Goal: Task Accomplishment & Management: Use online tool/utility

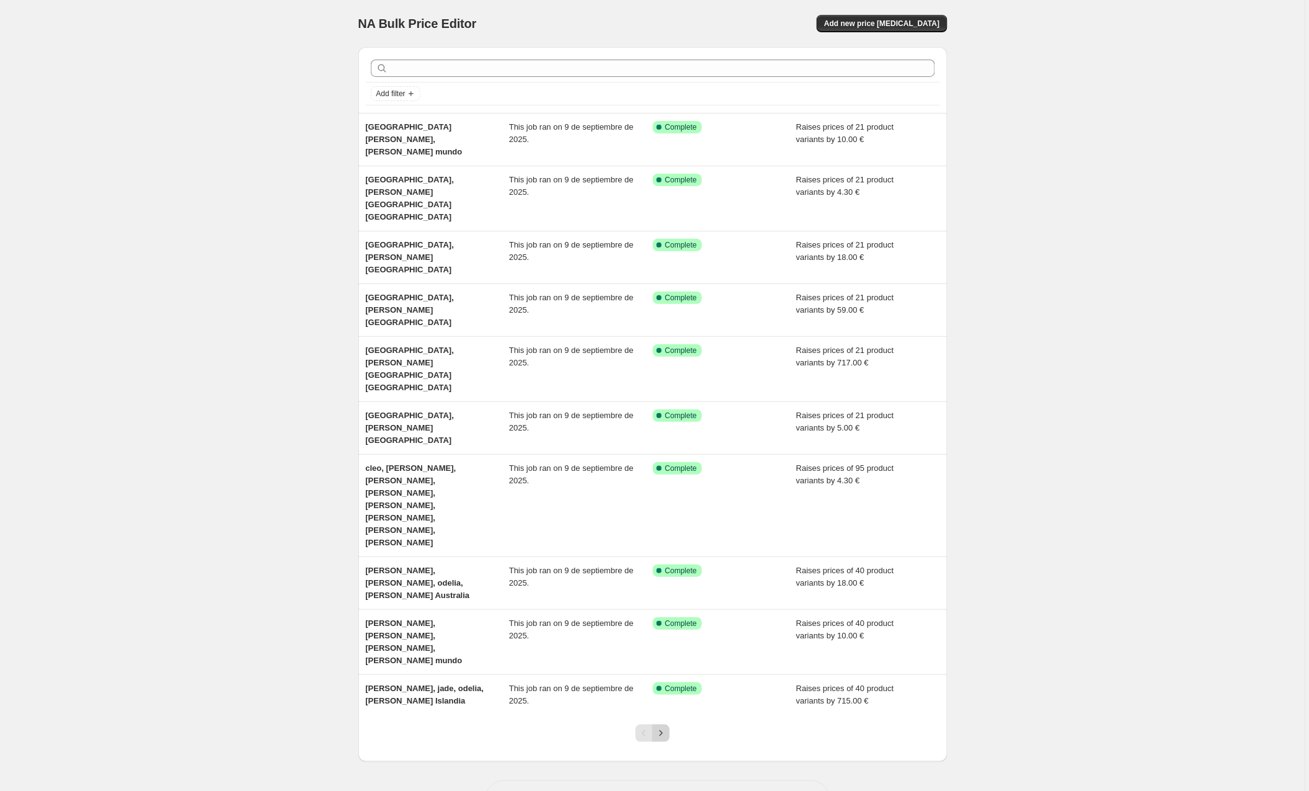
click at [662, 727] on icon "Next" at bounding box center [661, 733] width 12 height 12
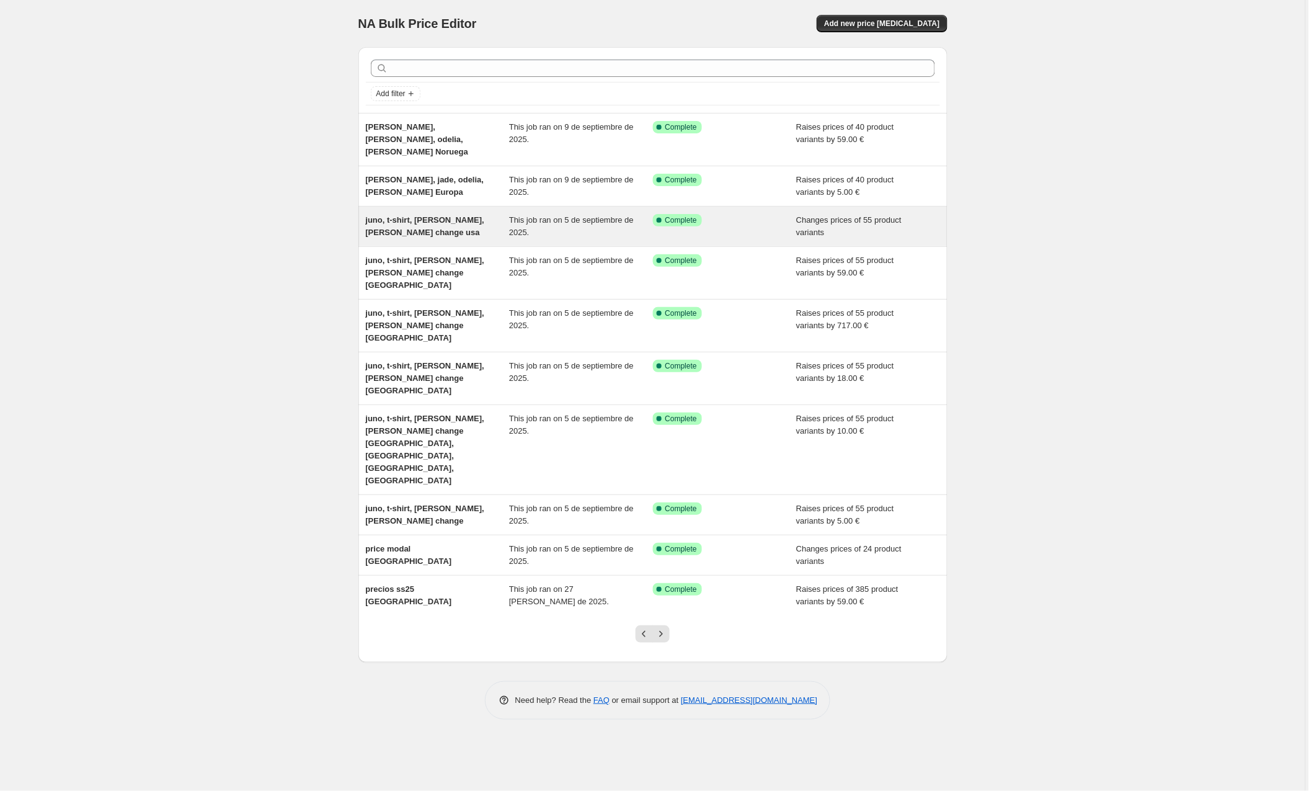
click at [439, 215] on span "juno, t-shirt, [PERSON_NAME], [PERSON_NAME] change usa" at bounding box center [425, 226] width 118 height 22
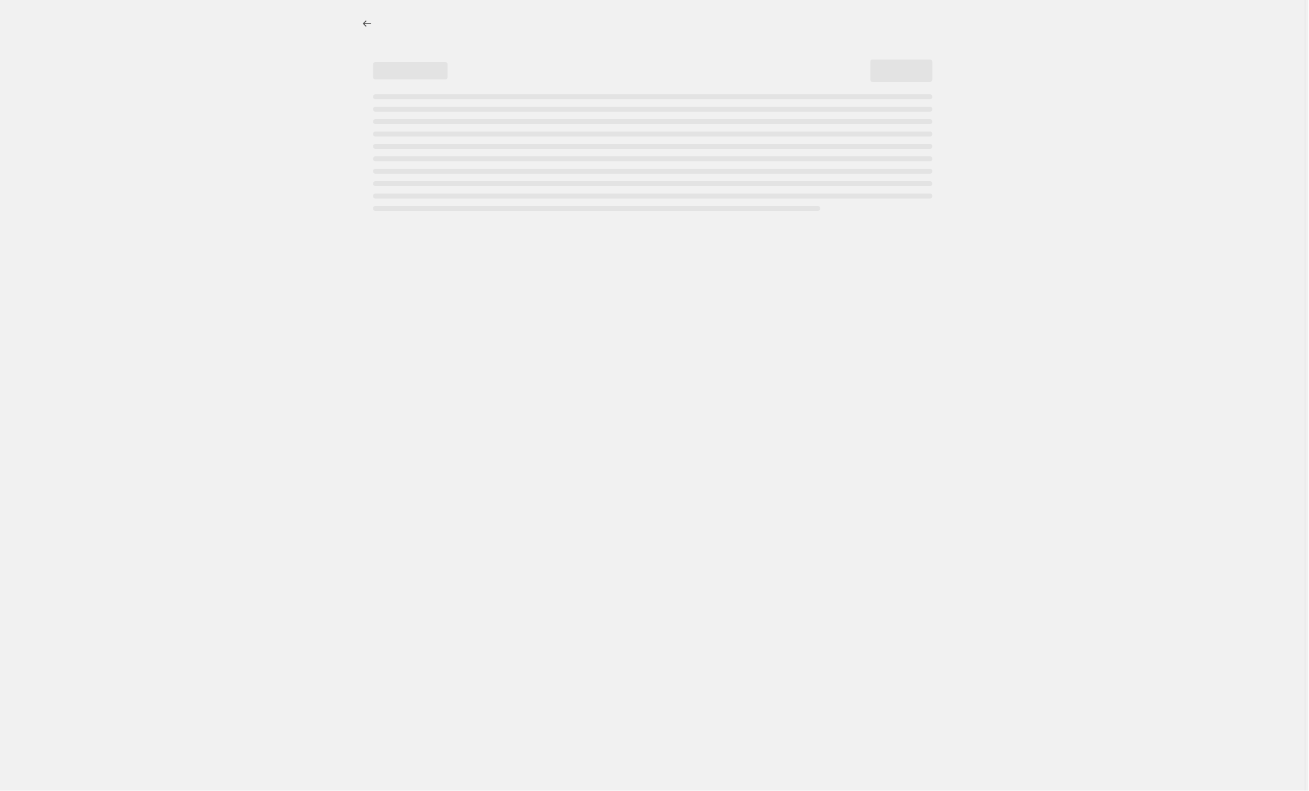
select select "collection"
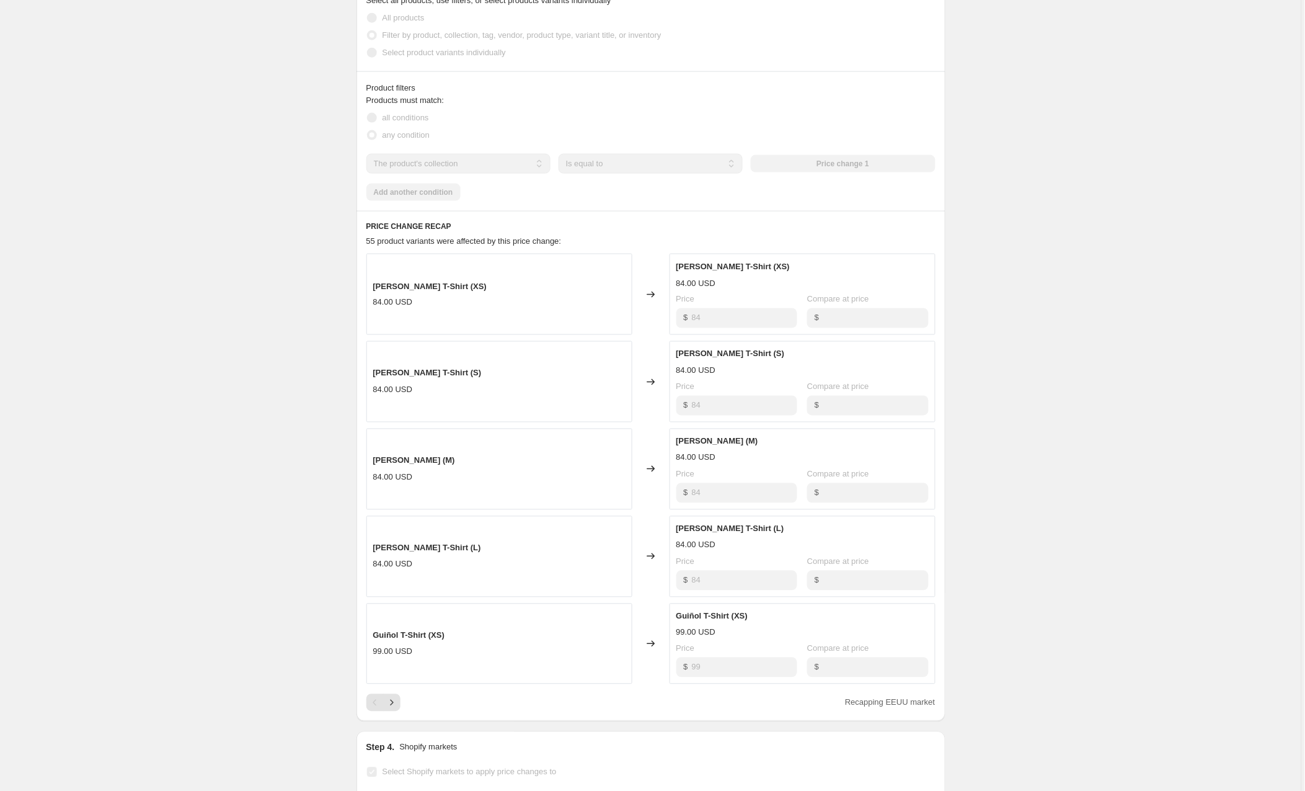
scroll to position [542, 0]
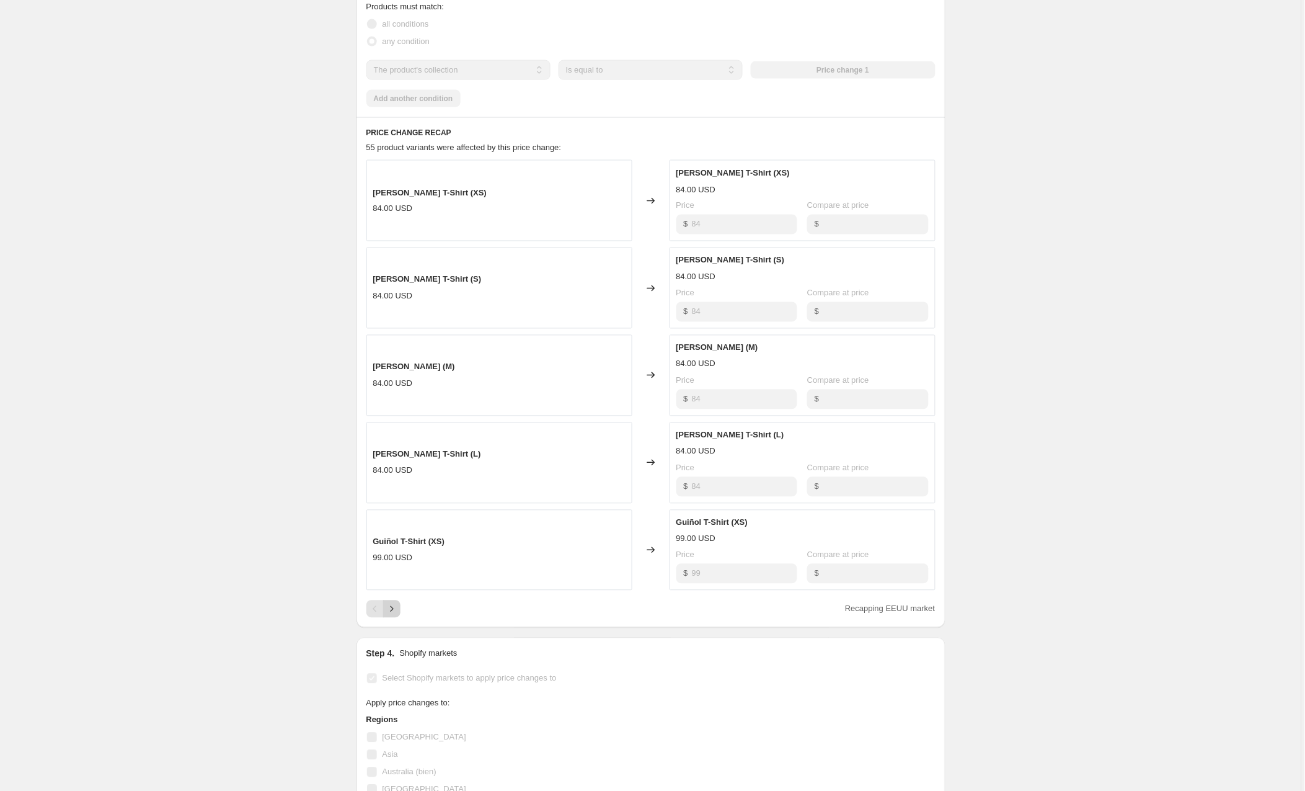
click at [397, 603] on icon "Next" at bounding box center [392, 609] width 12 height 12
click at [396, 603] on icon "Next" at bounding box center [392, 609] width 12 height 12
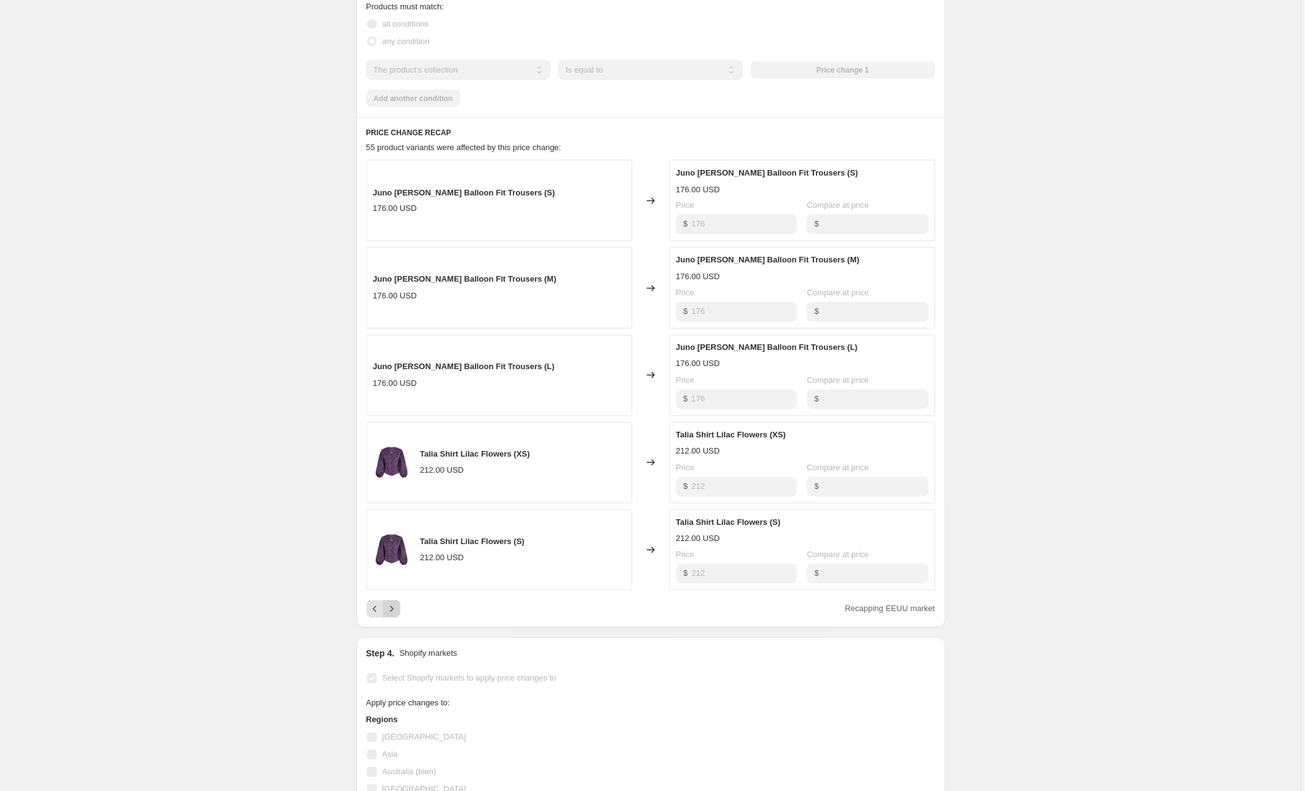
click at [395, 603] on icon "Next" at bounding box center [392, 609] width 12 height 12
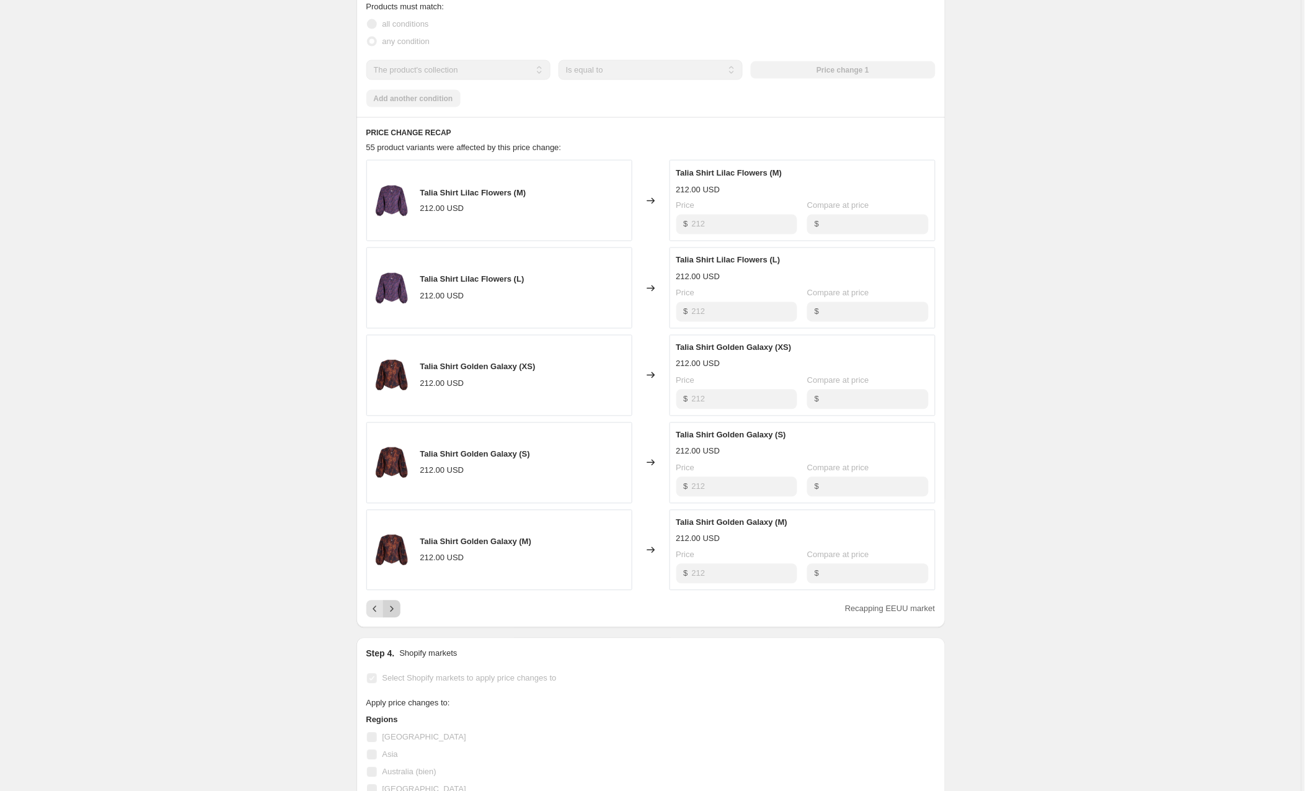
click at [394, 603] on icon "Next" at bounding box center [392, 609] width 12 height 12
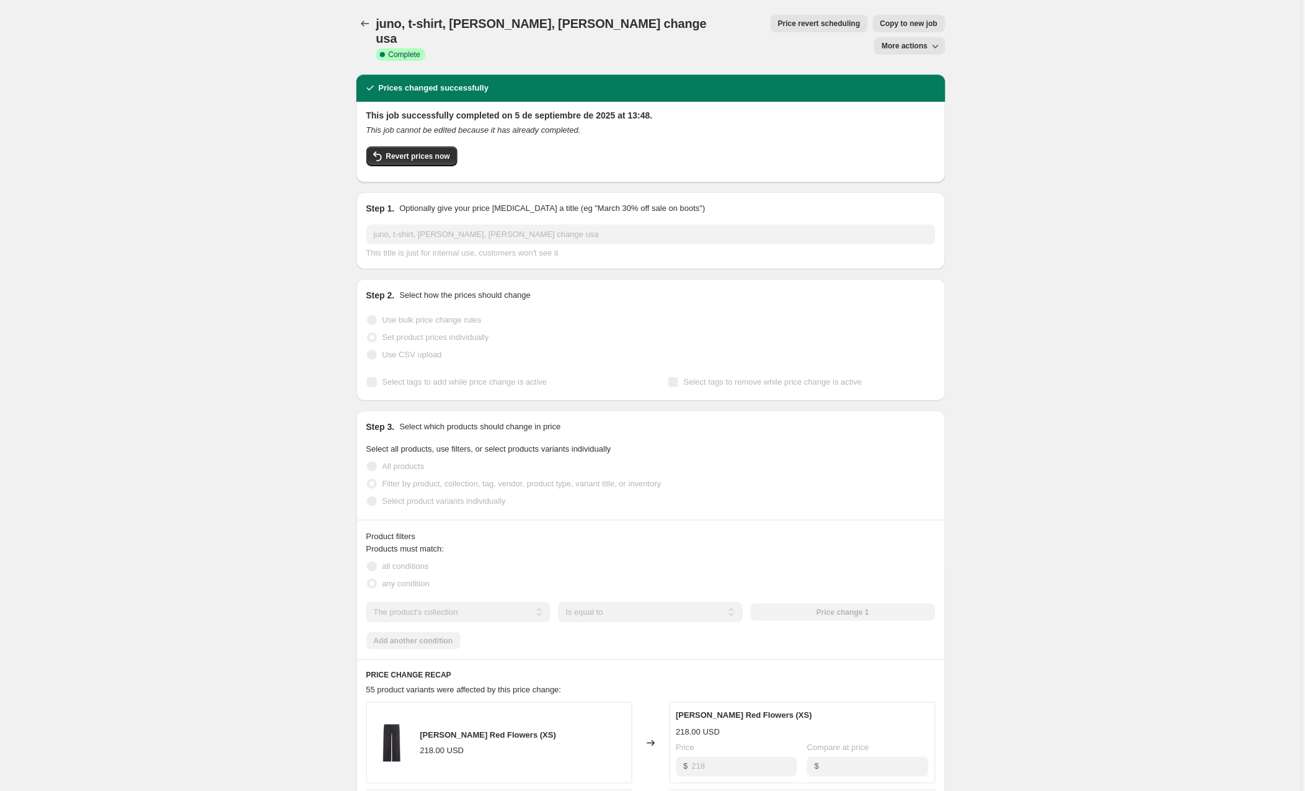
scroll to position [0, 0]
click at [357, 16] on div at bounding box center [367, 23] width 20 height 17
click at [363, 22] on icon "Price change jobs" at bounding box center [365, 23] width 12 height 12
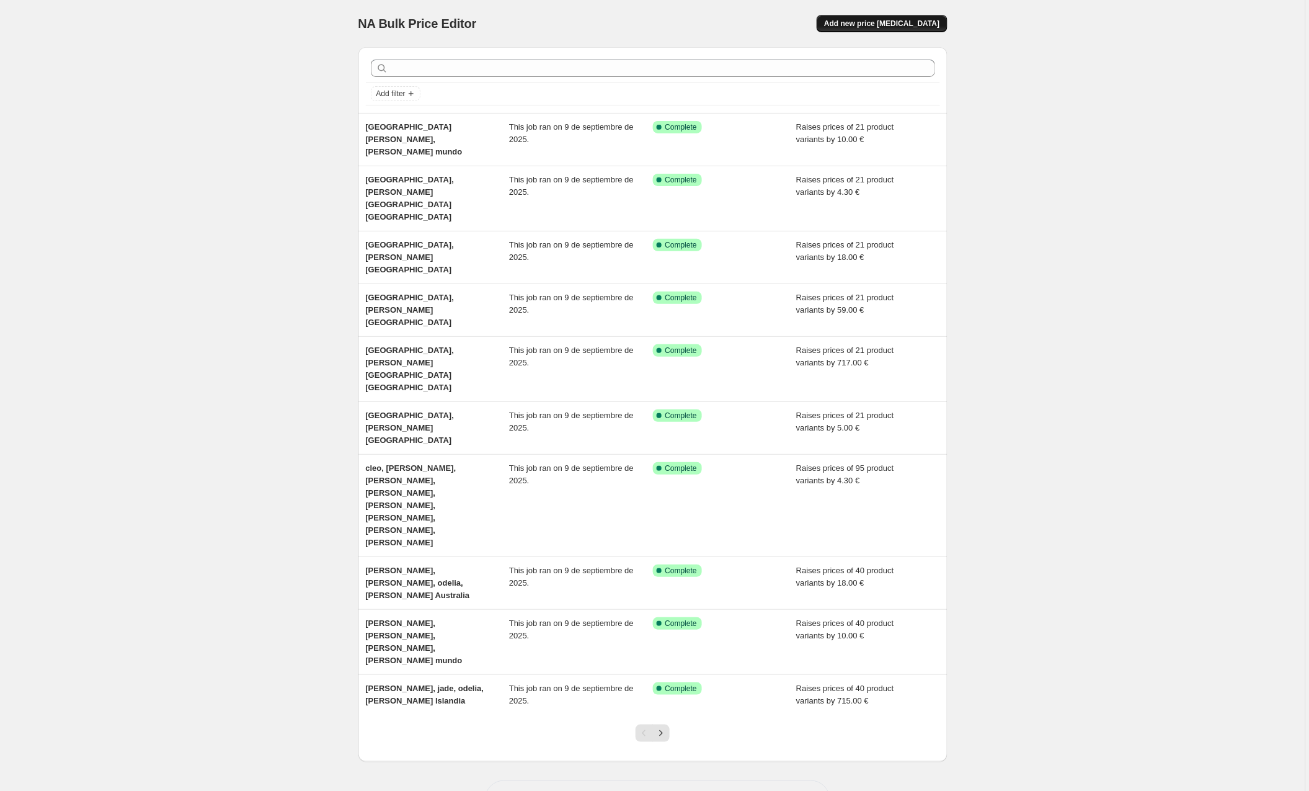
click at [900, 24] on span "Add new price [MEDICAL_DATA]" at bounding box center [881, 24] width 115 height 10
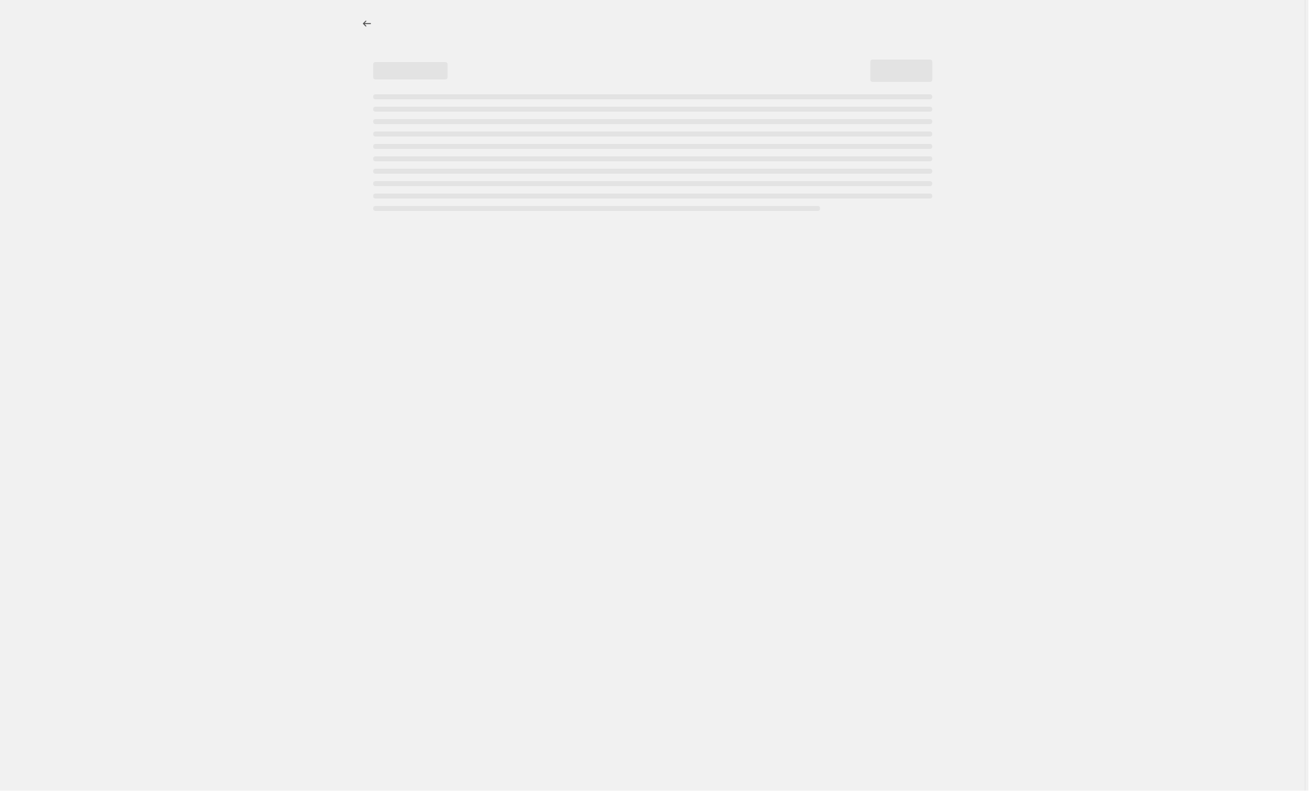
select select "percentage"
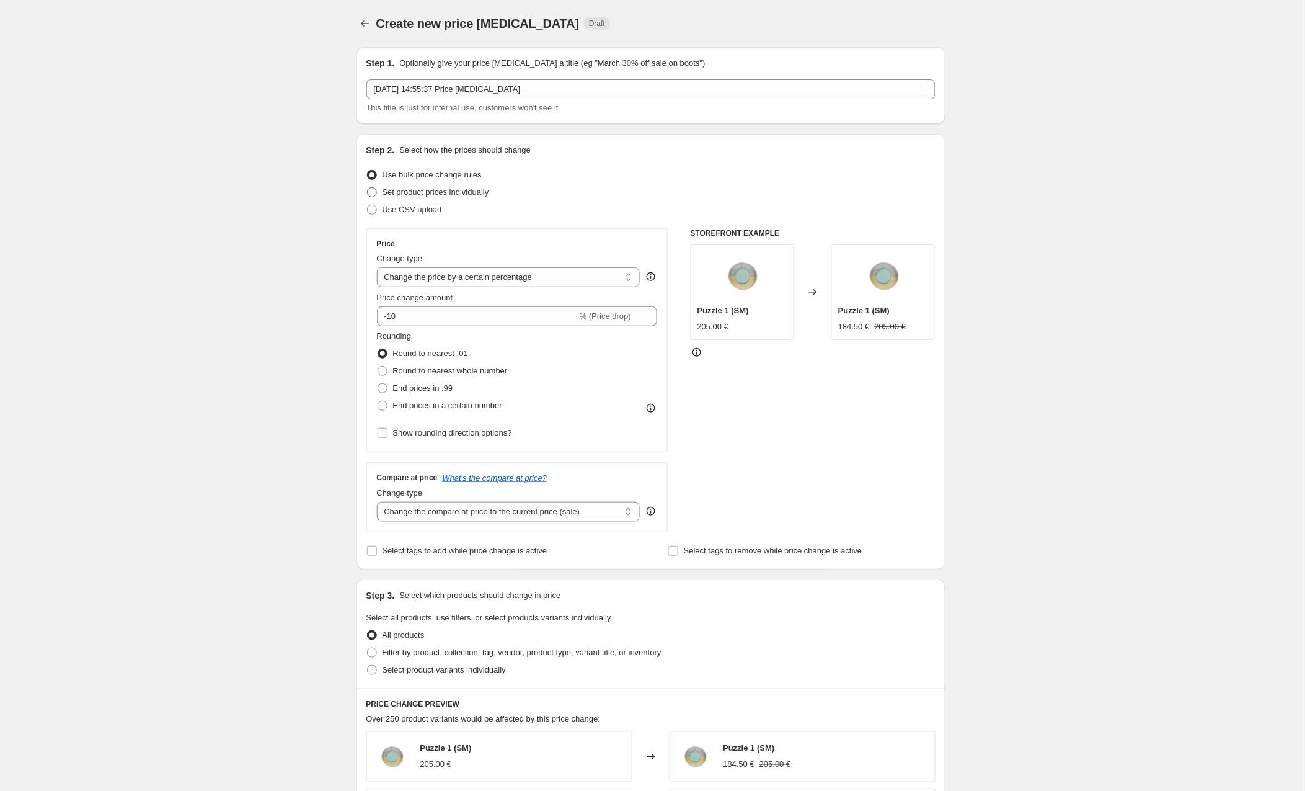
click at [374, 189] on span at bounding box center [372, 192] width 10 height 10
click at [368, 188] on input "Set product prices individually" at bounding box center [367, 187] width 1 height 1
radio input "true"
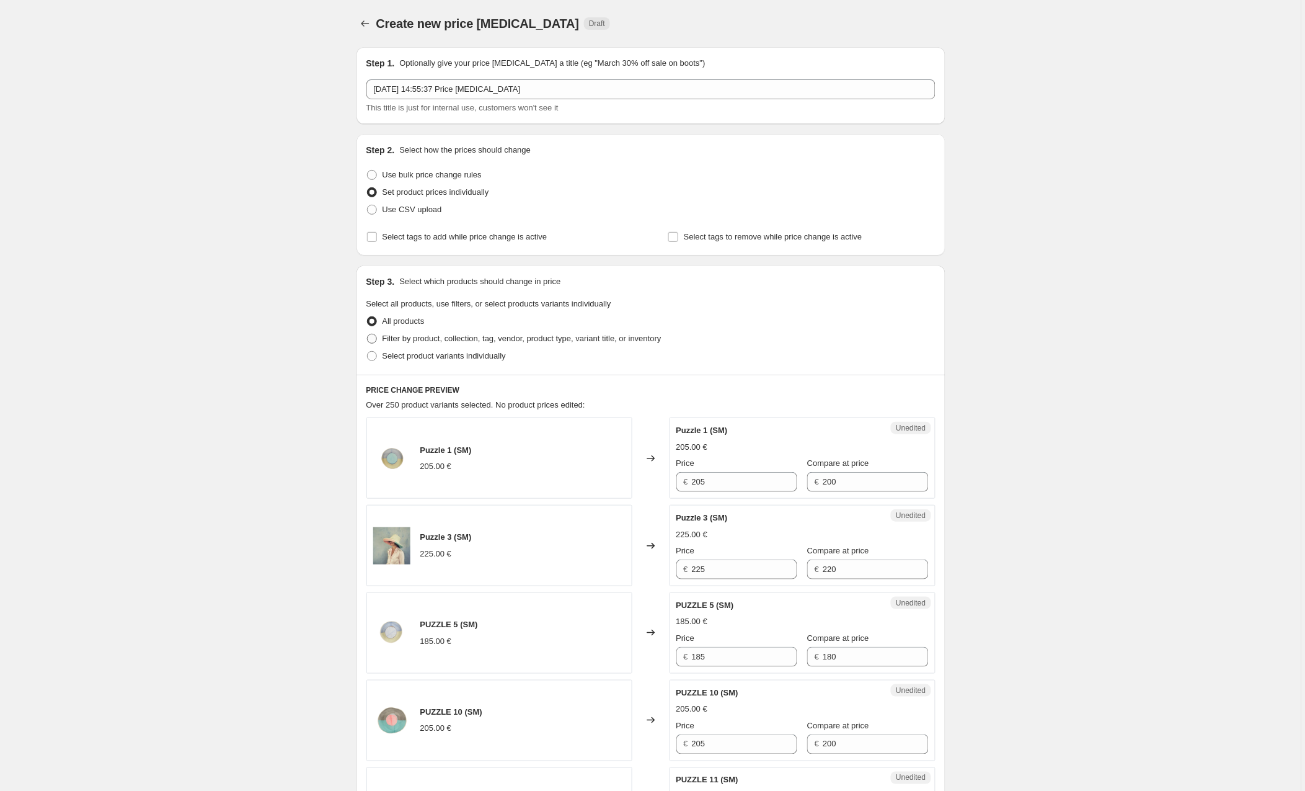
click at [377, 340] on span at bounding box center [372, 339] width 10 height 10
click at [368, 334] on input "Filter by product, collection, tag, vendor, product type, variant title, or inv…" at bounding box center [367, 334] width 1 height 1
radio input "true"
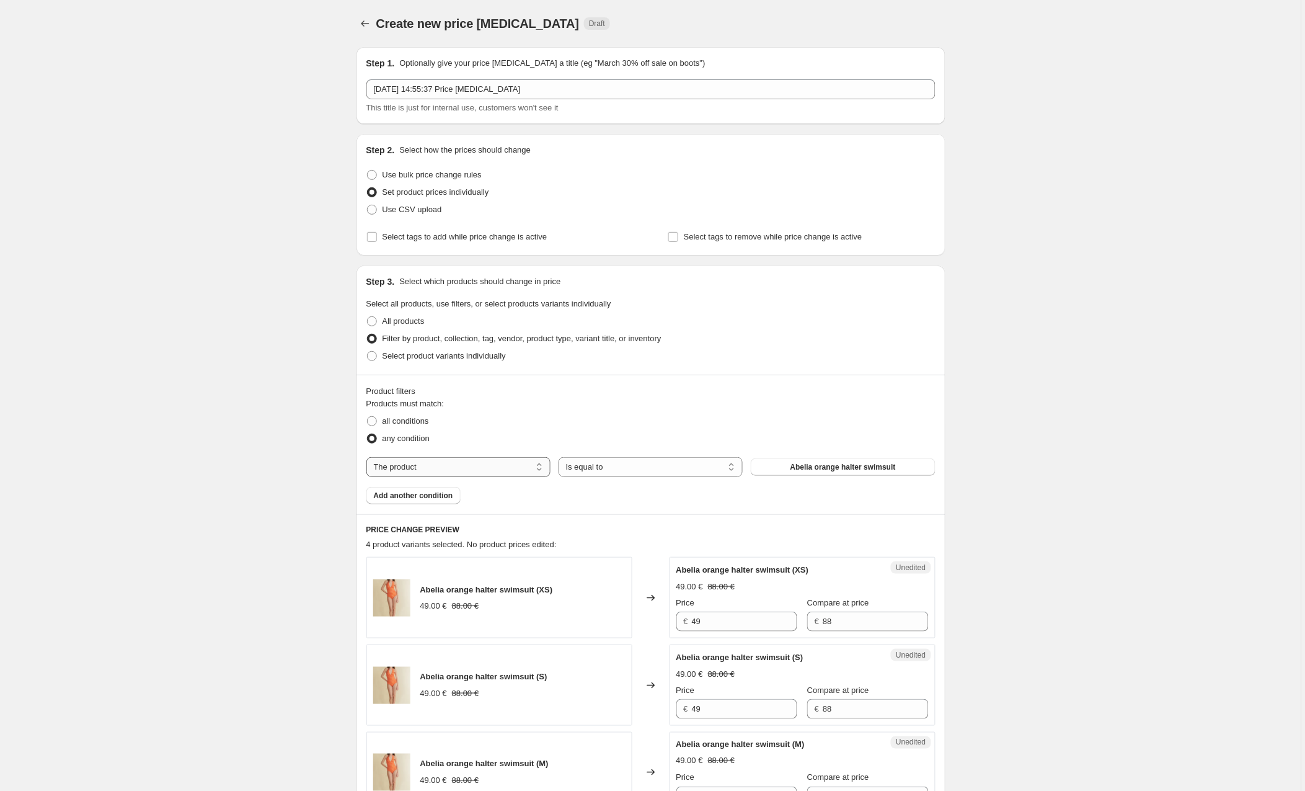
select select "collection"
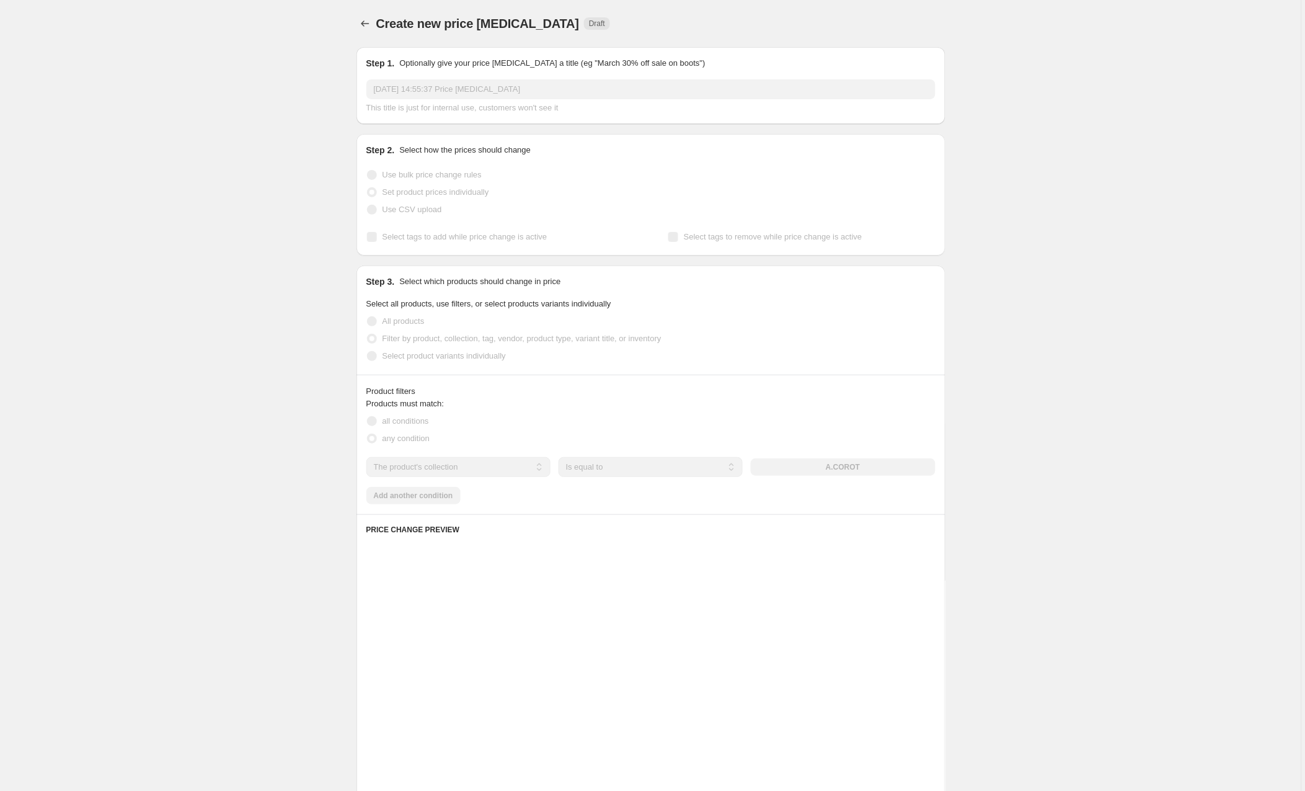
click at [853, 466] on div "The product The product's collection The product's tag The product's vendor The…" at bounding box center [650, 467] width 569 height 20
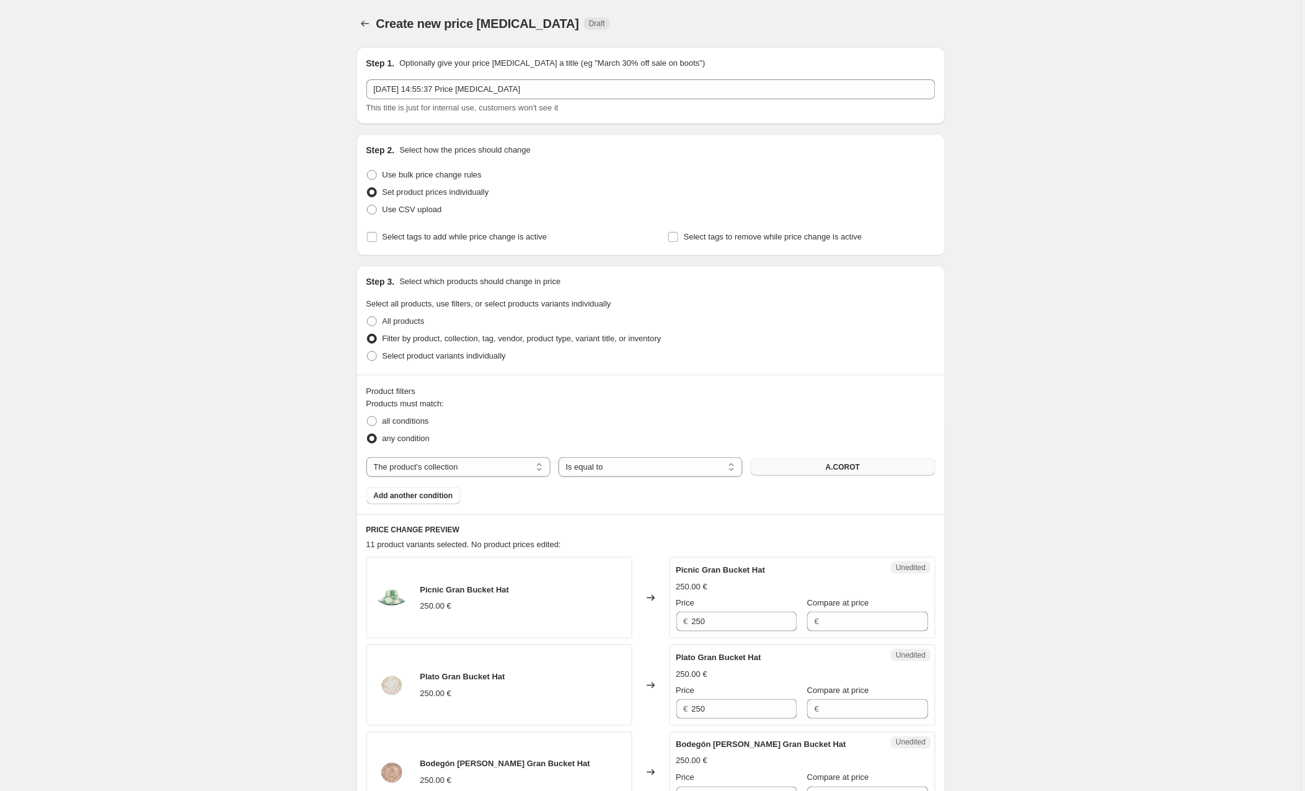
click at [819, 466] on button "A.COROT" at bounding box center [843, 466] width 184 height 17
click at [428, 491] on button "Add another condition" at bounding box center [413, 495] width 94 height 17
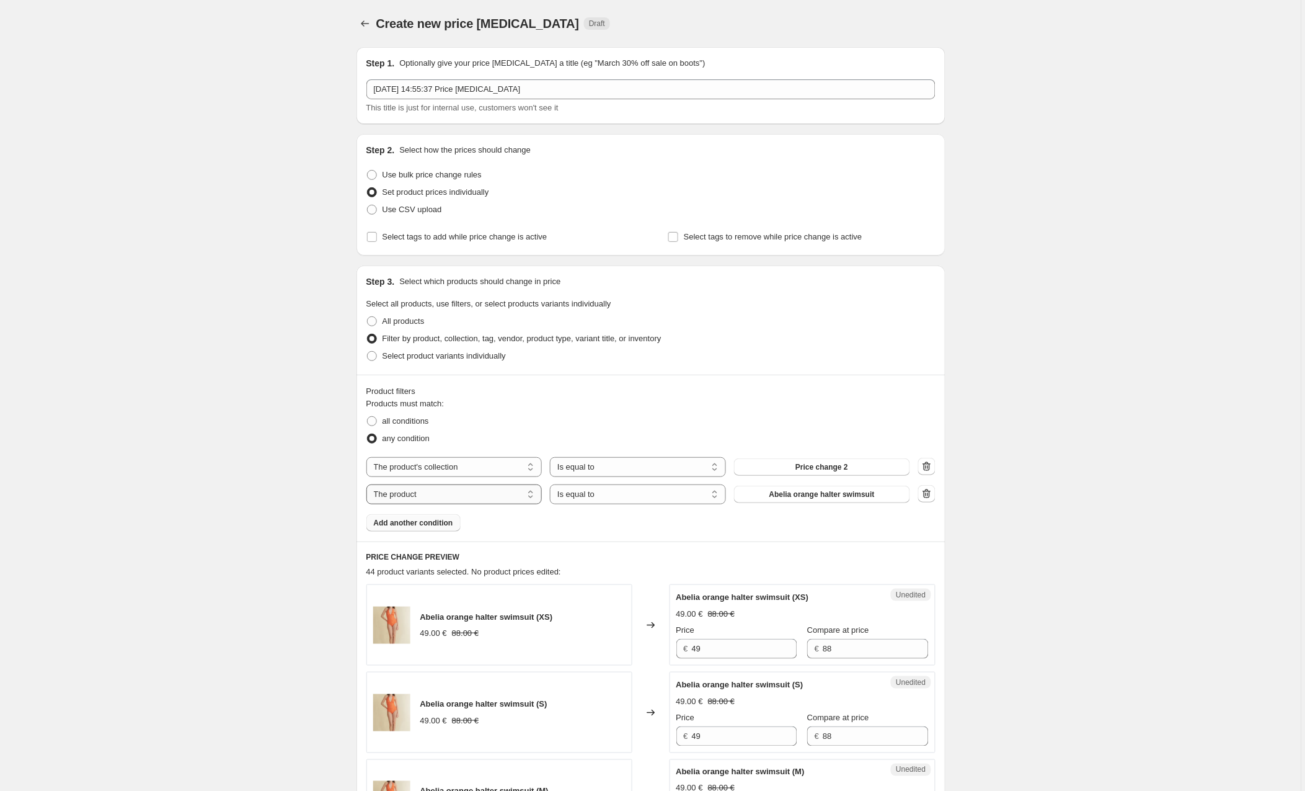
click at [447, 494] on select "The product The product's collection The product's tag The product's vendor The…" at bounding box center [454, 494] width 176 height 20
select select "collection"
click at [801, 495] on button "A.COROT" at bounding box center [822, 494] width 176 height 17
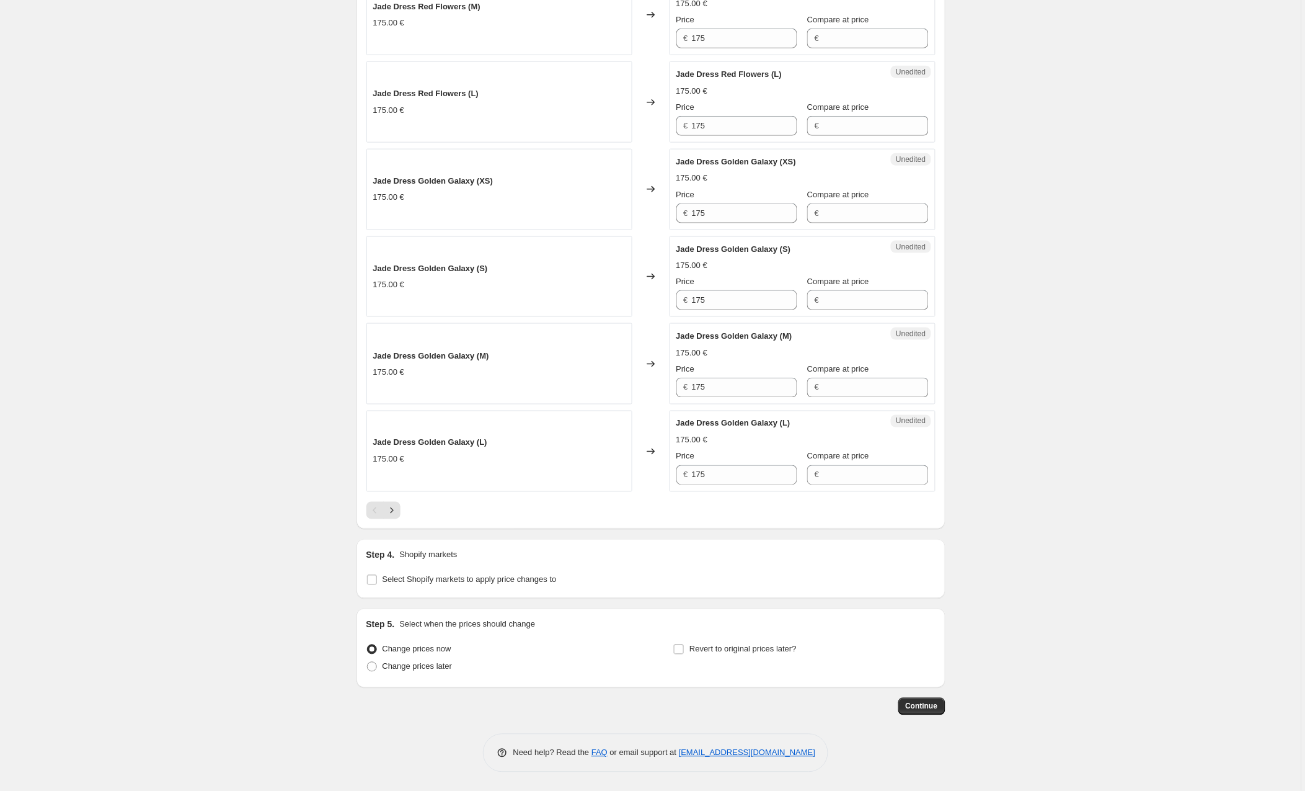
scroll to position [1838, 0]
click at [377, 580] on input "Select Shopify markets to apply price changes to" at bounding box center [372, 580] width 10 height 10
checkbox input "true"
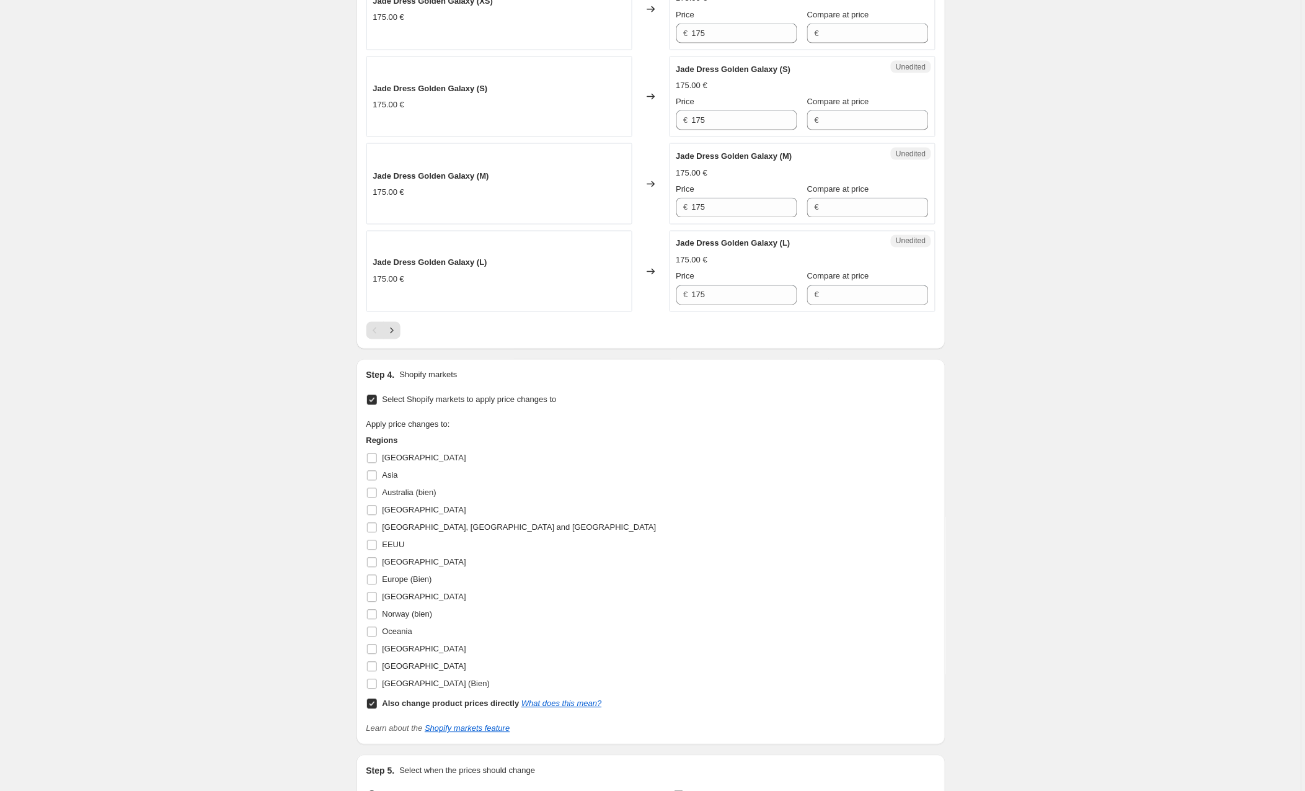
scroll to position [2024, 0]
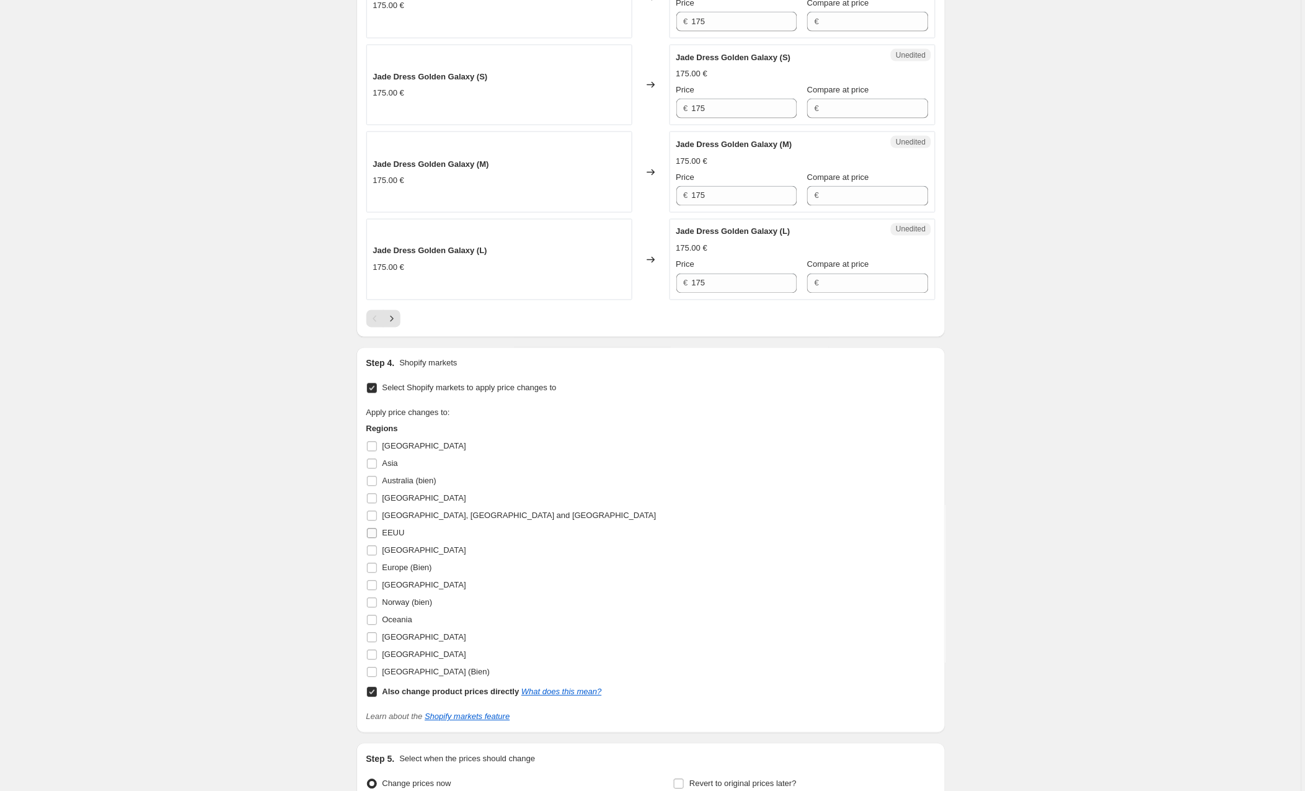
click at [371, 538] on input "EEUU" at bounding box center [372, 533] width 10 height 10
checkbox input "true"
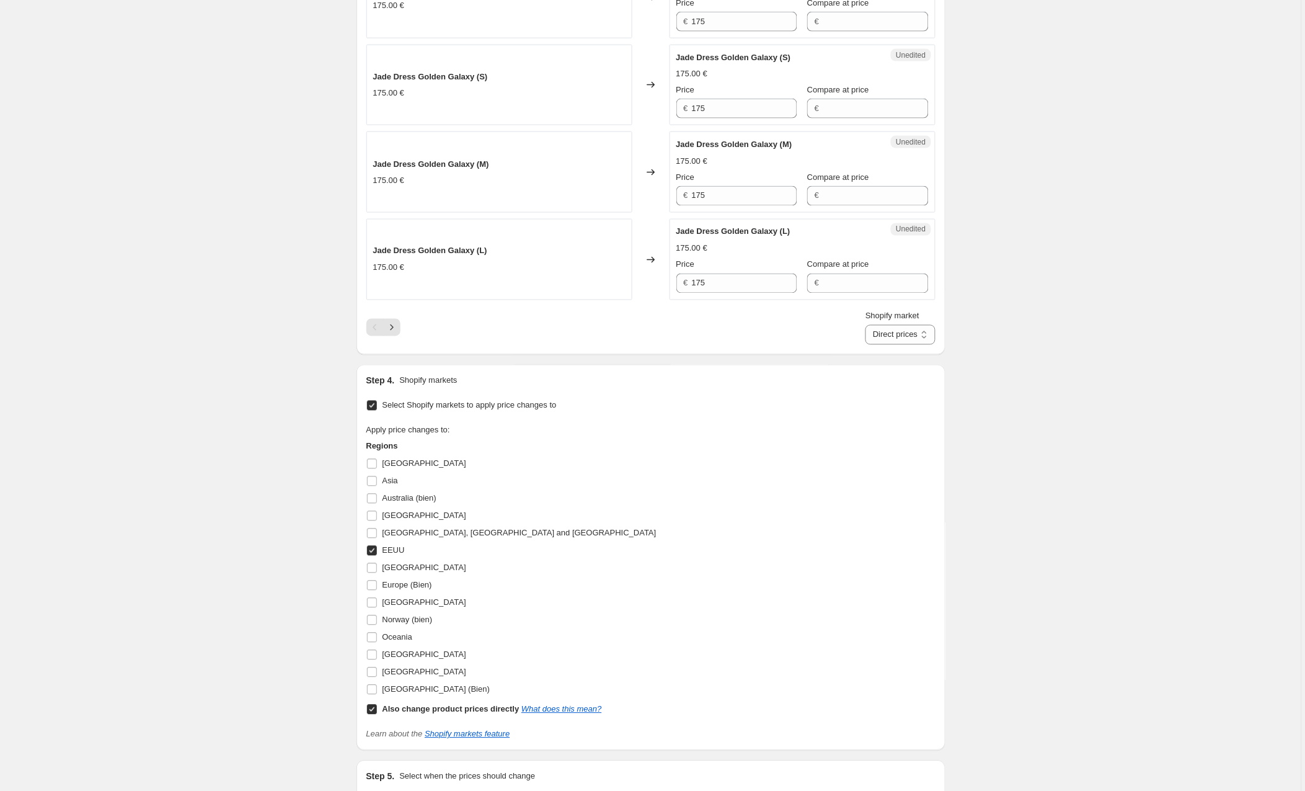
click at [368, 714] on input "Also change product prices directly What does this mean?" at bounding box center [372, 709] width 10 height 10
checkbox input "false"
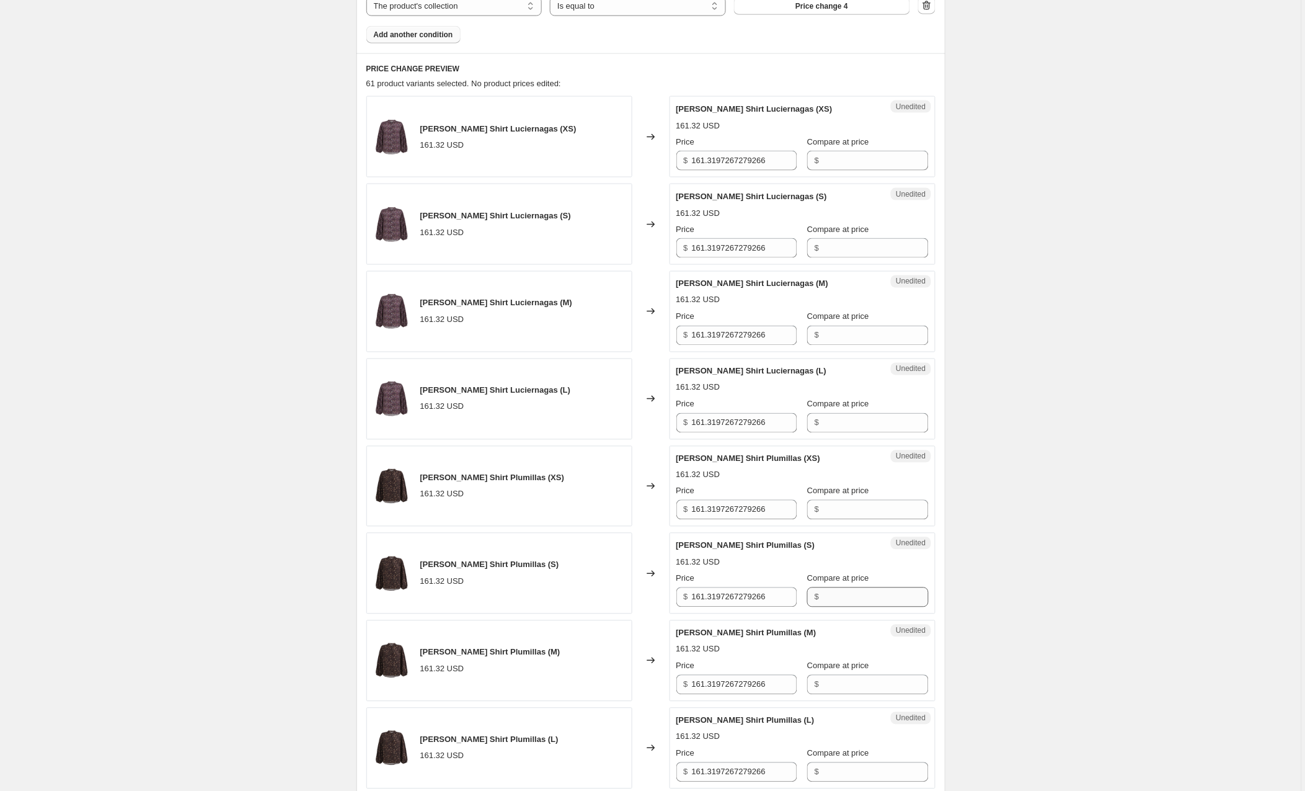
scroll to position [450, 0]
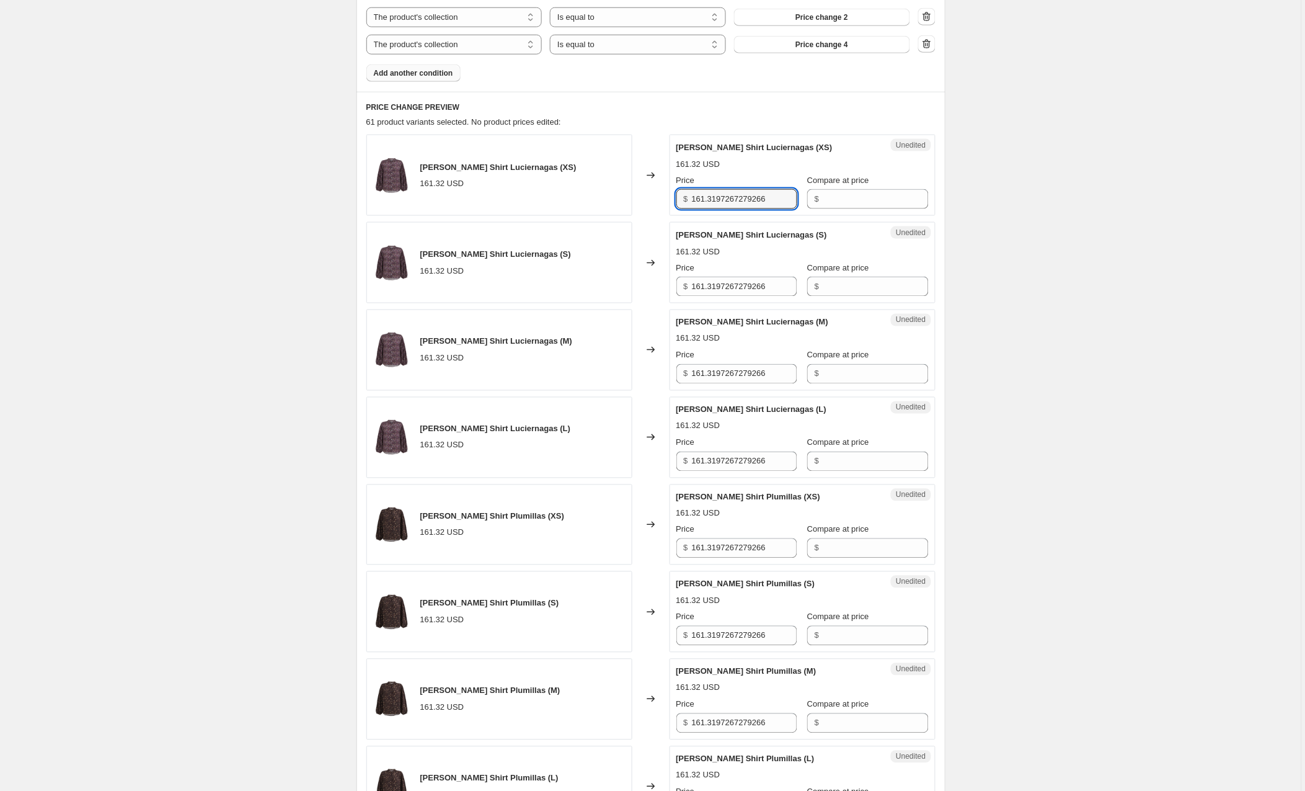
drag, startPoint x: 793, startPoint y: 200, endPoint x: 650, endPoint y: 195, distance: 142.7
click at [650, 195] on div "[PERSON_NAME] Shirt Luciernagas (XS) 161.32 USD Changed to Unedited [PERSON_NAM…" at bounding box center [650, 175] width 569 height 81
type input "191"
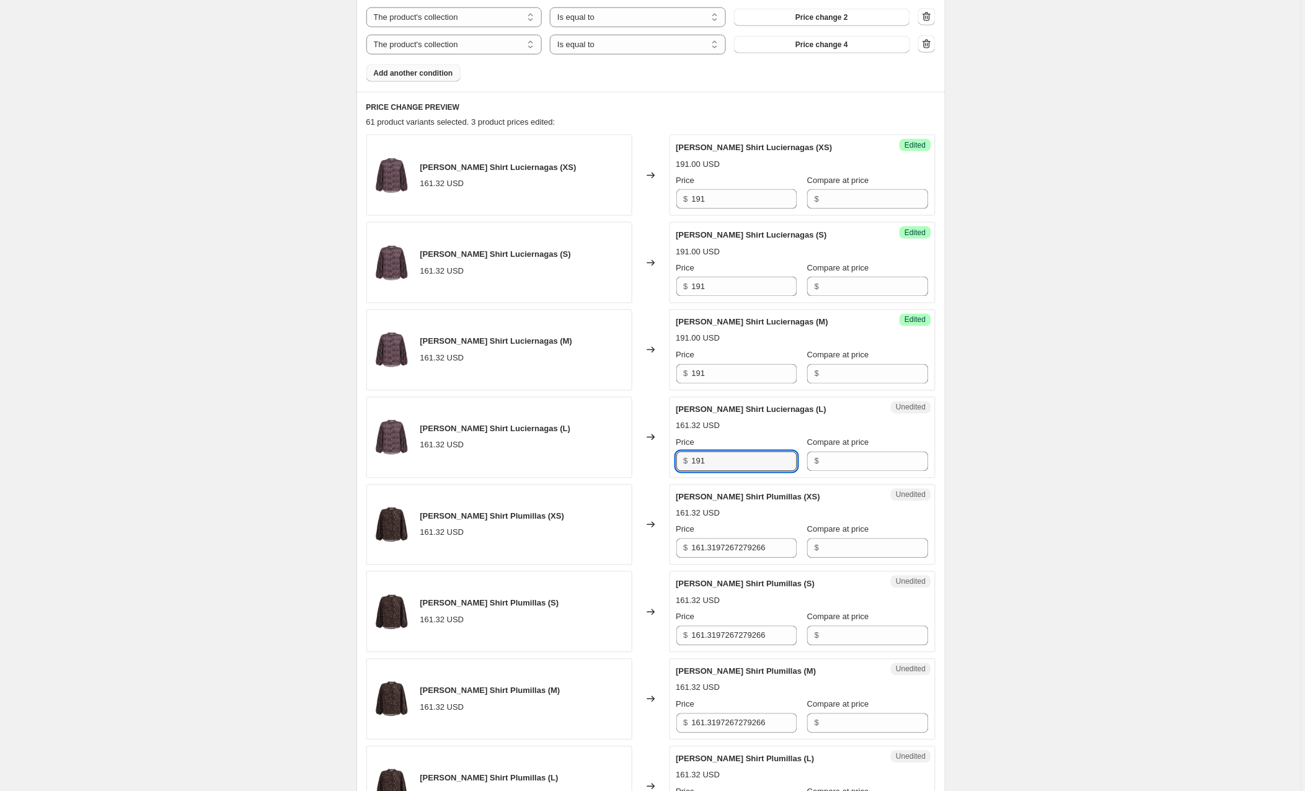
type input "191"
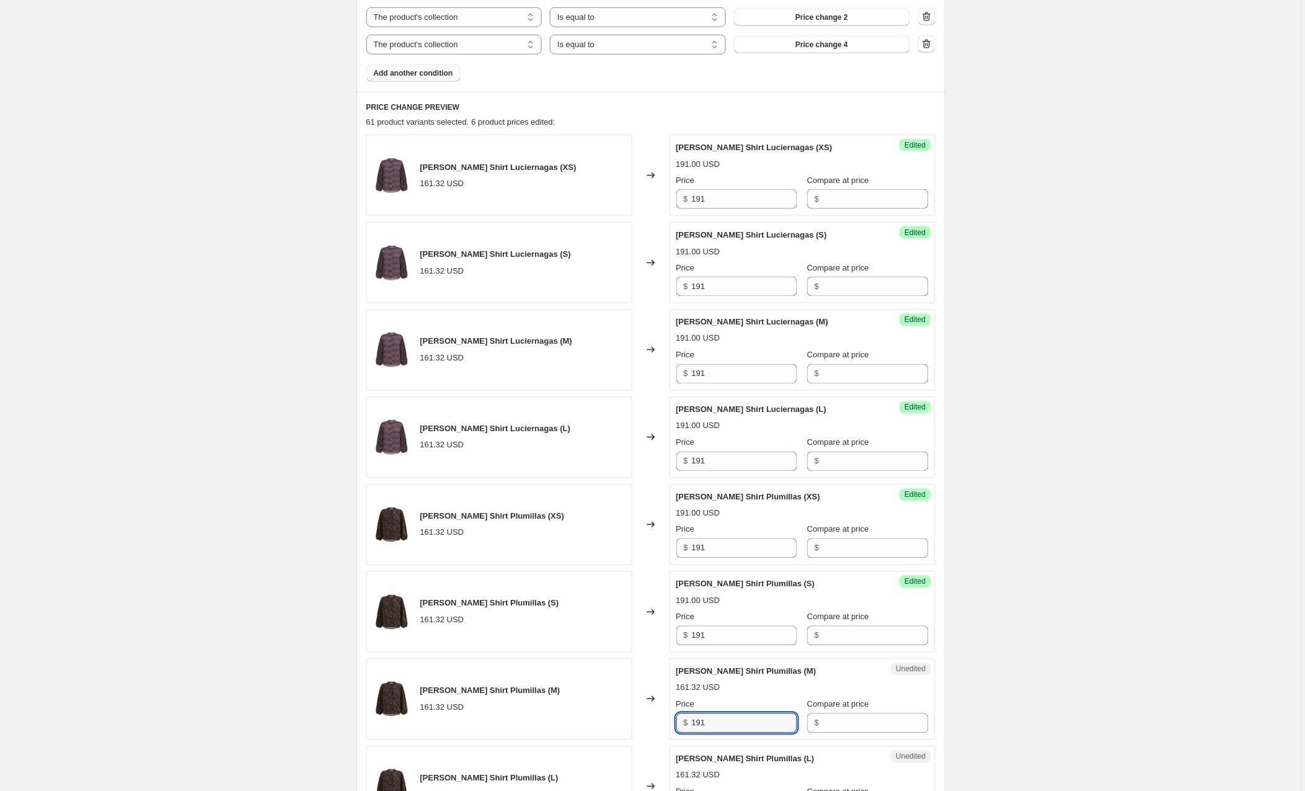
type input "191"
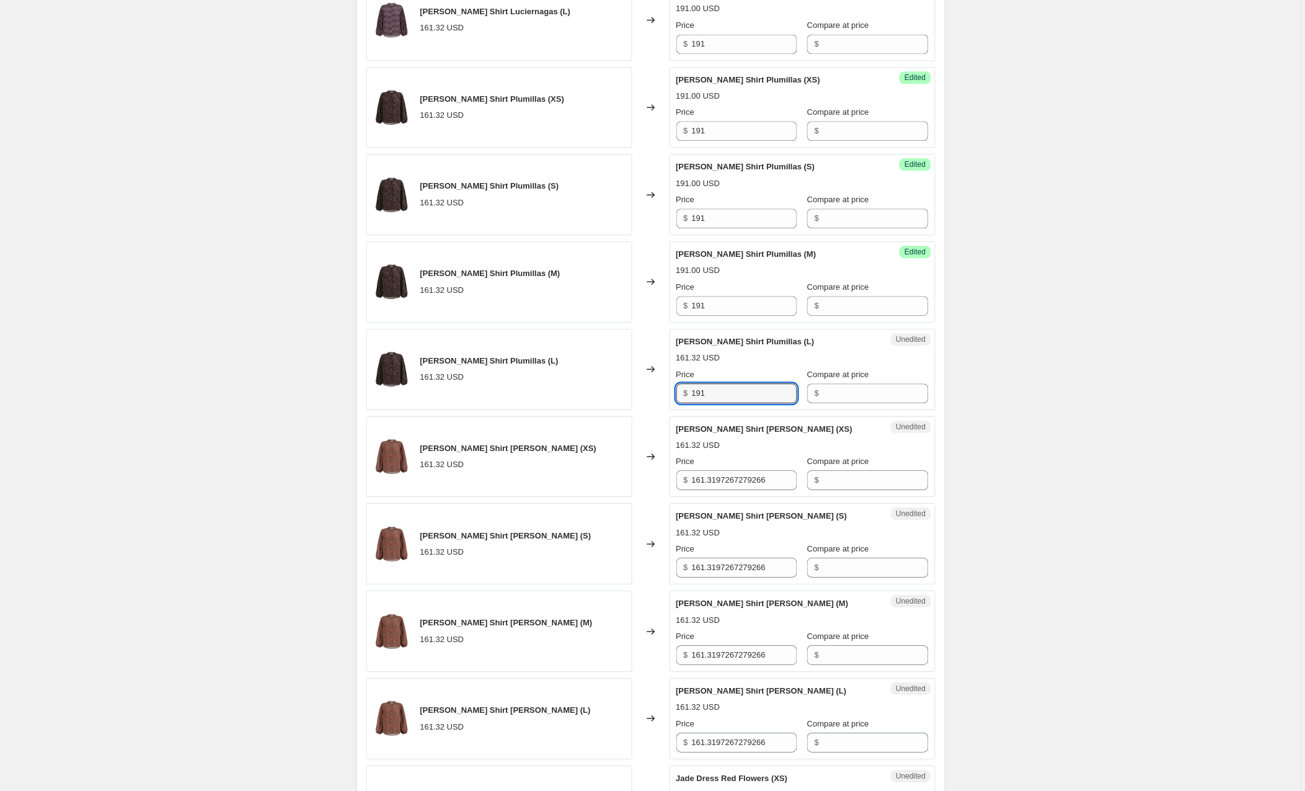
type input "191"
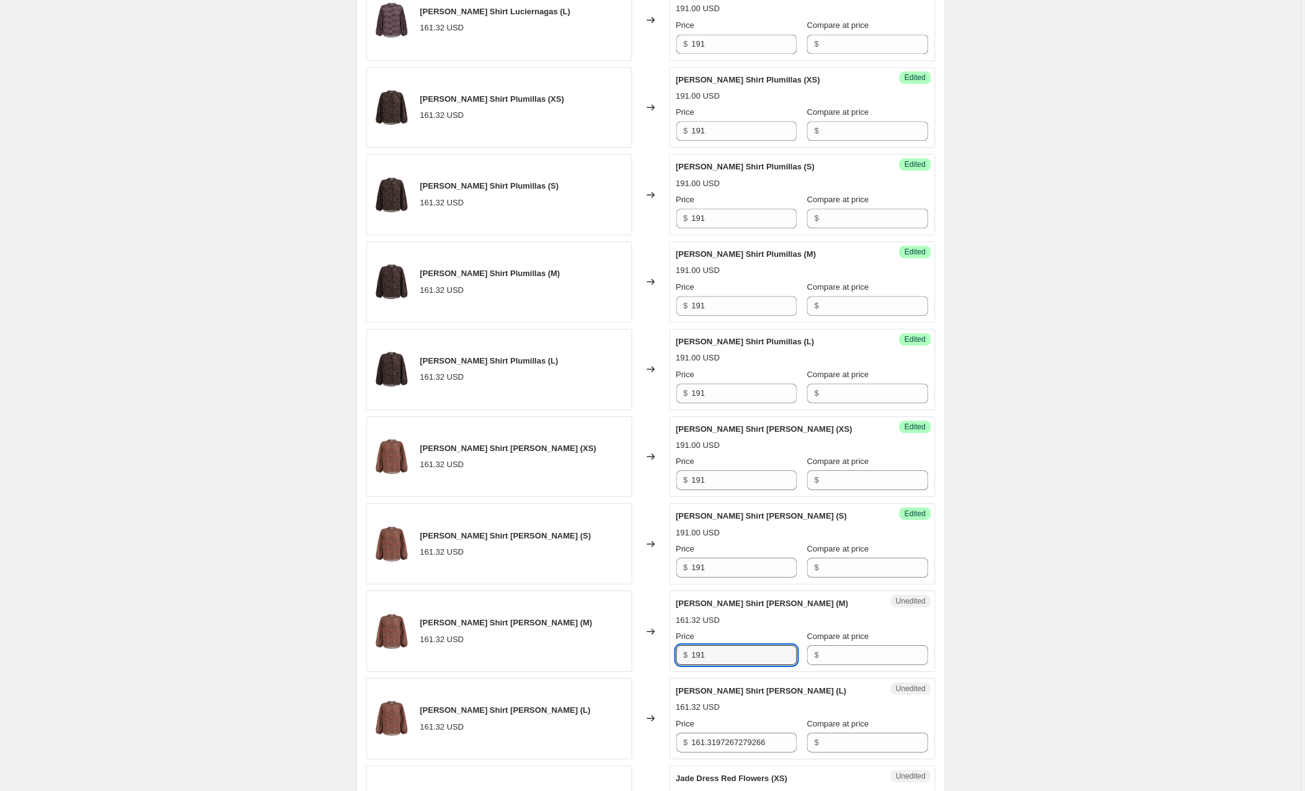
type input "191"
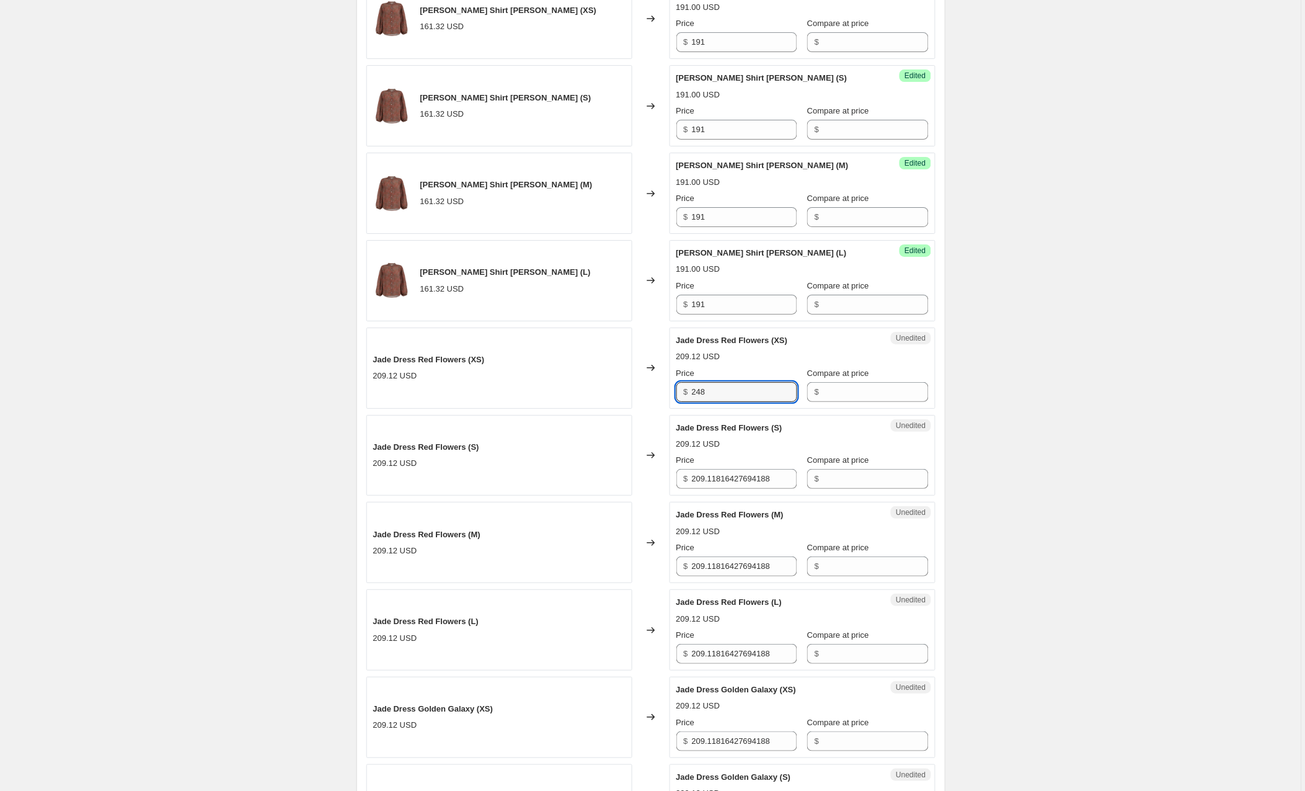
type input "248"
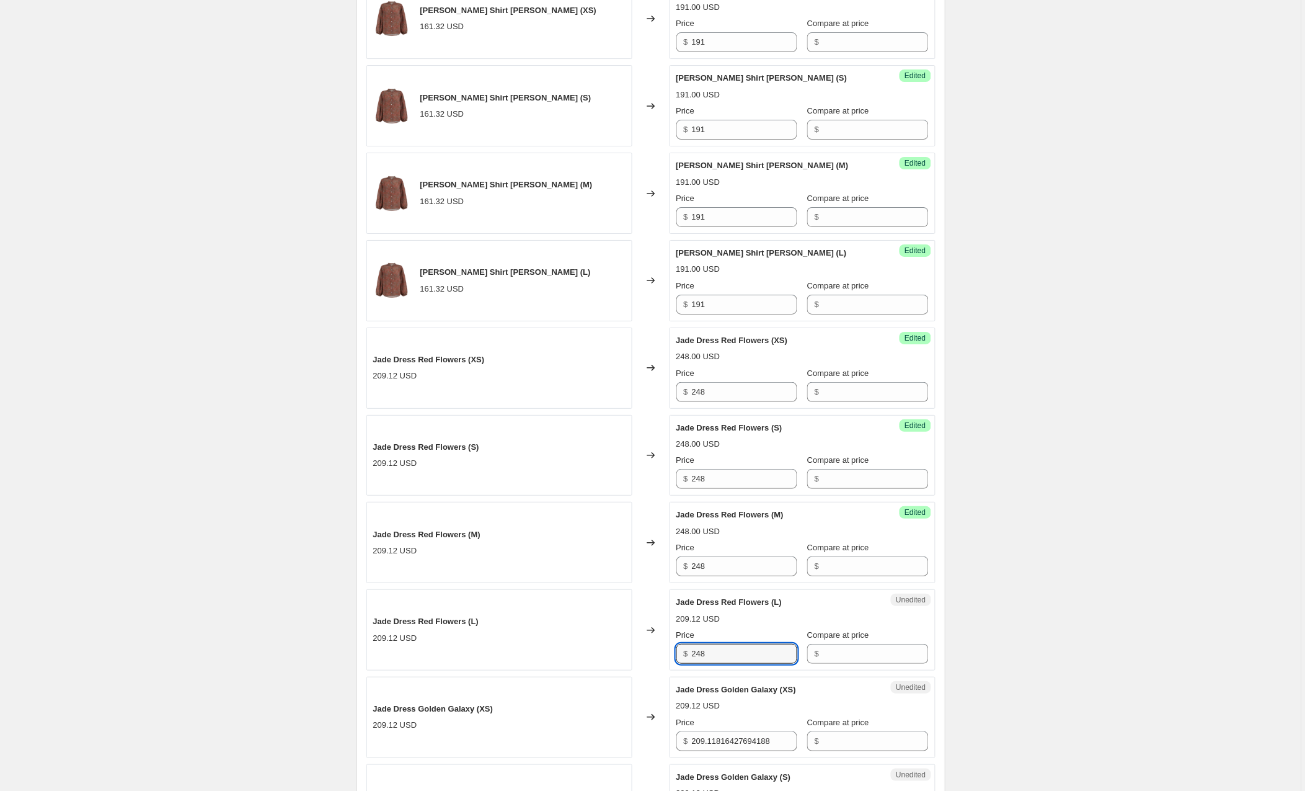
type input "248"
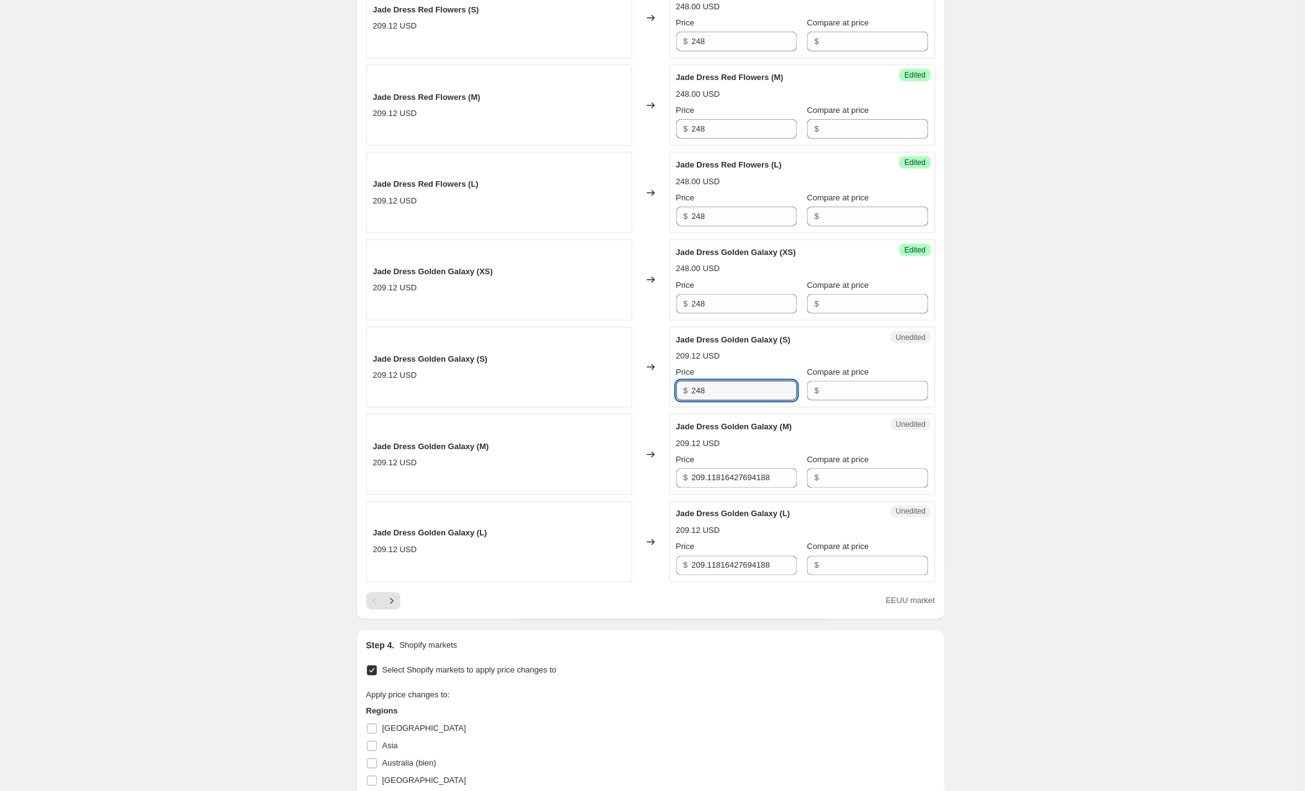
type input "248"
click at [389, 604] on icon "Next" at bounding box center [392, 601] width 12 height 12
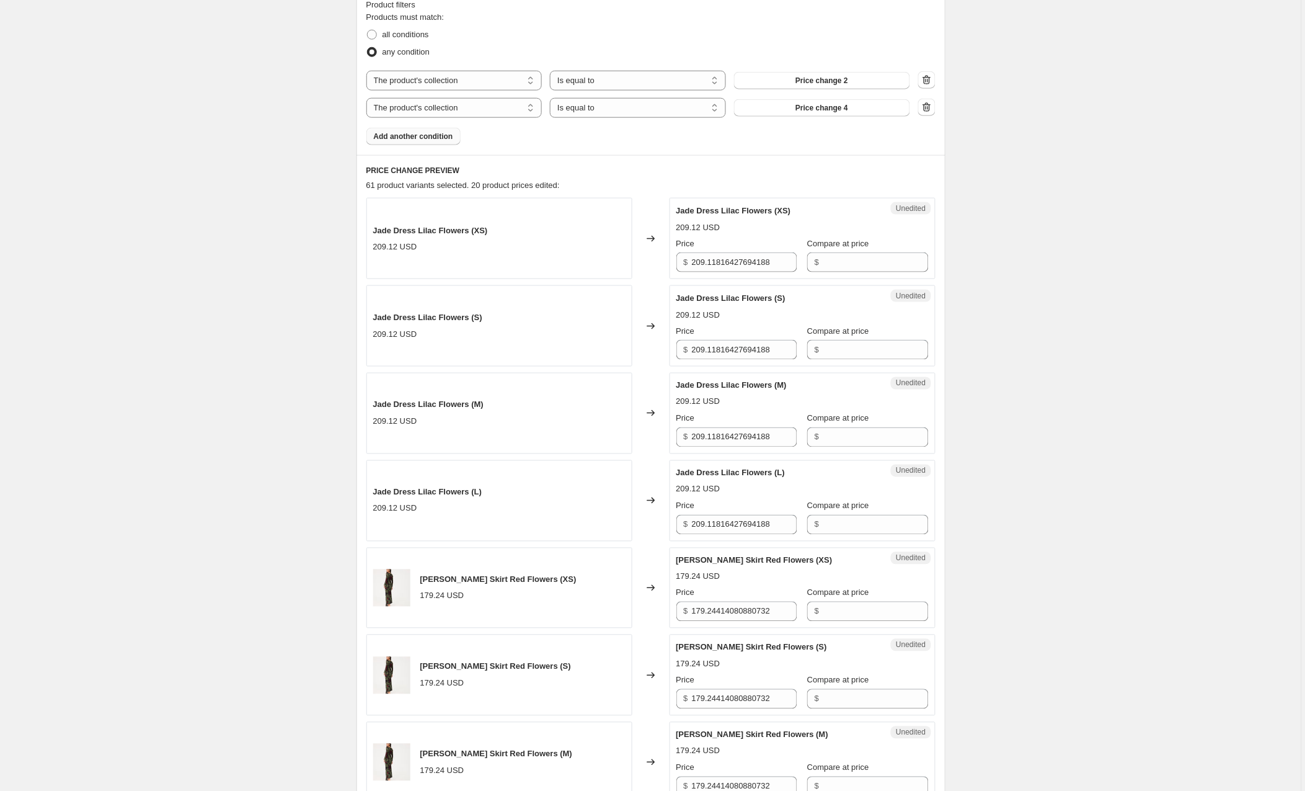
scroll to position [319, 0]
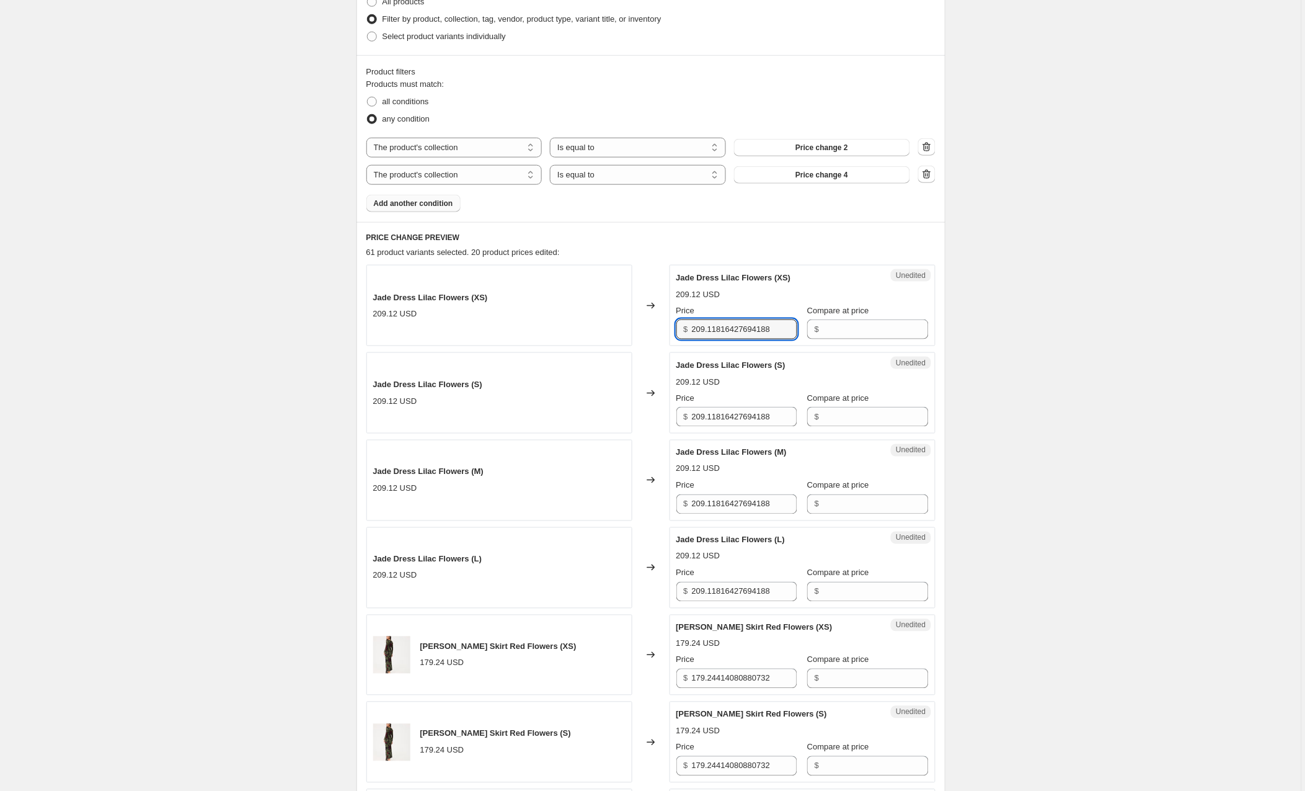
drag, startPoint x: 789, startPoint y: 330, endPoint x: 669, endPoint y: 331, distance: 119.7
click at [669, 331] on div "Jade Dress Lilac Flowers (XS) 209.12 USD Changed to Unedited Jade Dress Lilac F…" at bounding box center [650, 305] width 569 height 81
type input "248"
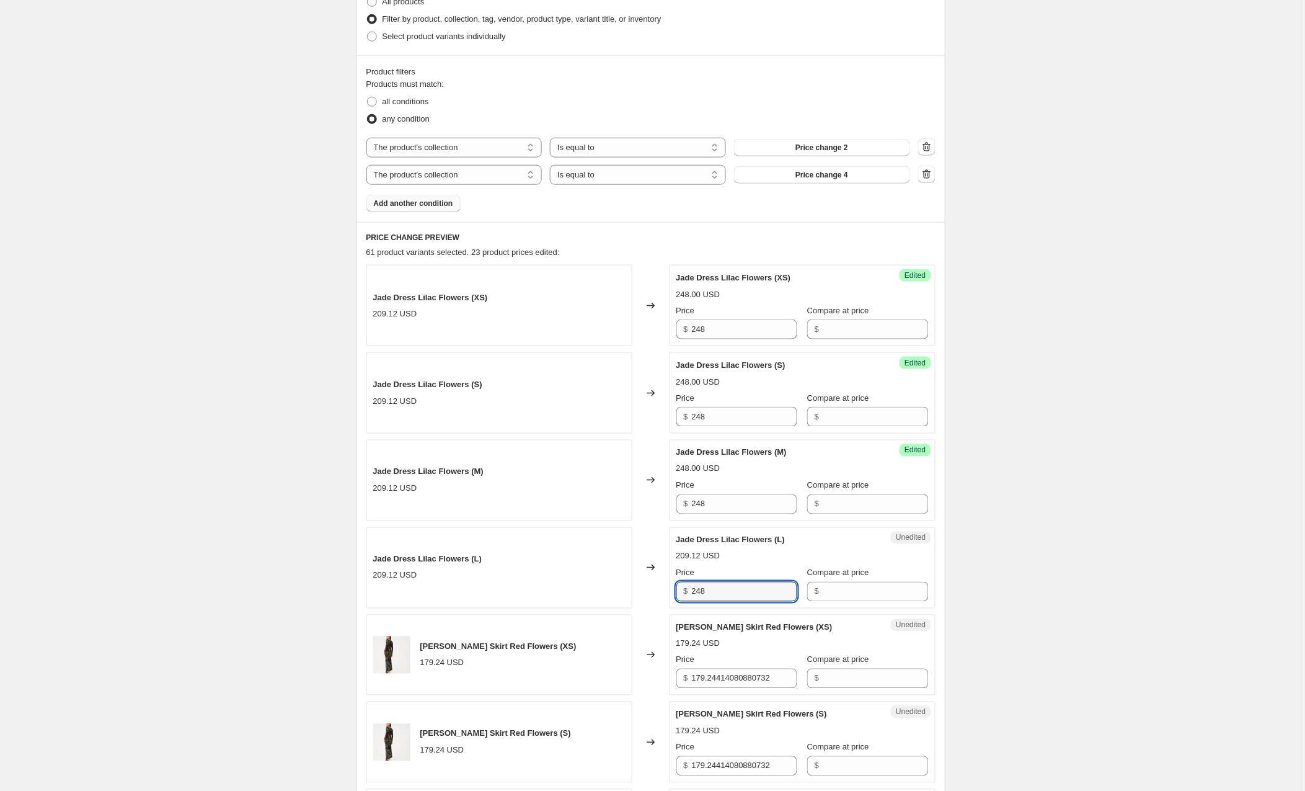
type input "248"
click at [573, 556] on div "Jade Dress Lilac Flowers (L) 209.12 USD" at bounding box center [499, 567] width 266 height 81
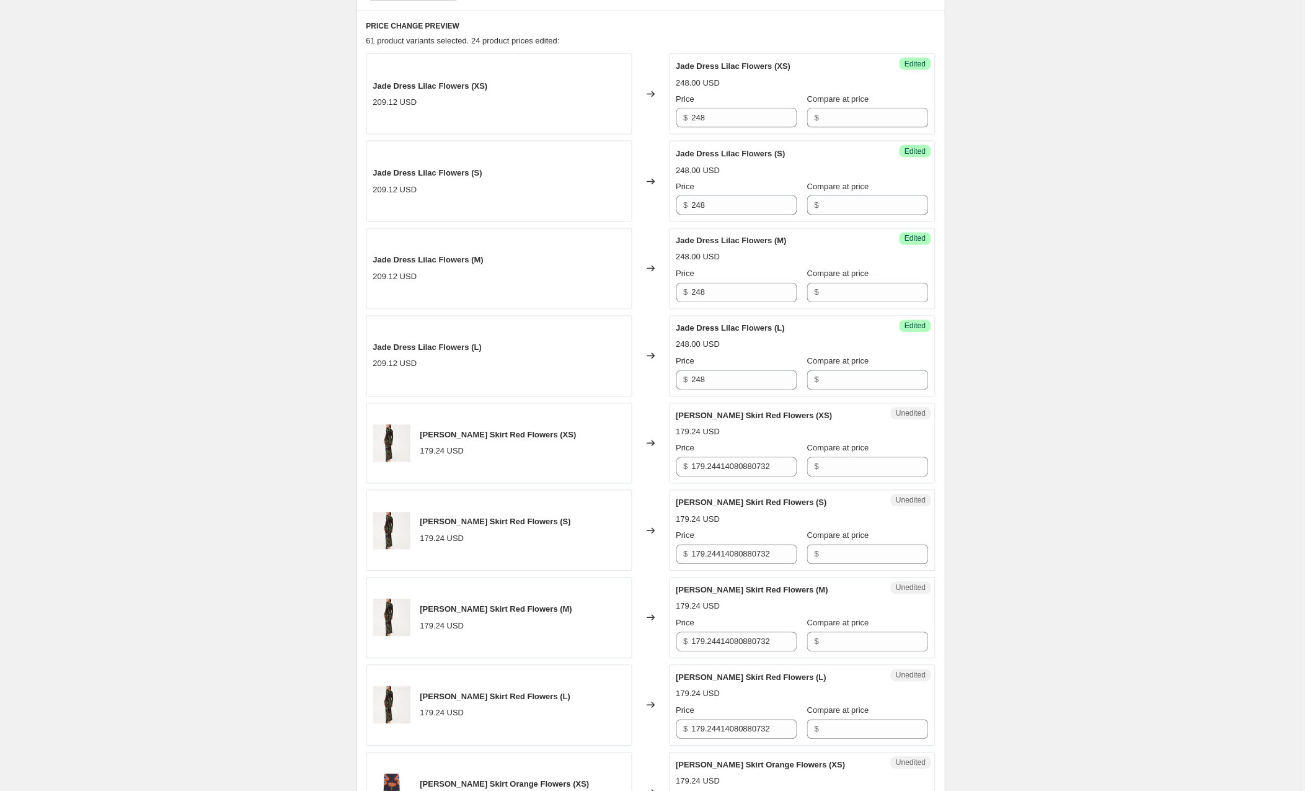
scroll to position [538, 0]
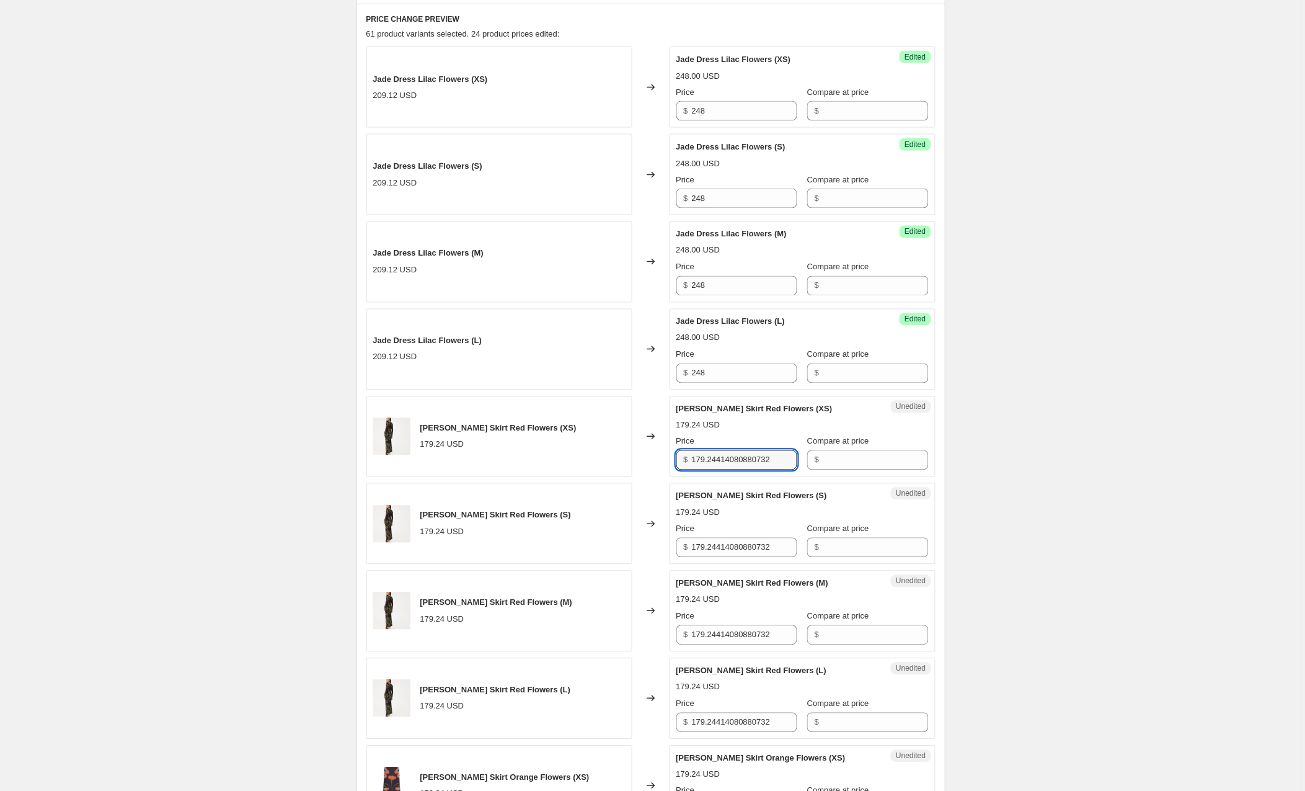
drag, startPoint x: 790, startPoint y: 462, endPoint x: 680, endPoint y: 460, distance: 109.8
click at [680, 460] on div "$ 179.24414080880732" at bounding box center [737, 460] width 121 height 20
type input "212"
drag, startPoint x: 788, startPoint y: 550, endPoint x: 640, endPoint y: 548, distance: 148.2
click at [640, 548] on div "[PERSON_NAME] Skirt Red Flowers (S) 179.24 USD Changed to Unedited [PERSON_NAME…" at bounding box center [650, 523] width 569 height 81
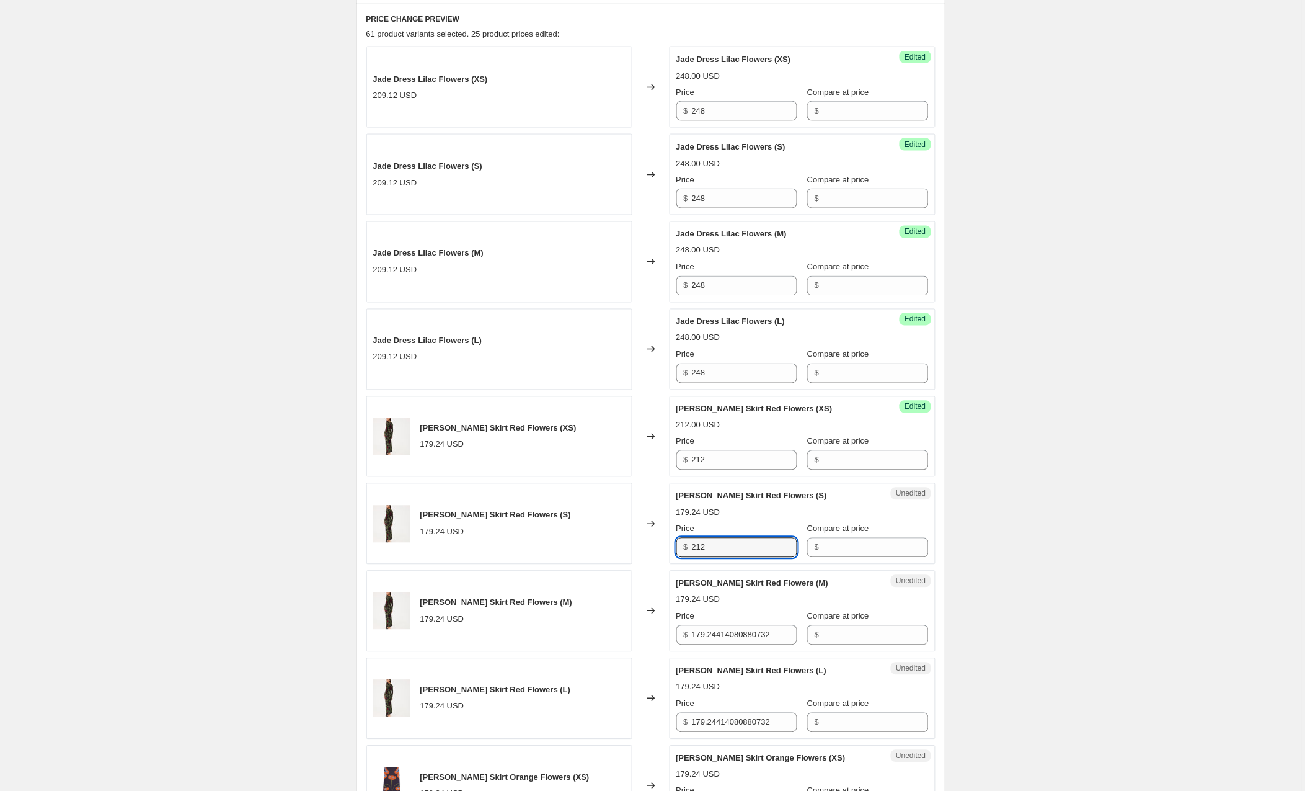
type input "212"
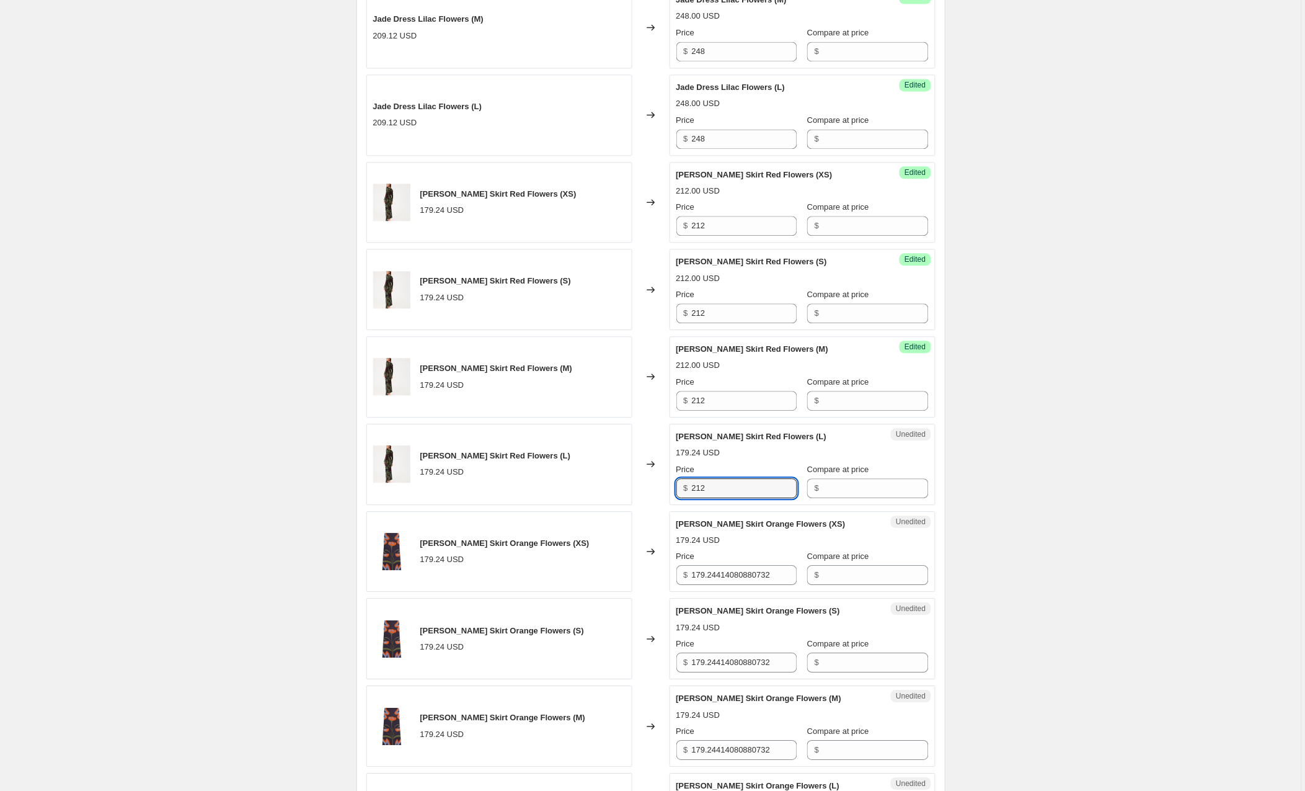
scroll to position [774, 0]
type input "212"
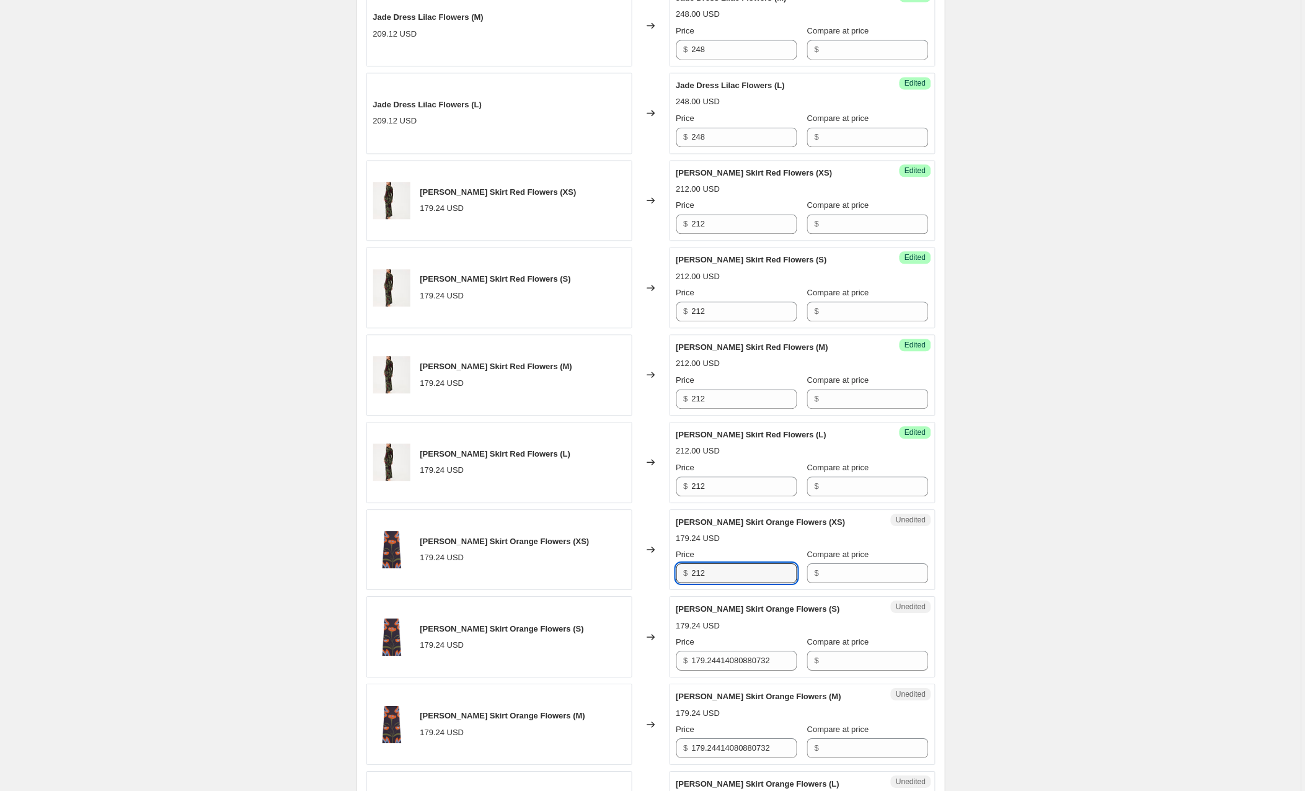
type input "212"
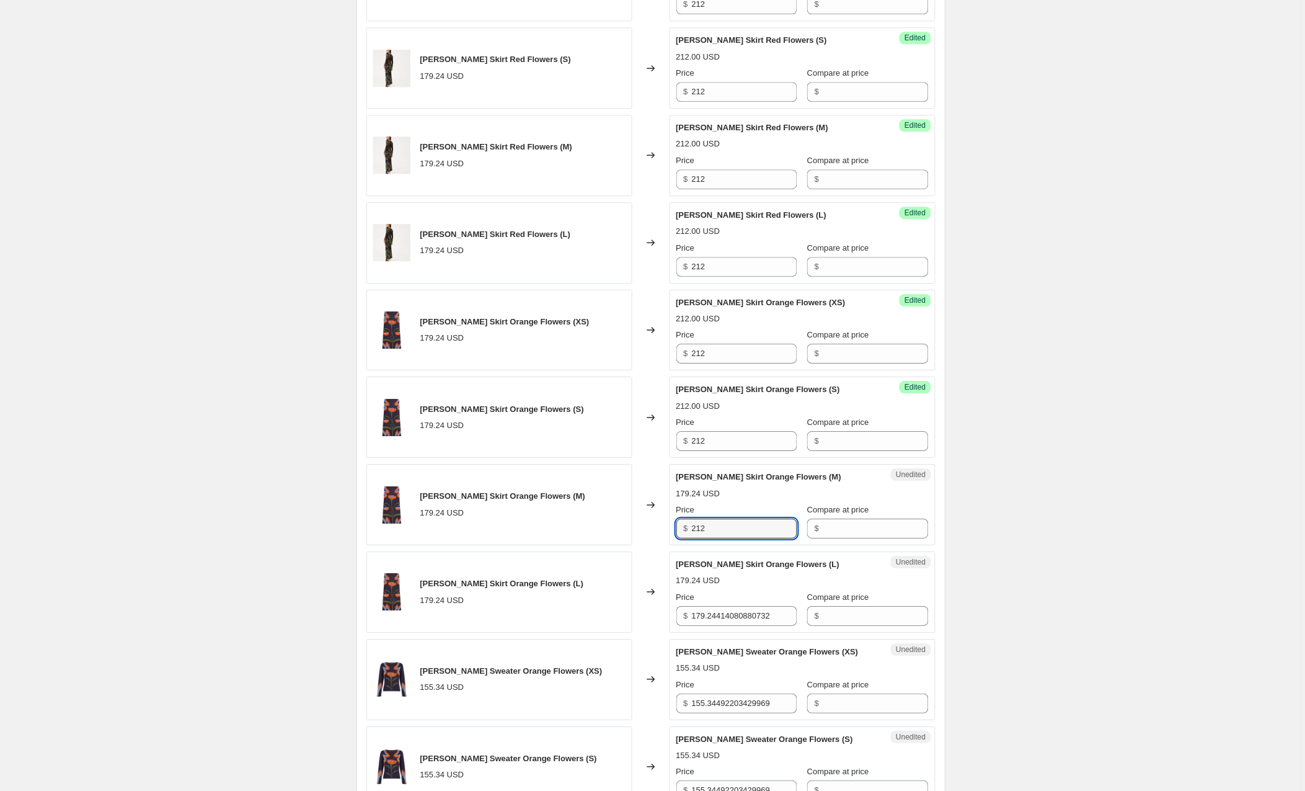
scroll to position [995, 0]
type input "212"
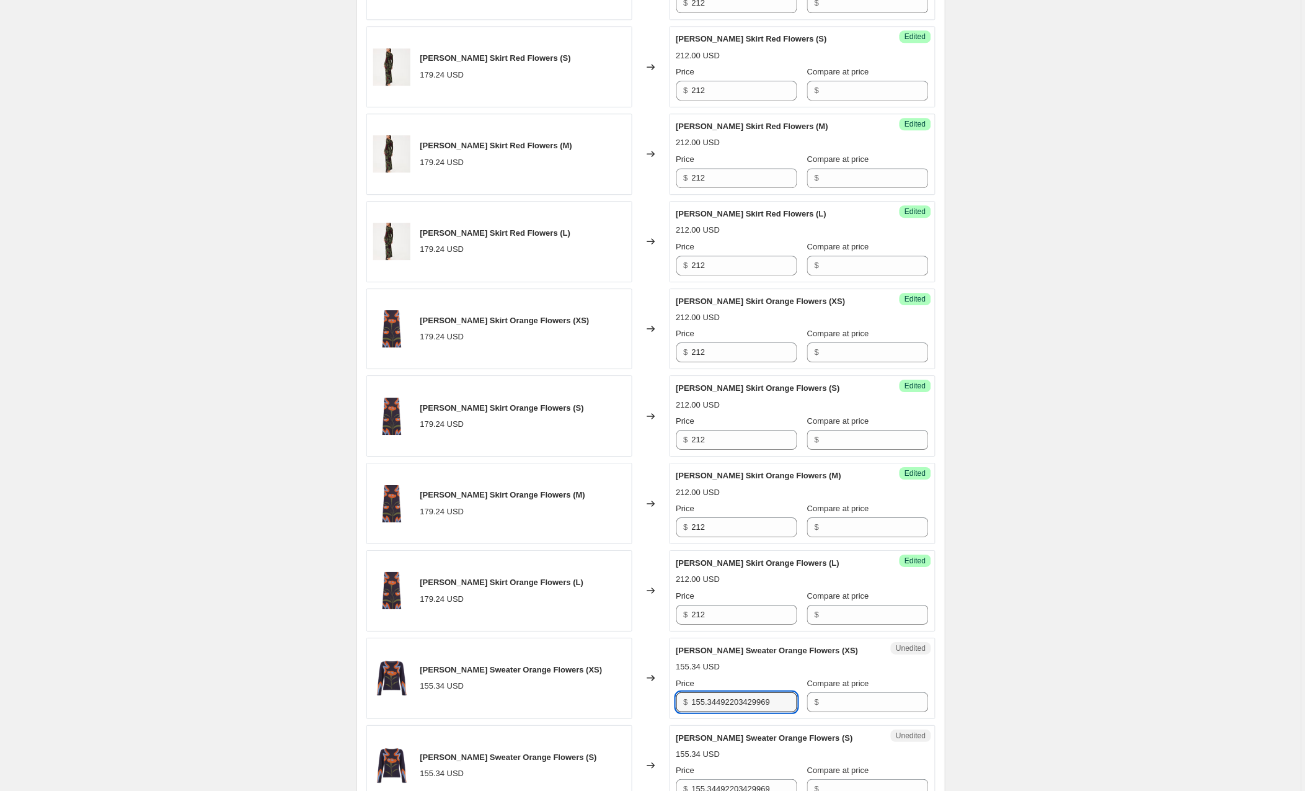
drag, startPoint x: 789, startPoint y: 704, endPoint x: 626, endPoint y: 704, distance: 162.5
click at [626, 704] on div "[PERSON_NAME] Sweater Orange Flowers (XS) 155.34 USD Changed to Unedited [PERSO…" at bounding box center [650, 677] width 569 height 81
type input "183"
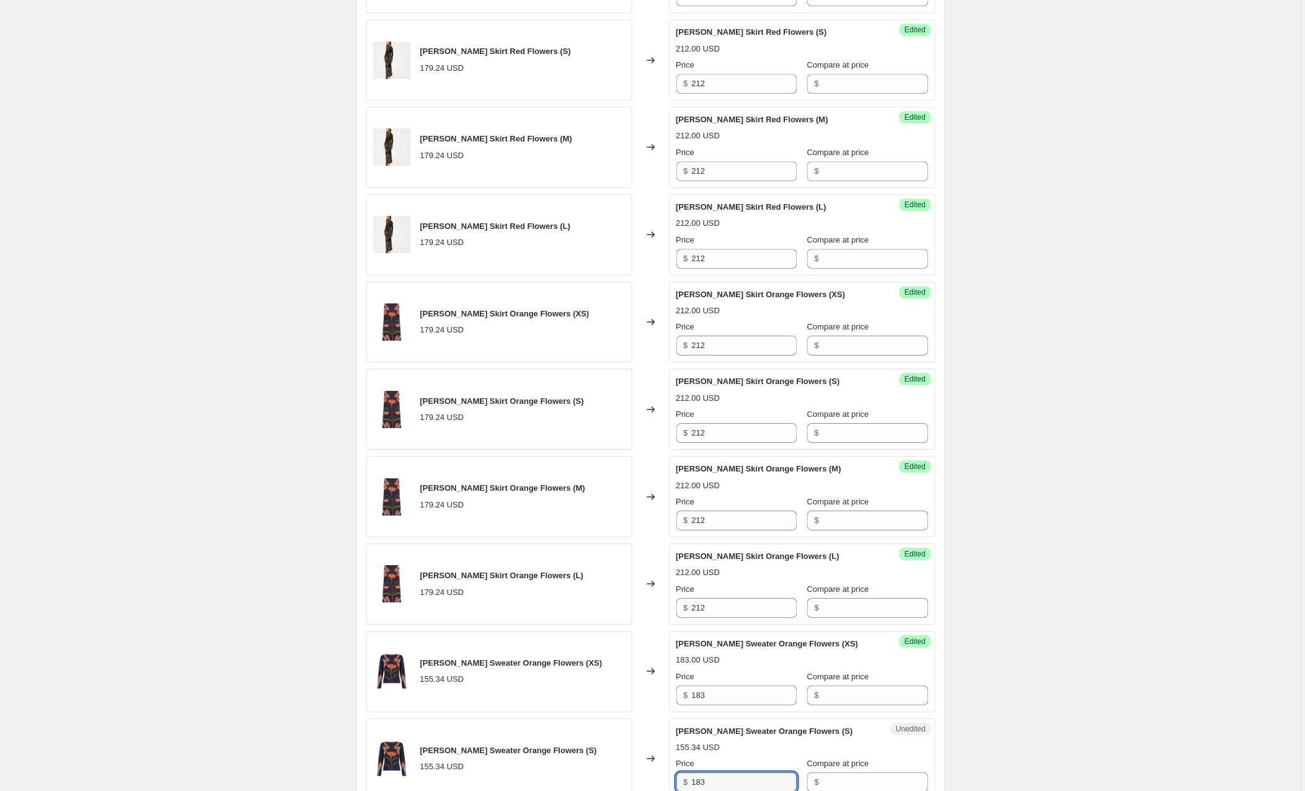
type input "183"
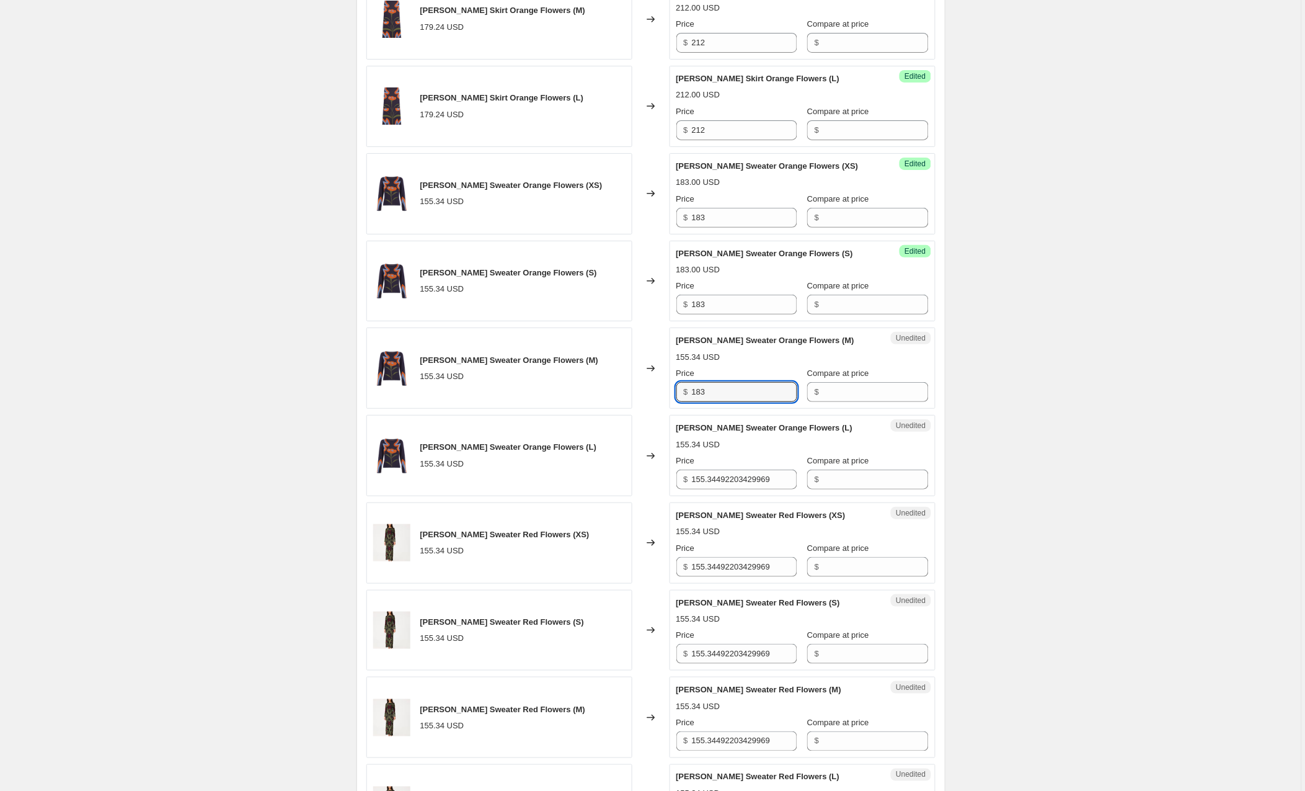
type input "183"
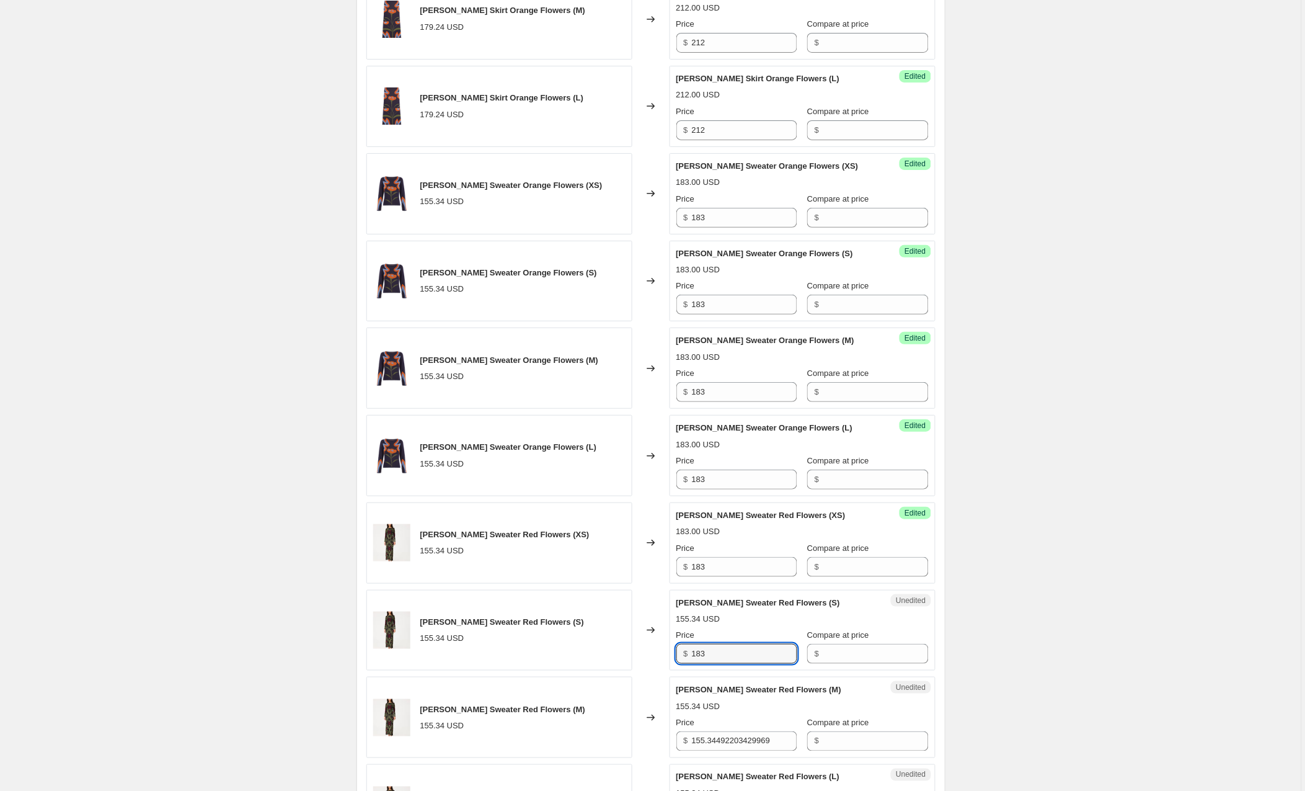
type input "183"
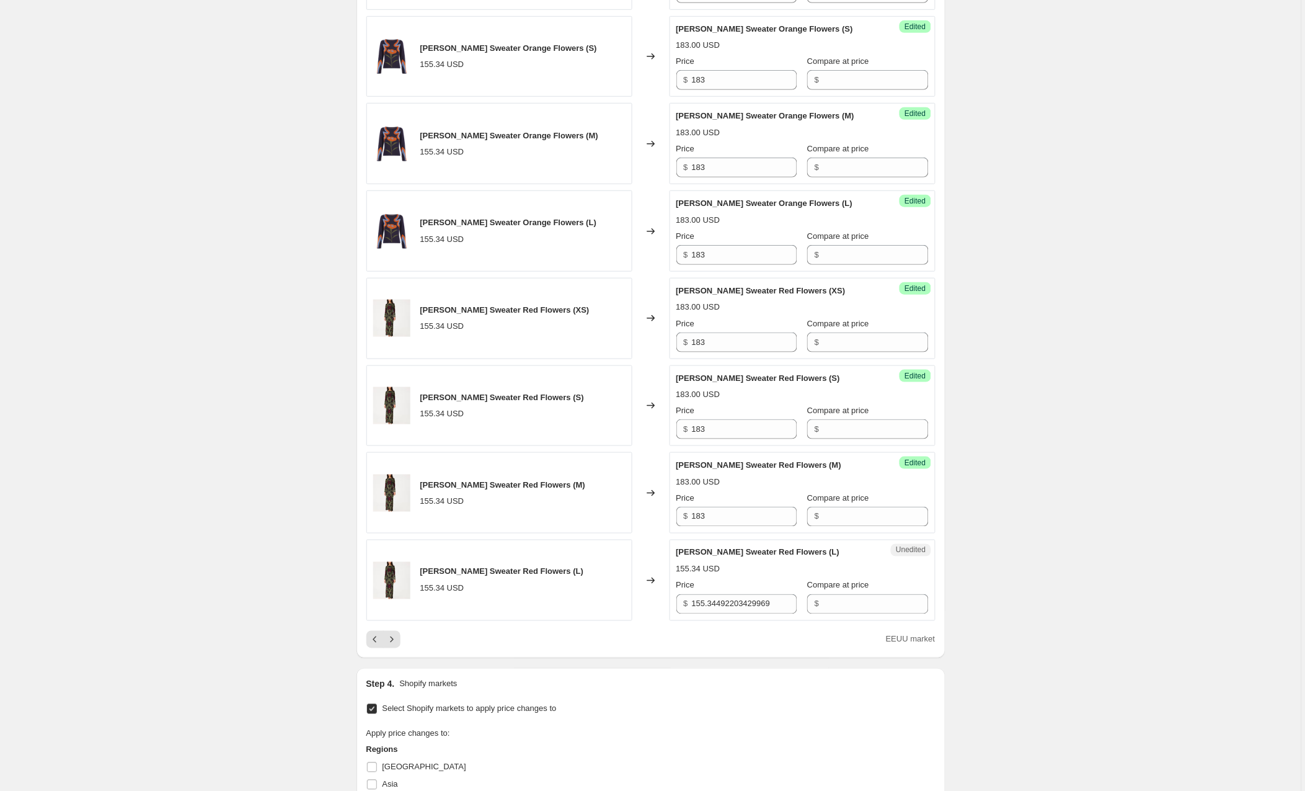
scroll to position [1718, 0]
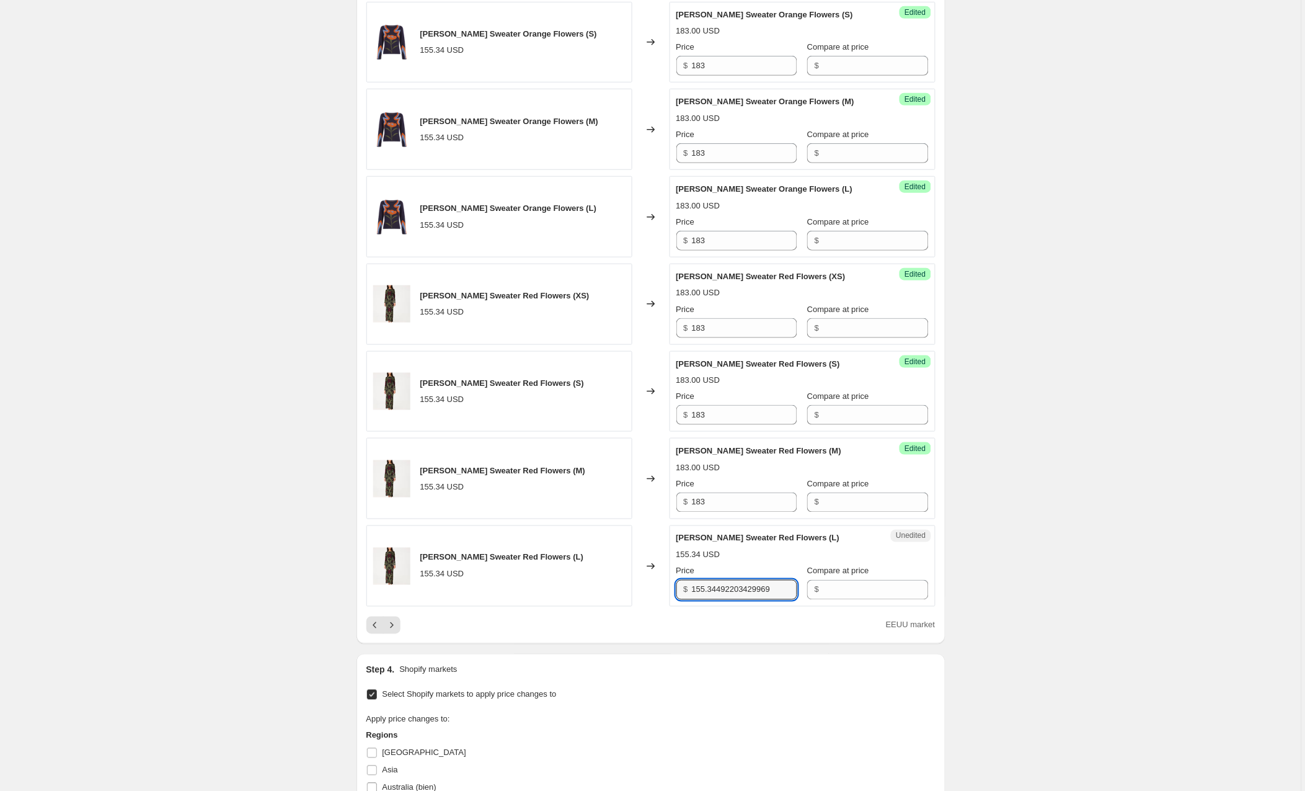
drag, startPoint x: 789, startPoint y: 592, endPoint x: 675, endPoint y: 593, distance: 113.5
click at [675, 593] on div "Unedited [PERSON_NAME] Sweater Red Flowers (L) 155.34 USD Price $ 155.344922034…" at bounding box center [803, 565] width 266 height 81
type input "183"
click at [619, 626] on div "EEUU market" at bounding box center [650, 624] width 569 height 17
click at [394, 630] on icon "Next" at bounding box center [392, 625] width 12 height 12
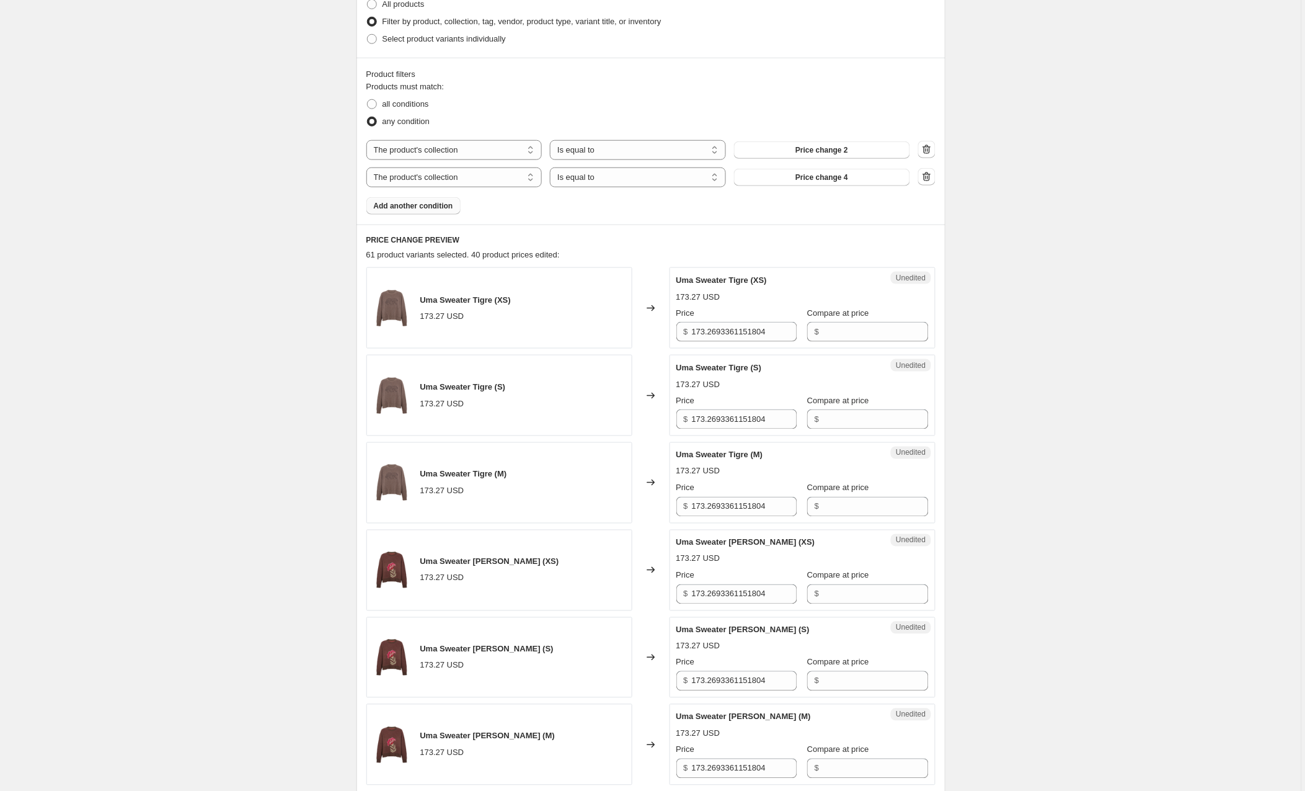
scroll to position [349, 0]
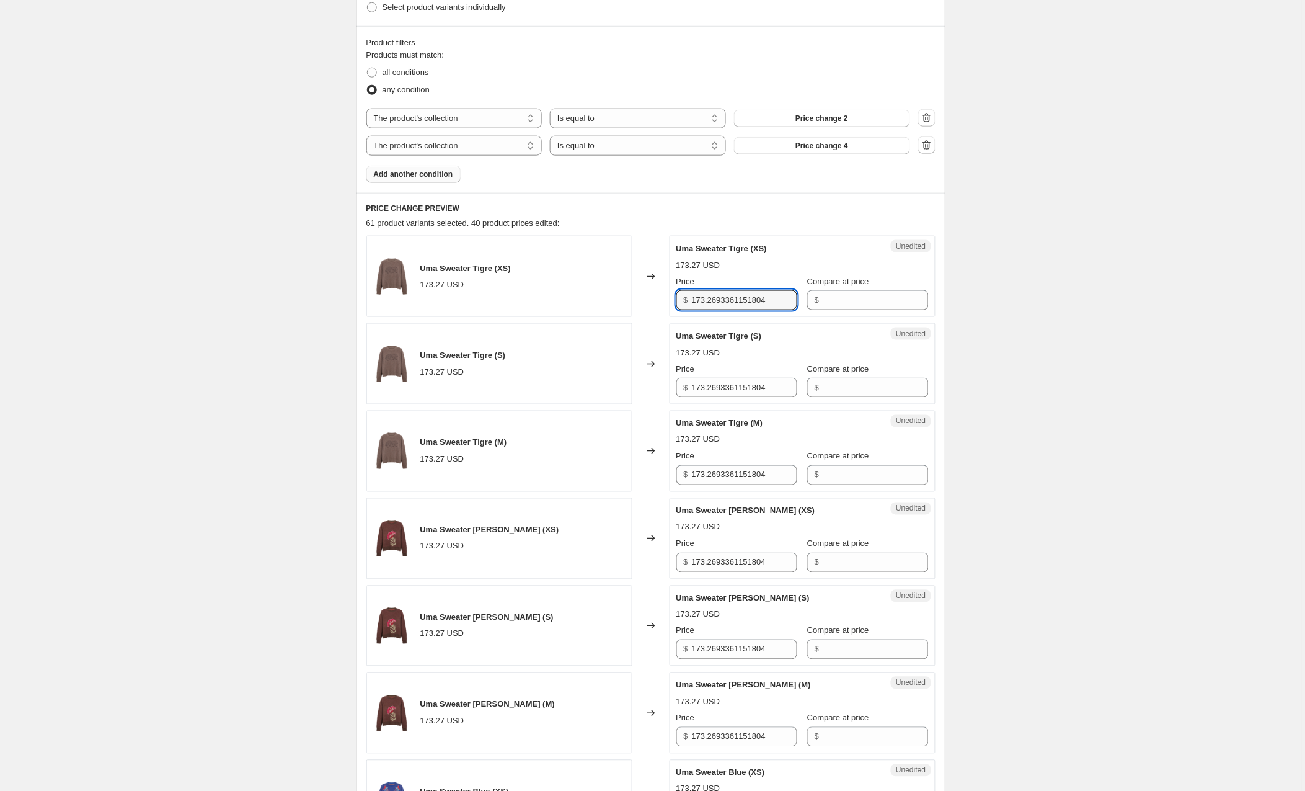
drag, startPoint x: 761, startPoint y: 296, endPoint x: 672, endPoint y: 296, distance: 89.3
click at [672, 296] on div "Unedited Uma Sweater Tigre (XS) 173.27 USD Price $ 173.2693361151804 Compare at…" at bounding box center [803, 276] width 266 height 81
type input "206"
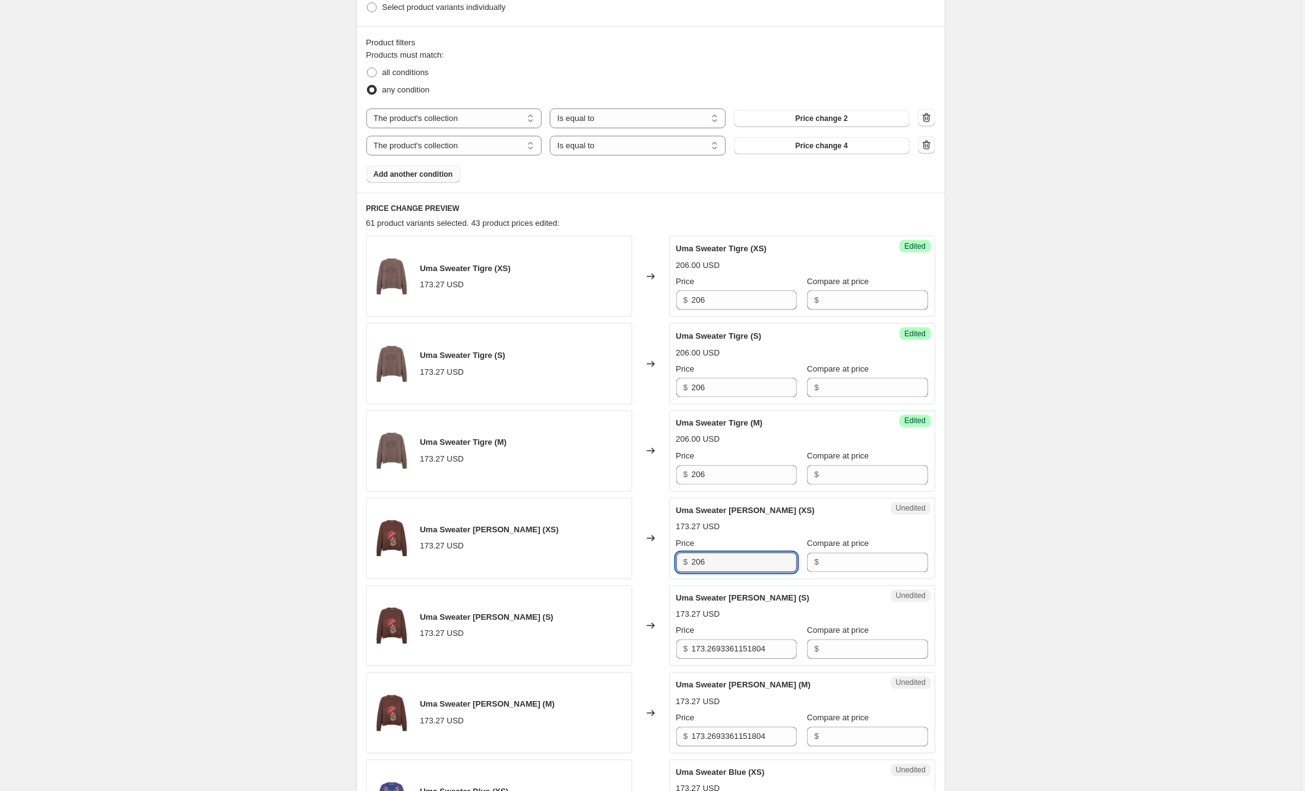
type input "206"
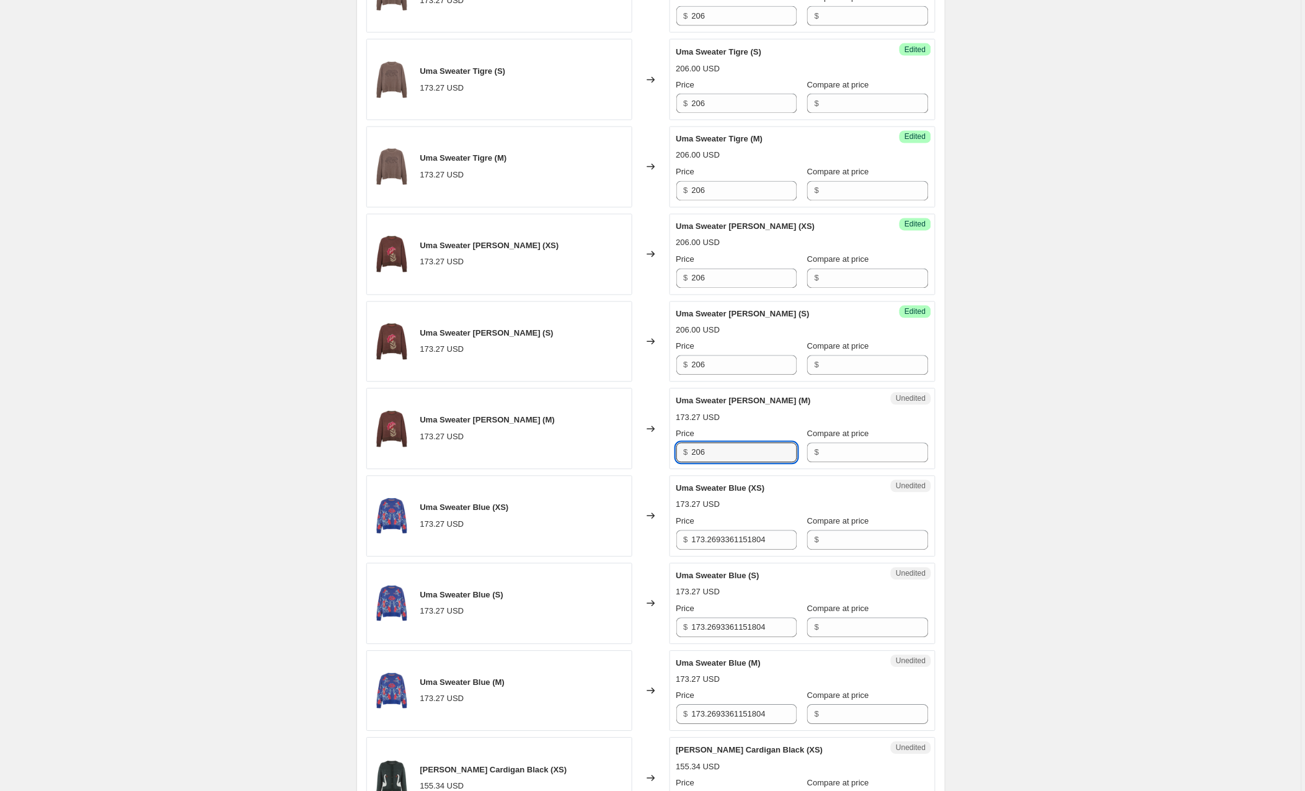
scroll to position [633, 0]
type input "206"
drag, startPoint x: 788, startPoint y: 542, endPoint x: 677, endPoint y: 540, distance: 110.4
click at [677, 540] on div "$ 173.2693361151804" at bounding box center [737, 540] width 121 height 20
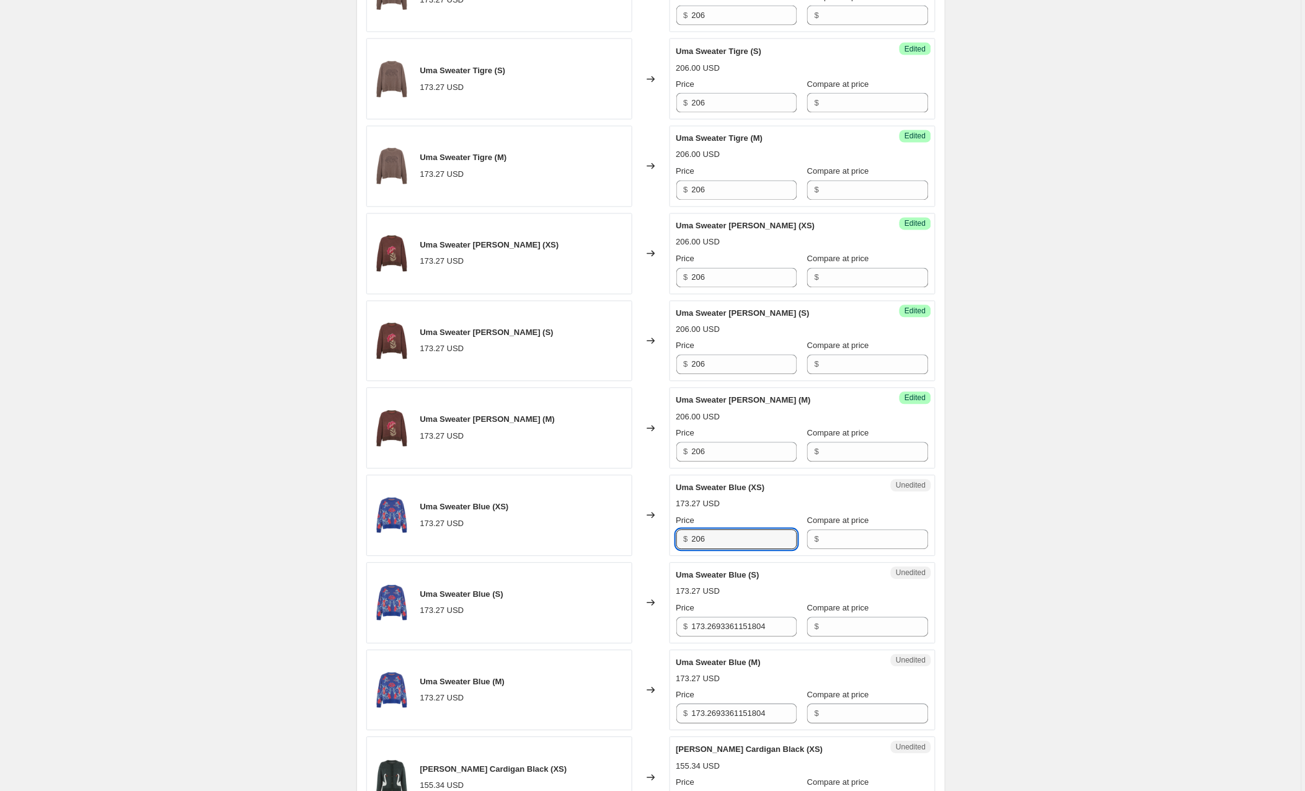
type input "206"
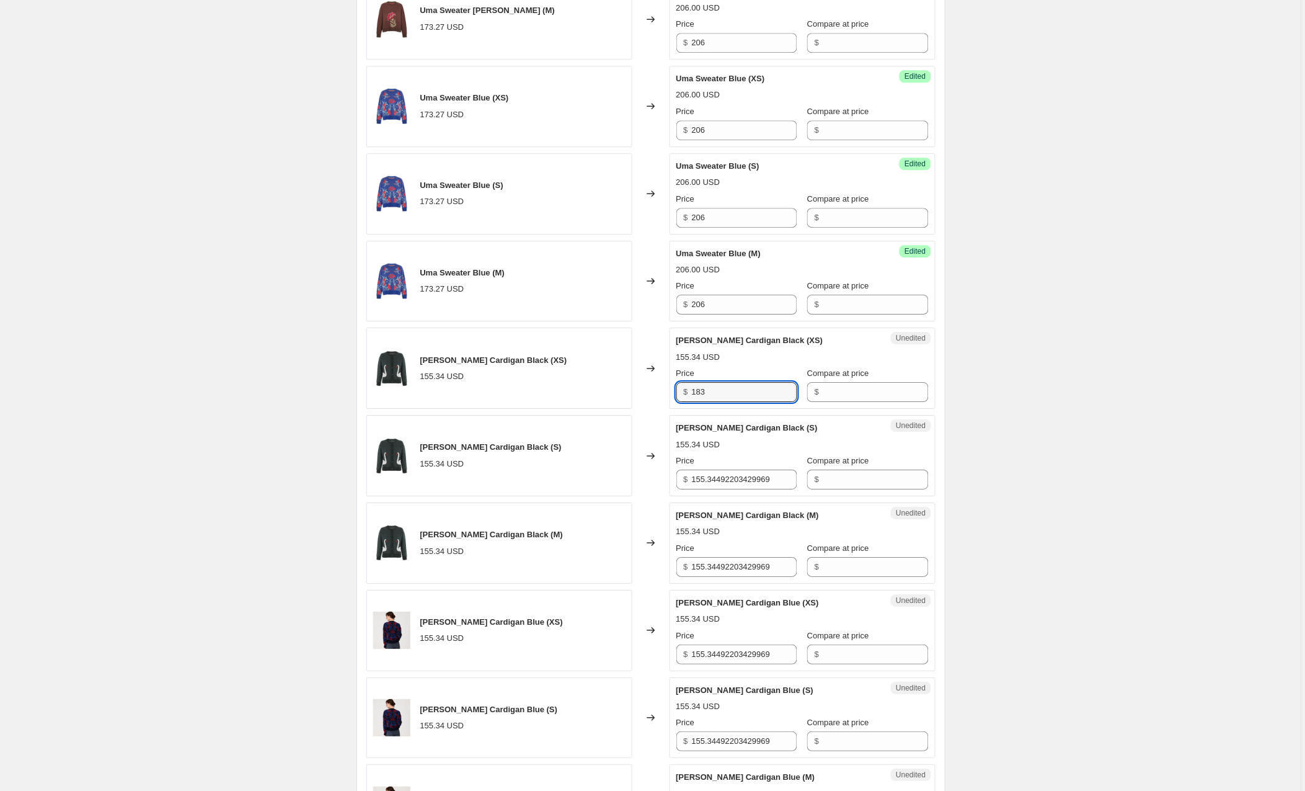
type input "183"
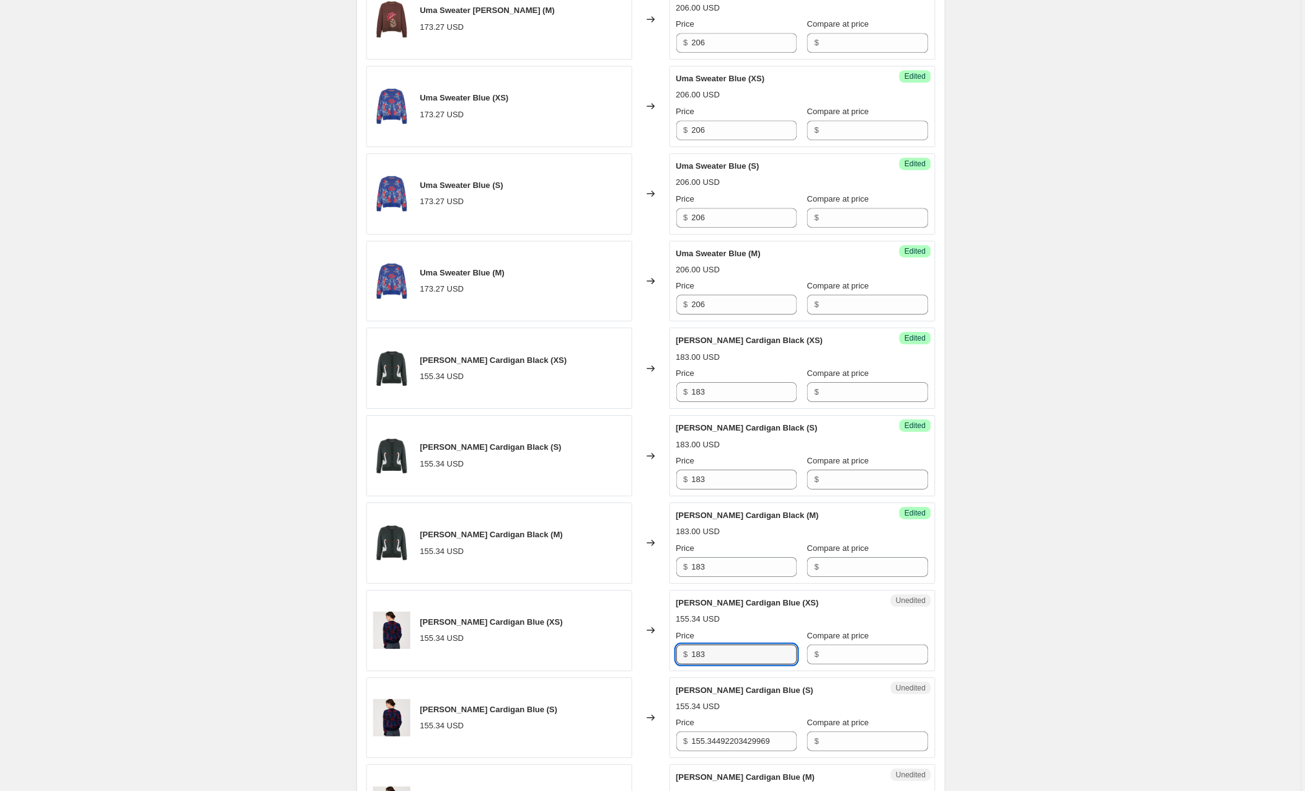
type input "183"
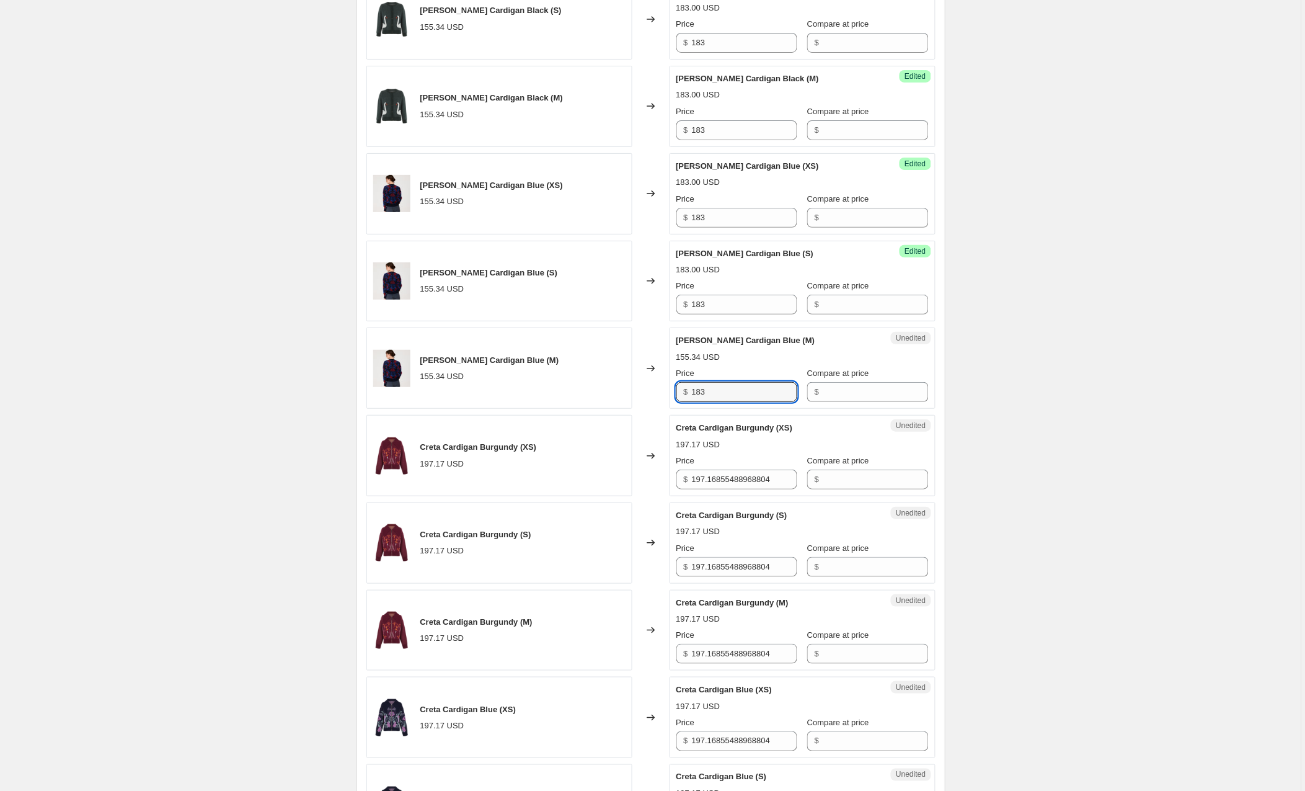
type input "183"
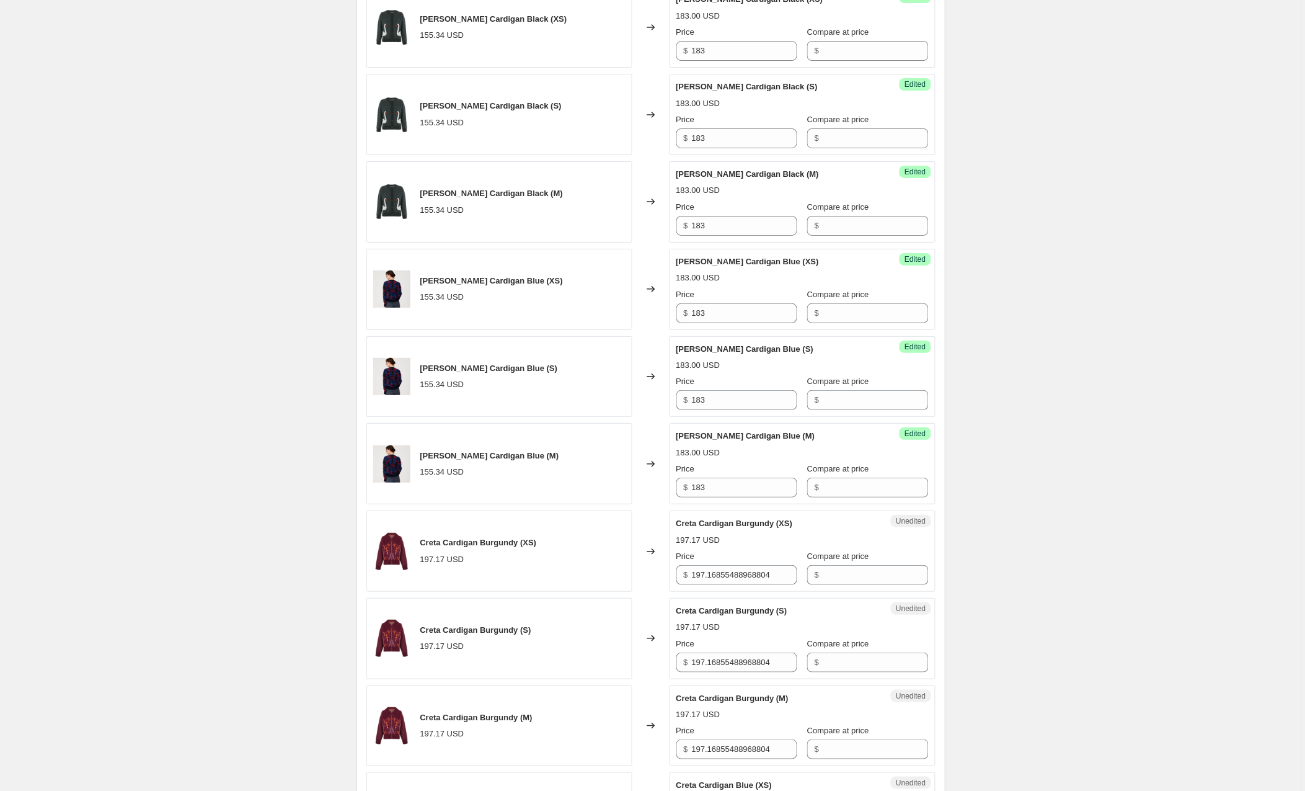
scroll to position [1396, 0]
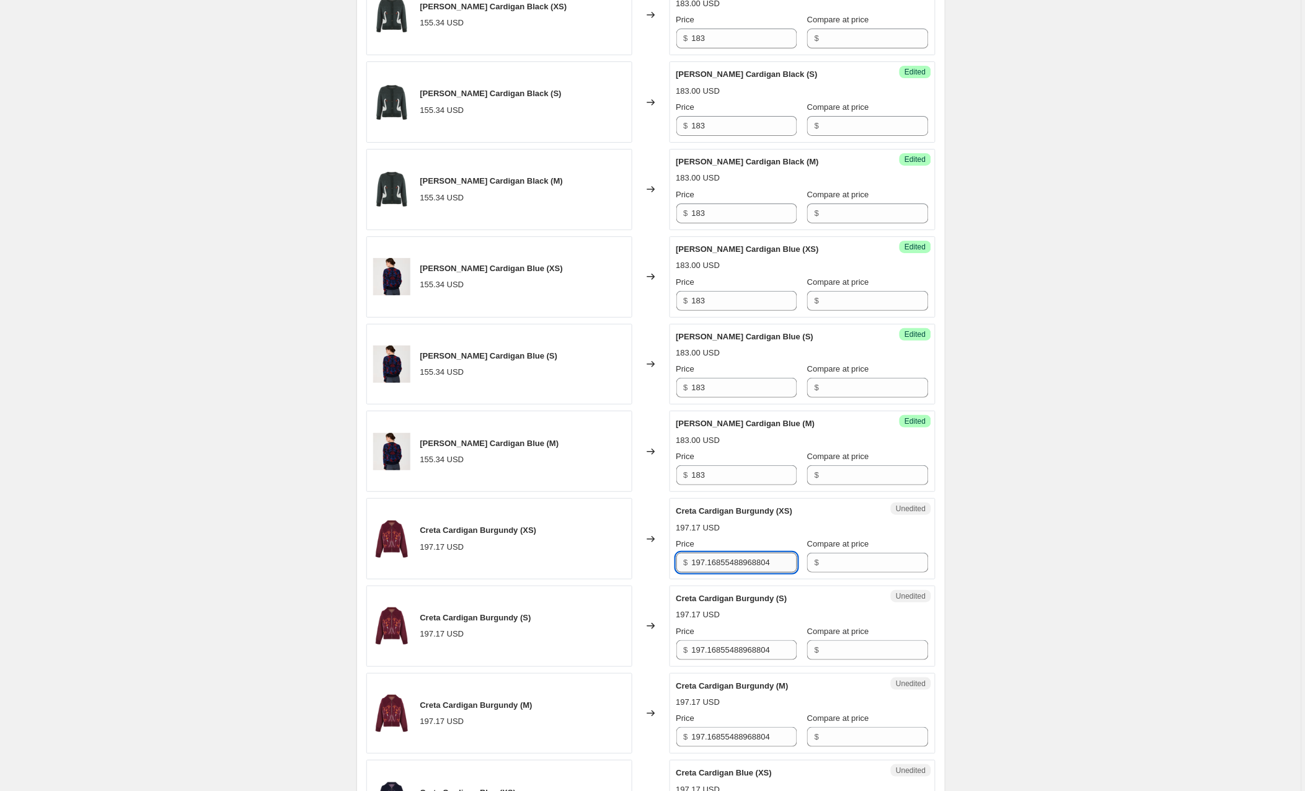
drag, startPoint x: 790, startPoint y: 568, endPoint x: 696, endPoint y: 567, distance: 94.3
click at [696, 567] on input "197.16855488968804" at bounding box center [744, 563] width 105 height 20
type input "233"
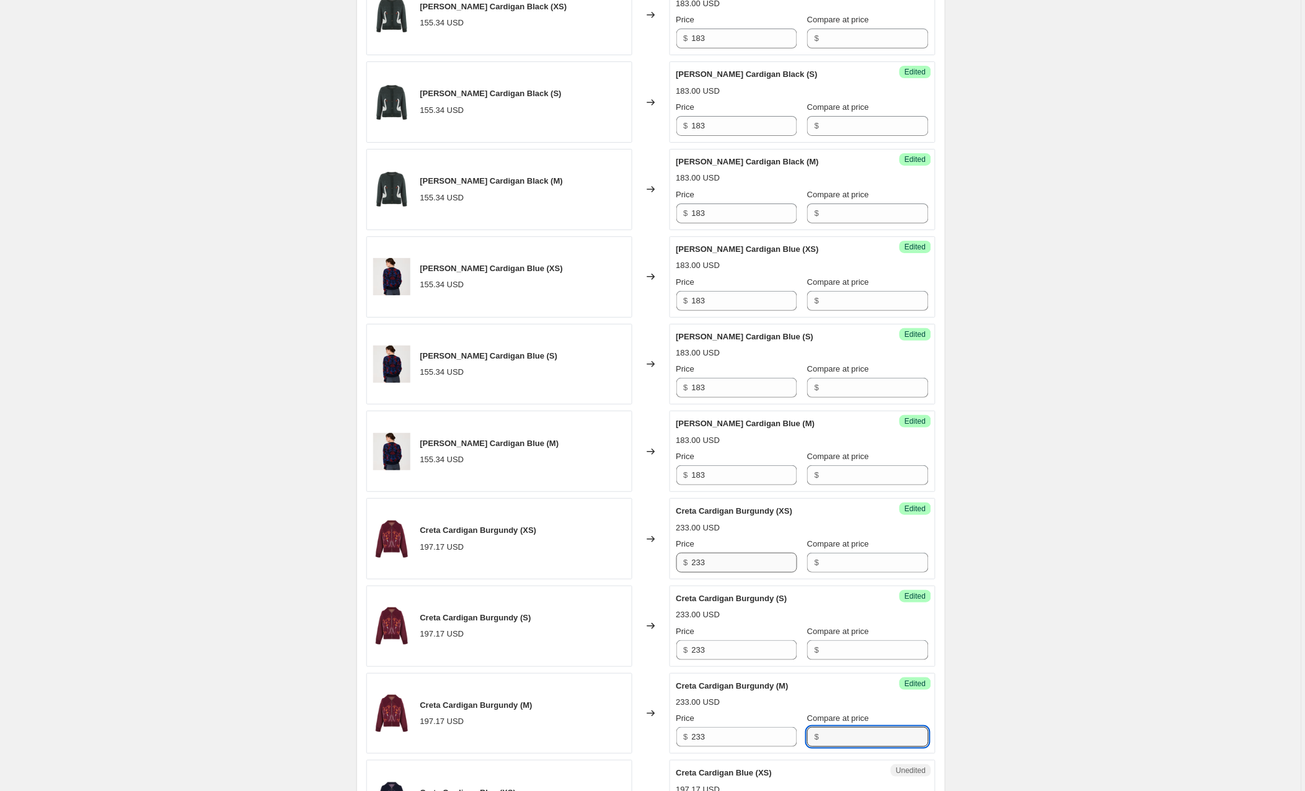
scroll to position [1829, 0]
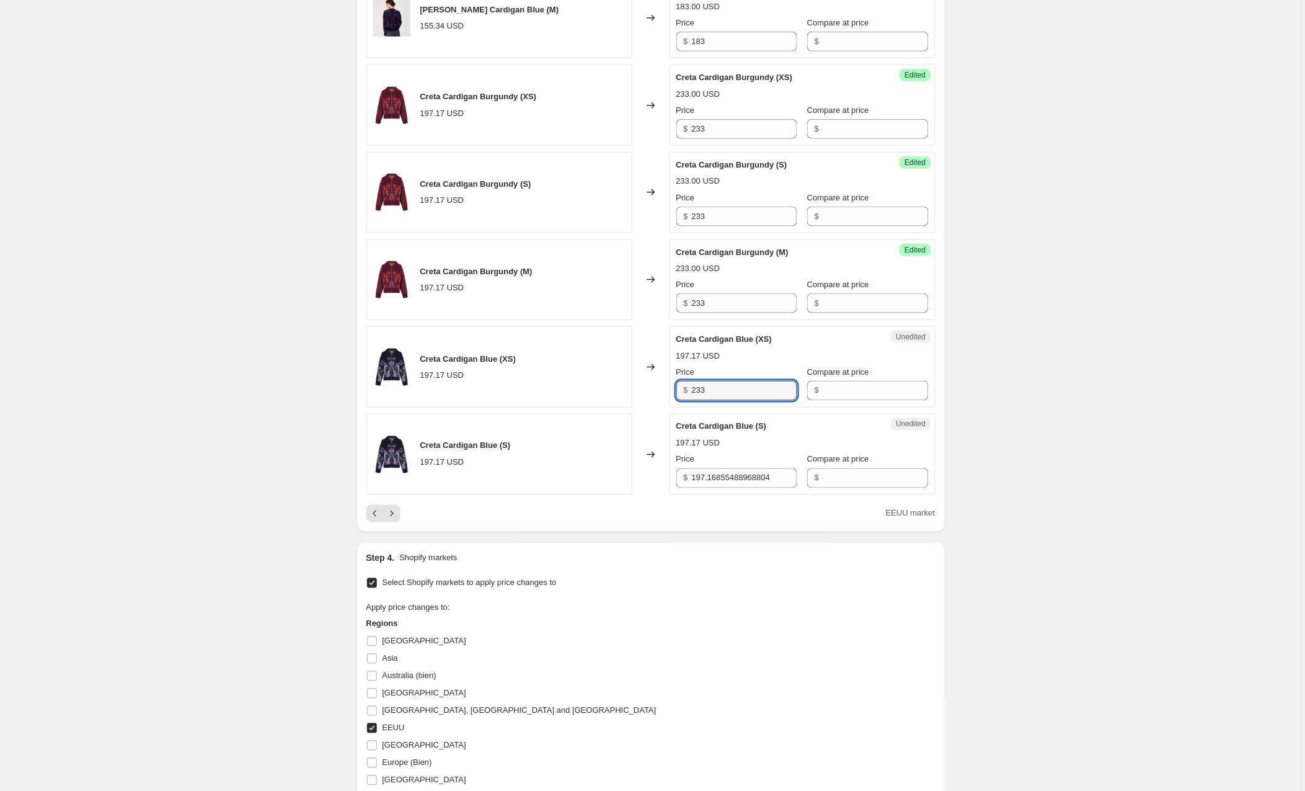
type input "233"
click at [395, 517] on icon "Next" at bounding box center [392, 513] width 12 height 12
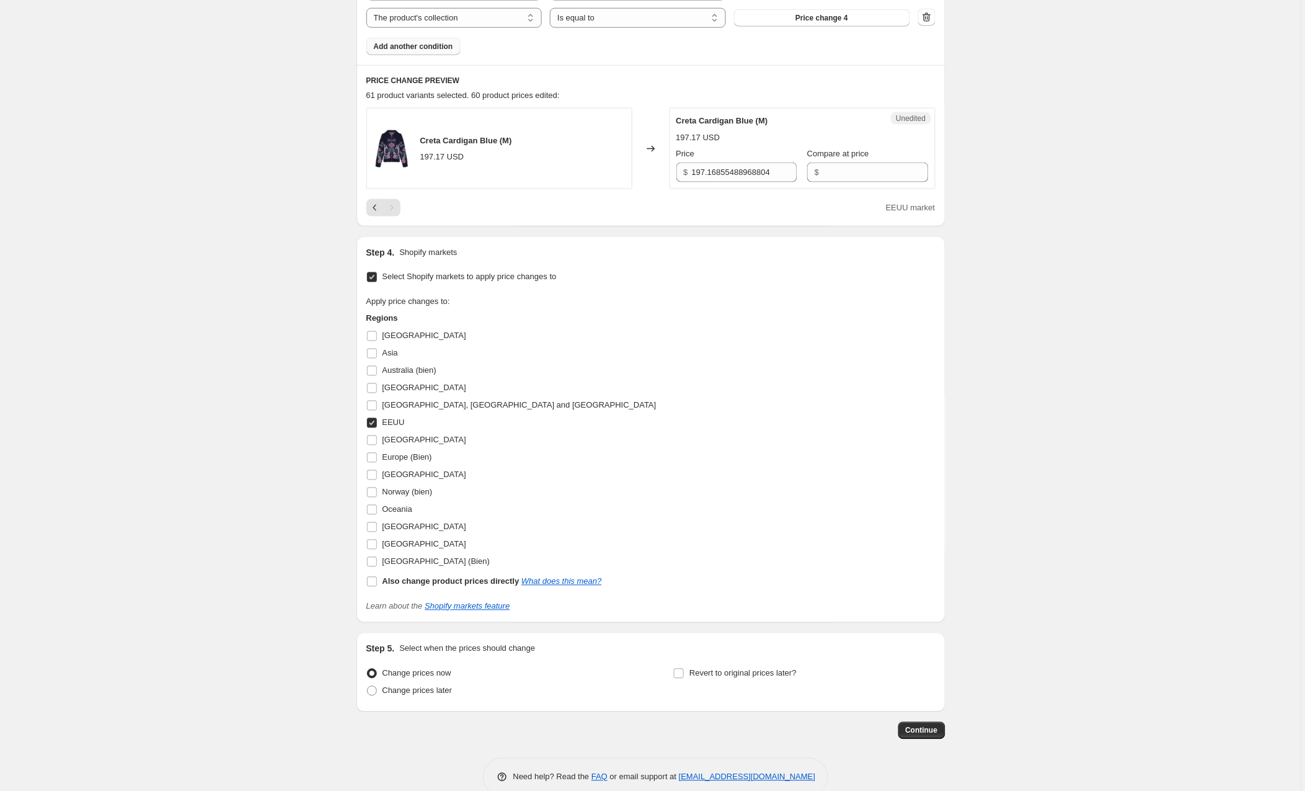
scroll to position [474, 0]
drag, startPoint x: 709, startPoint y: 172, endPoint x: 672, endPoint y: 171, distance: 36.6
click at [672, 171] on div "Unedited Creta Cardigan Blue (M) 197.17 USD Price $ 197.16855488968804 Compare …" at bounding box center [803, 150] width 266 height 81
type input "233"
click at [1003, 338] on div "Create new price [MEDICAL_DATA]. This page is ready Create new price [MEDICAL_D…" at bounding box center [651, 171] width 1302 height 1291
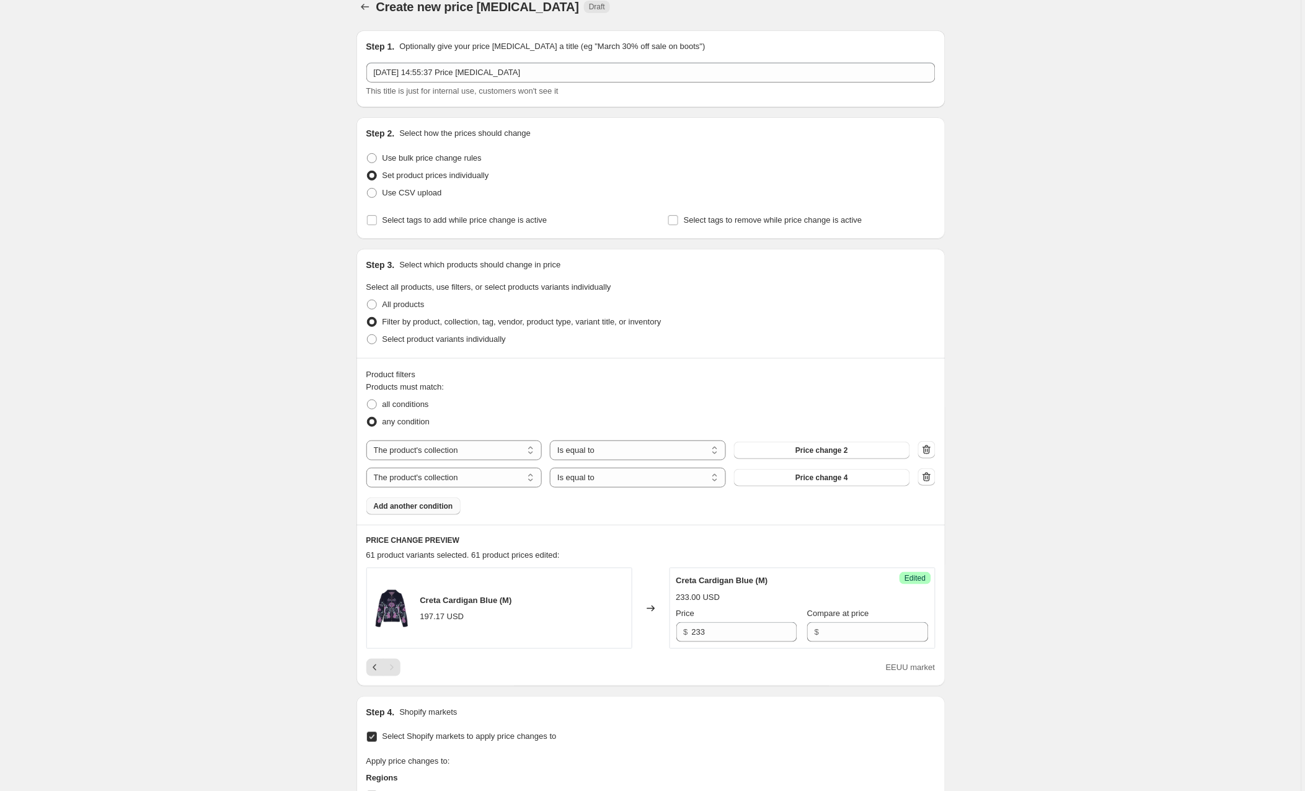
scroll to position [19, 0]
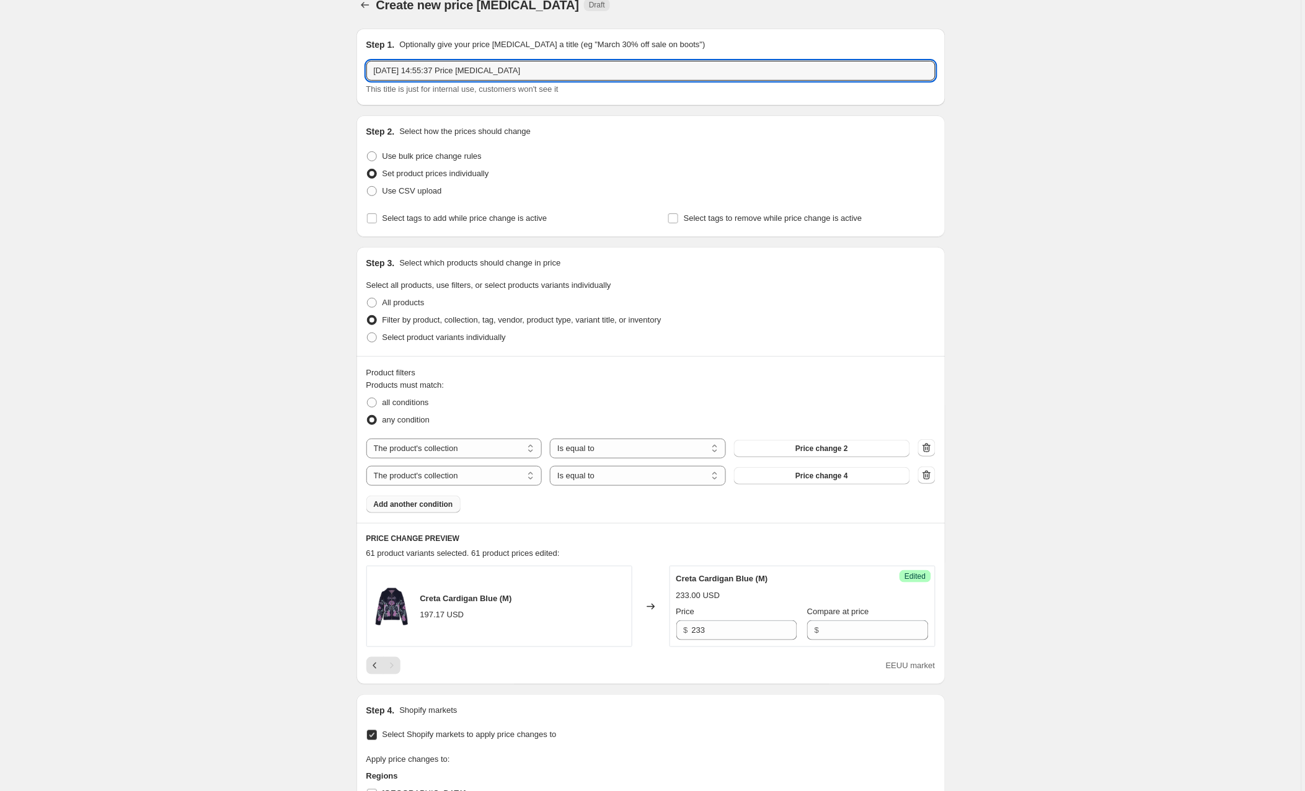
drag, startPoint x: 546, startPoint y: 71, endPoint x: 329, endPoint y: 68, distance: 217.1
click at [329, 68] on div "Create new price [MEDICAL_DATA]. This page is ready Create new price [MEDICAL_D…" at bounding box center [651, 626] width 1302 height 1291
type input "Jade, [PERSON_NAME], [PERSON_NAME], [PERSON_NAME], Gilda, [GEOGRAPHIC_DATA][PER…"
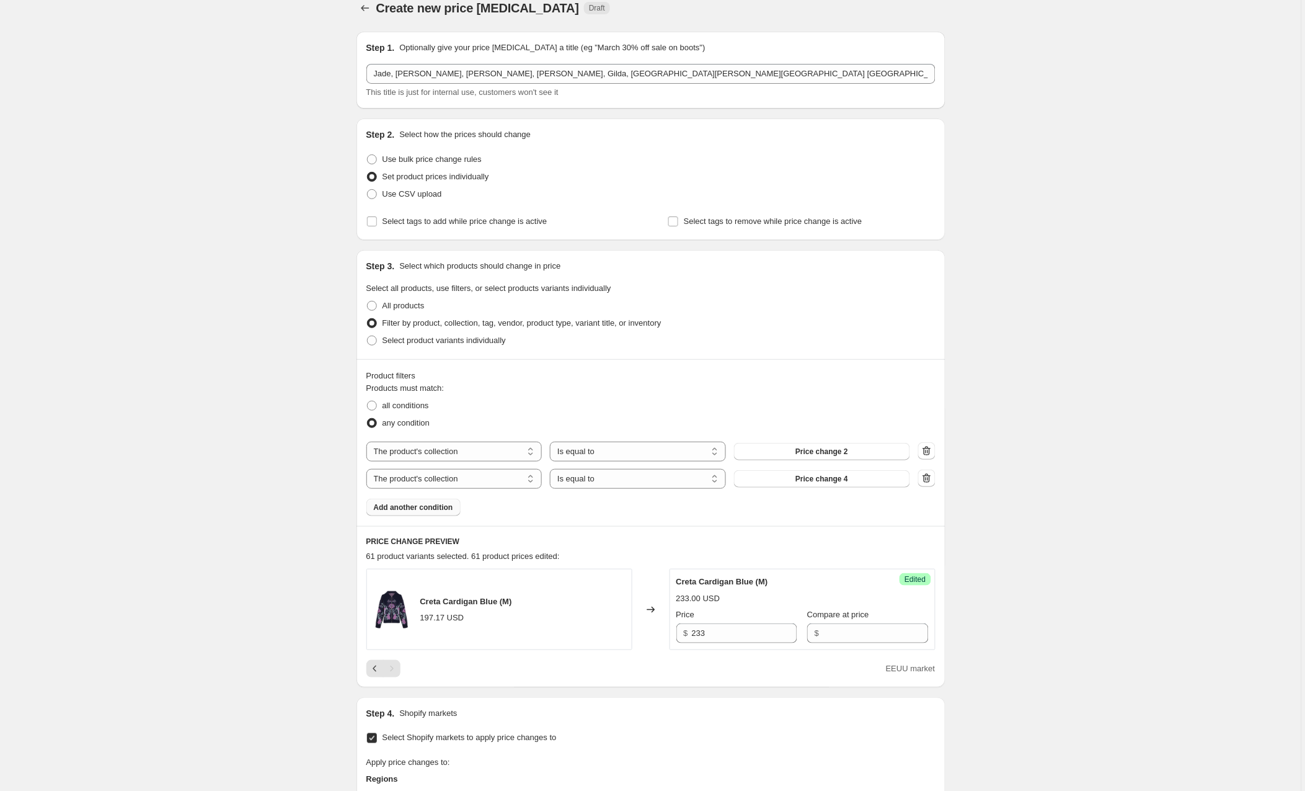
click at [1010, 215] on div "Create new price [MEDICAL_DATA]. This page is ready Create new price [MEDICAL_D…" at bounding box center [651, 629] width 1302 height 1291
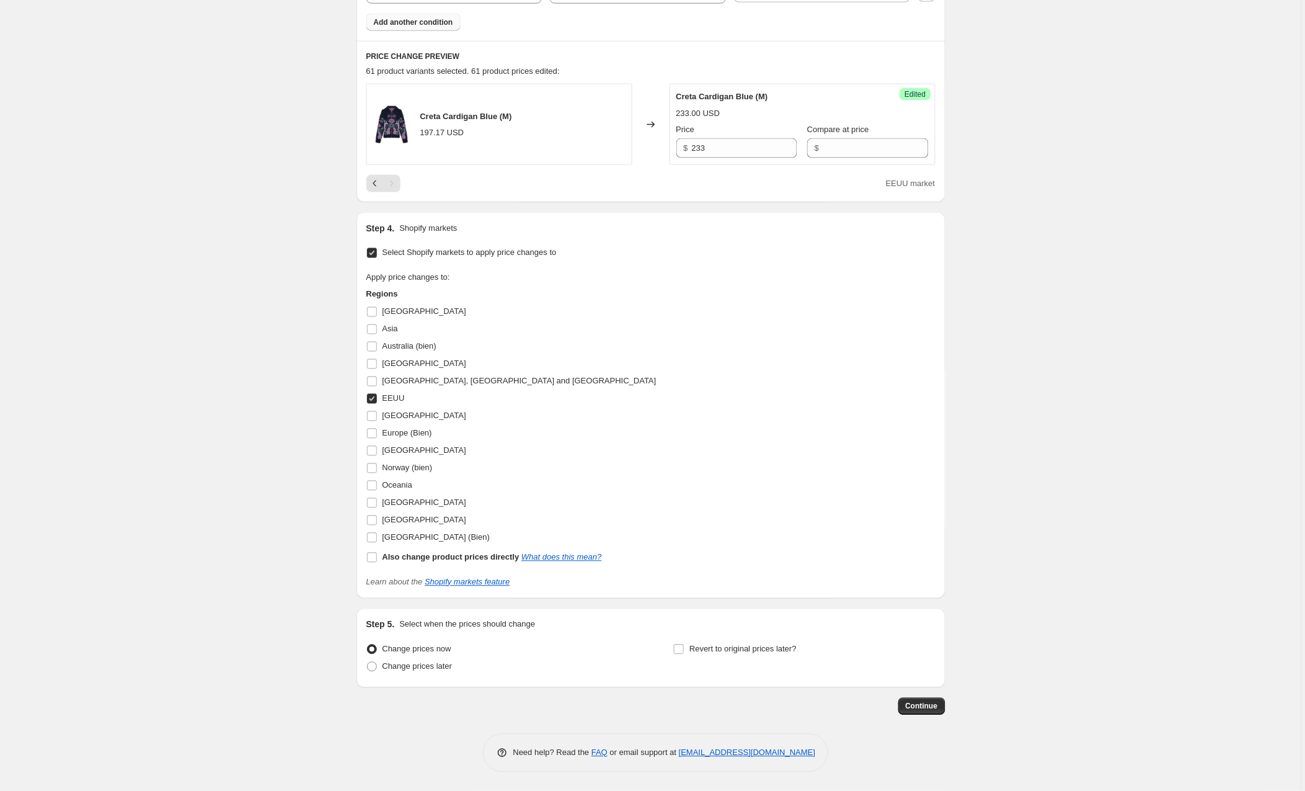
scroll to position [503, 0]
click at [908, 708] on span "Continue" at bounding box center [922, 706] width 32 height 10
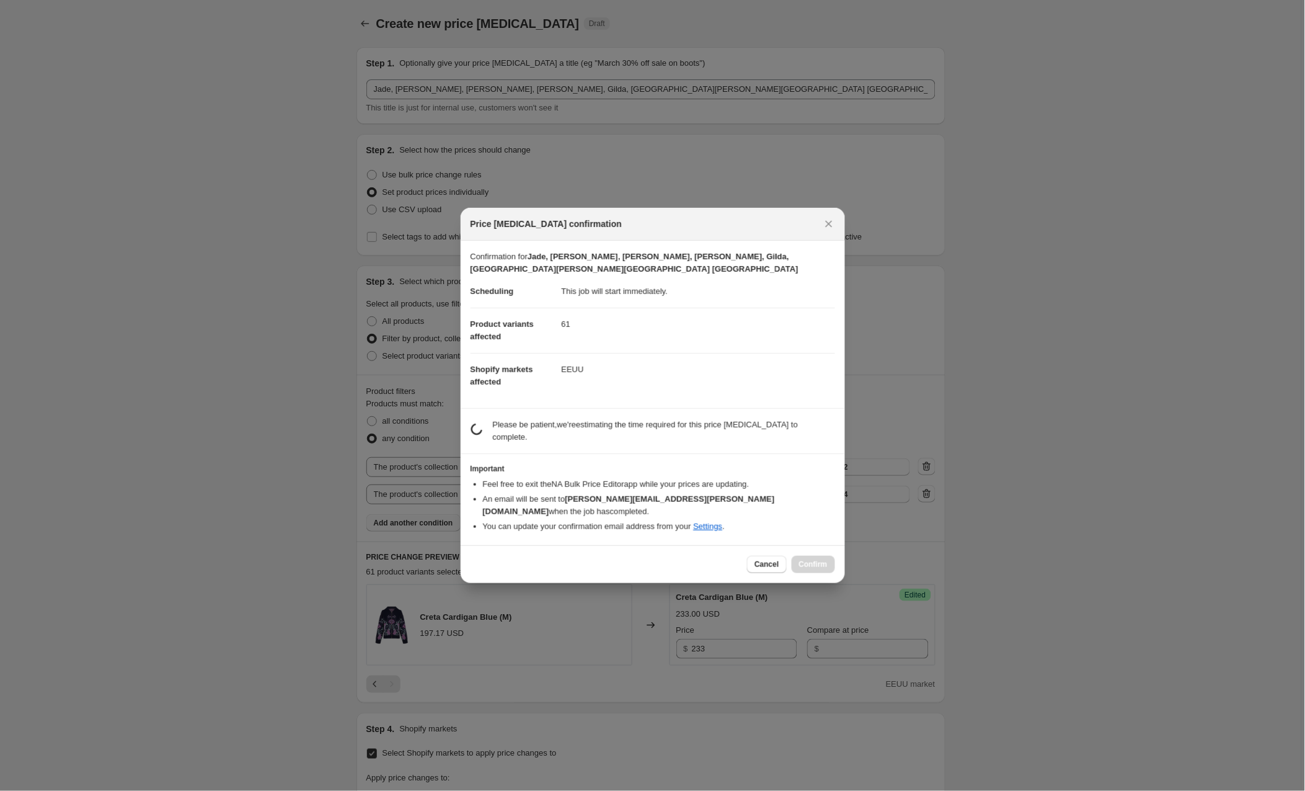
scroll to position [502, 0]
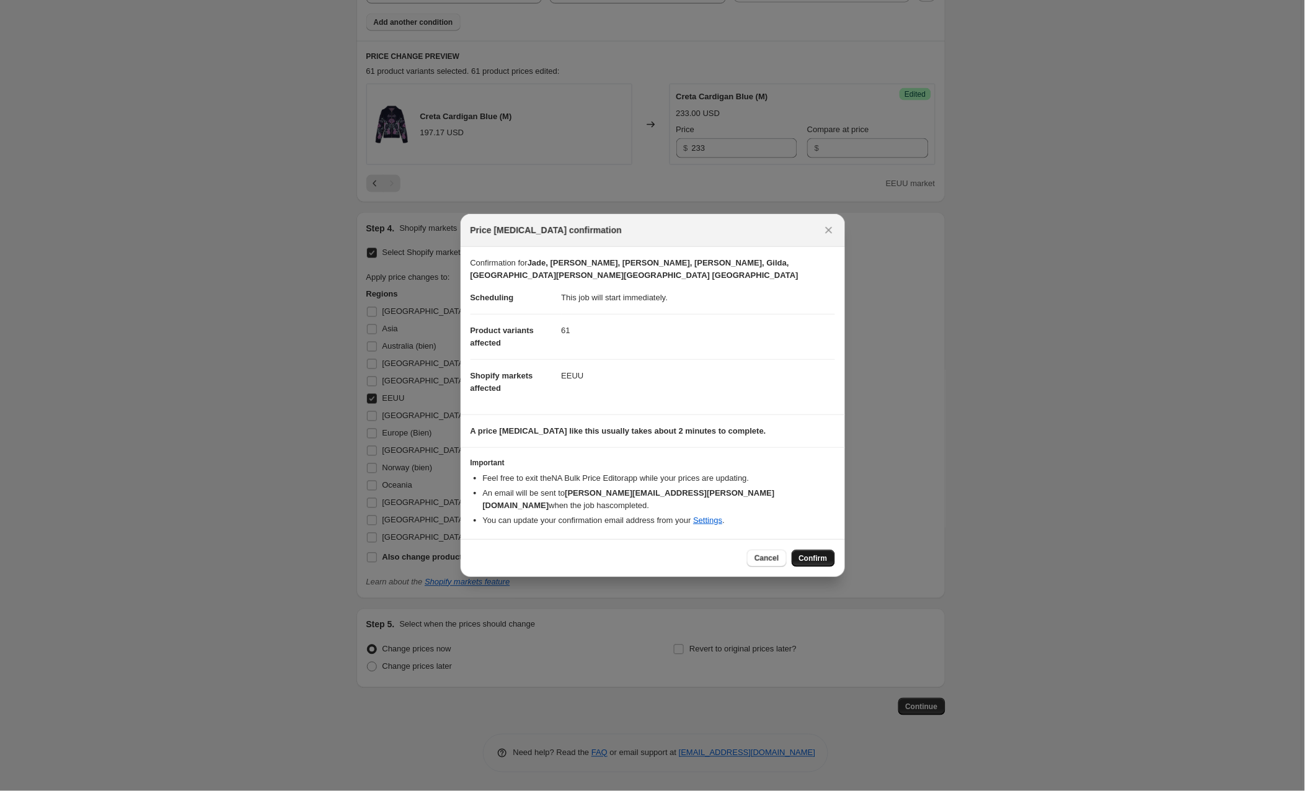
click at [809, 553] on span "Confirm" at bounding box center [813, 558] width 29 height 10
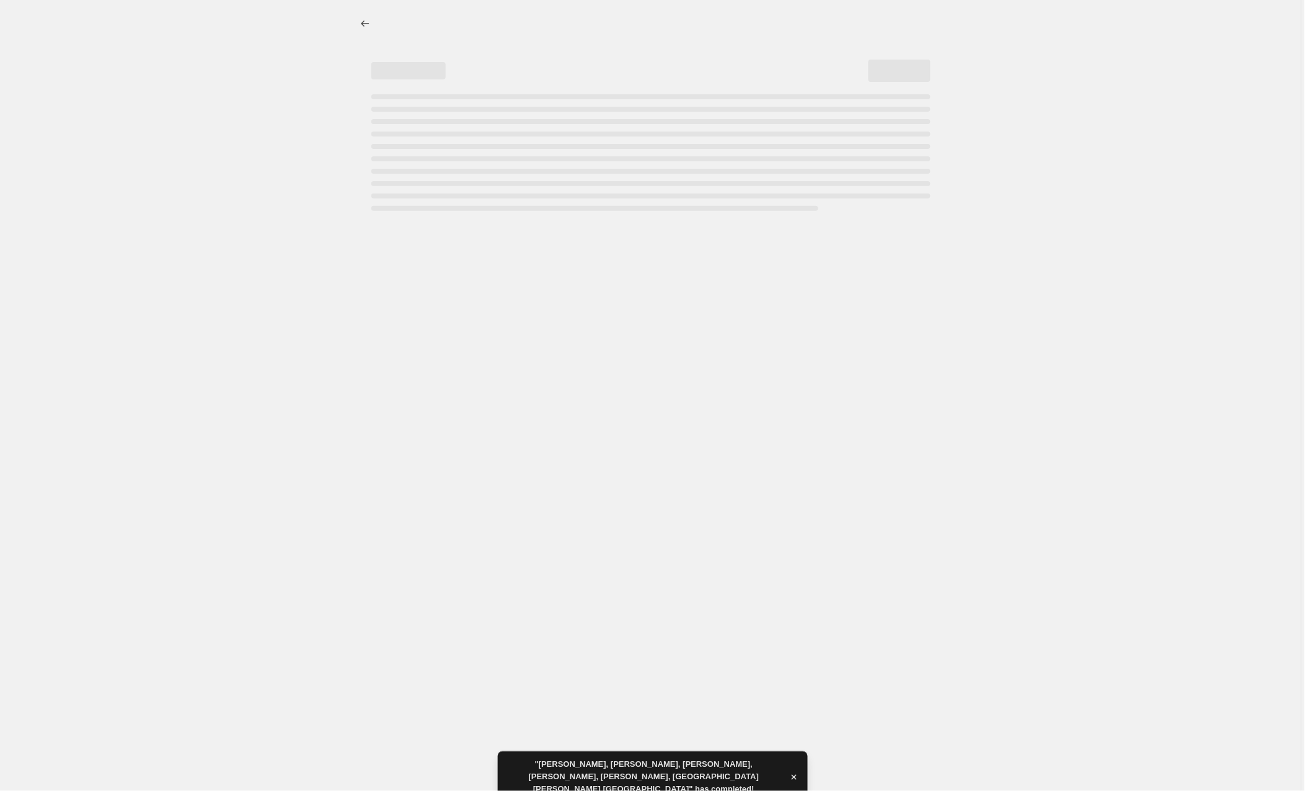
select select "collection"
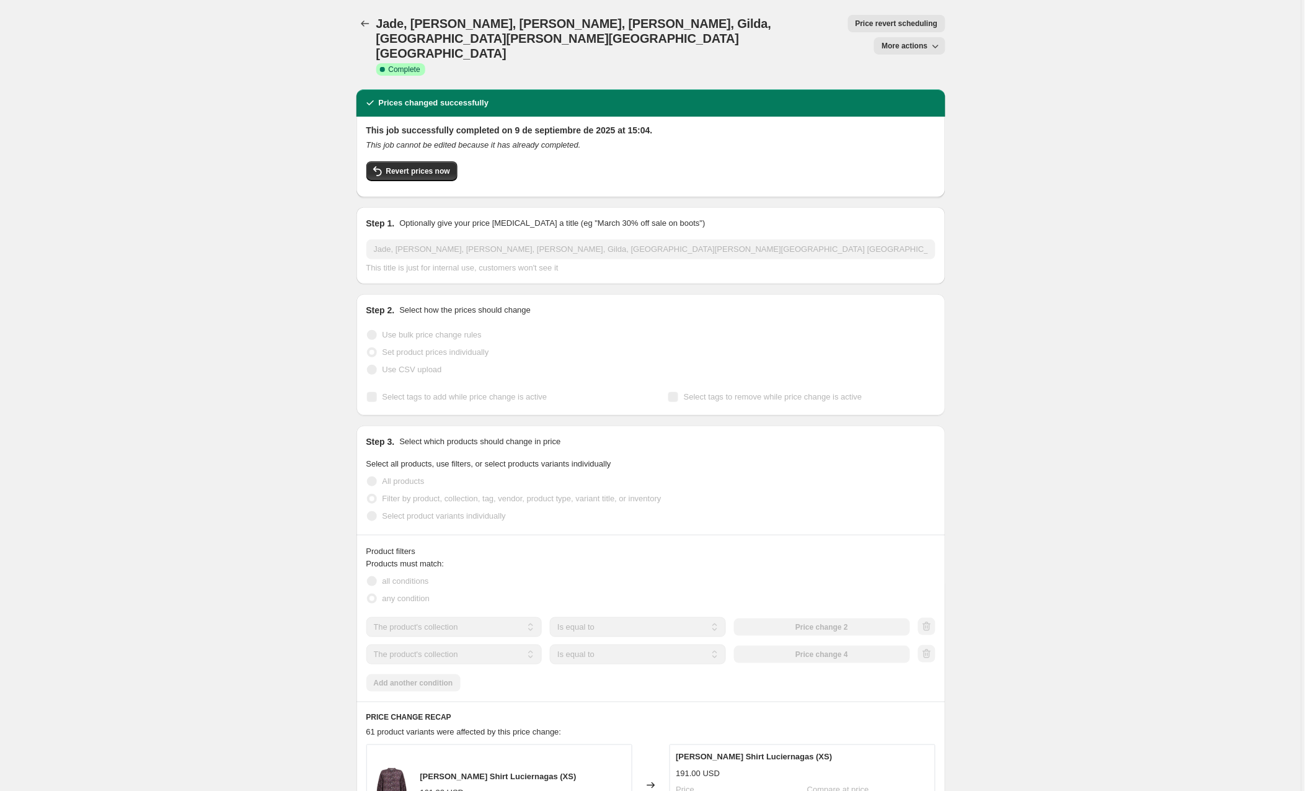
scroll to position [6, 0]
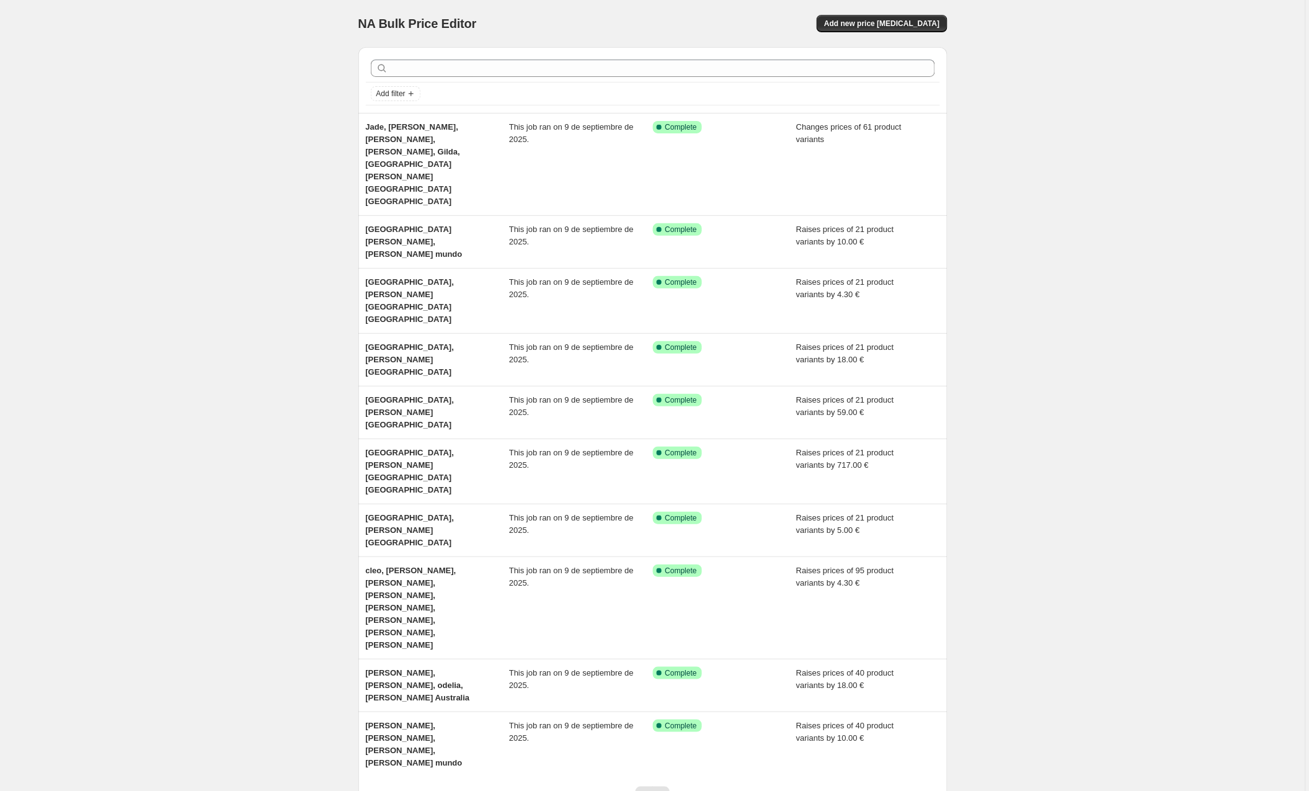
click at [130, 352] on div "NA Bulk Price Editor. This page is ready NA Bulk Price Editor Add new price cha…" at bounding box center [652, 449] width 1305 height 899
